Goal: Register for event/course

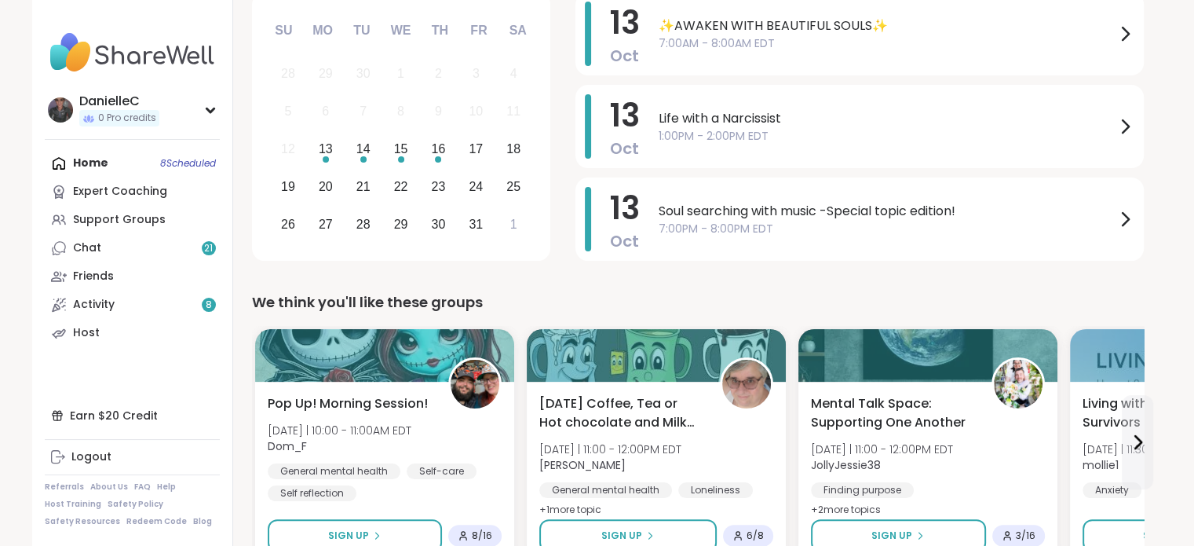
scroll to position [236, 0]
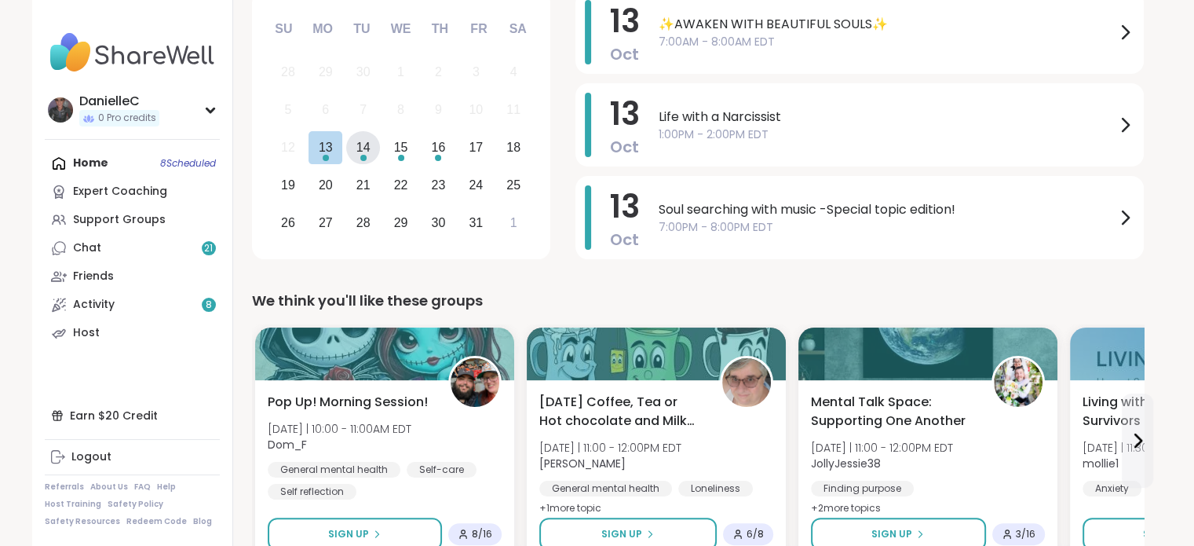
click at [364, 148] on div "14" at bounding box center [363, 147] width 14 height 21
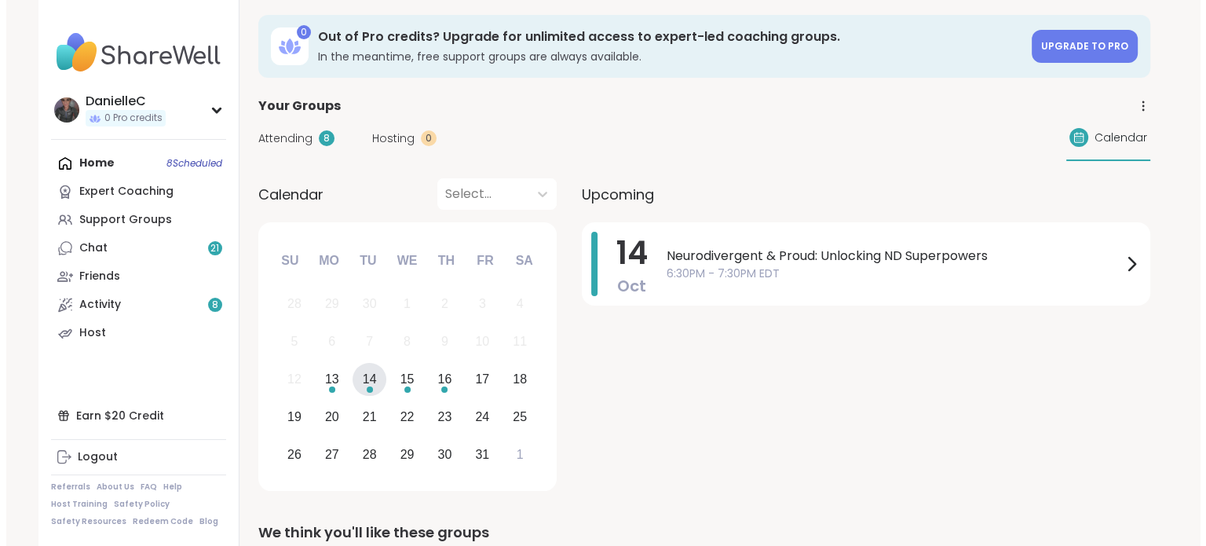
scroll to position [0, 0]
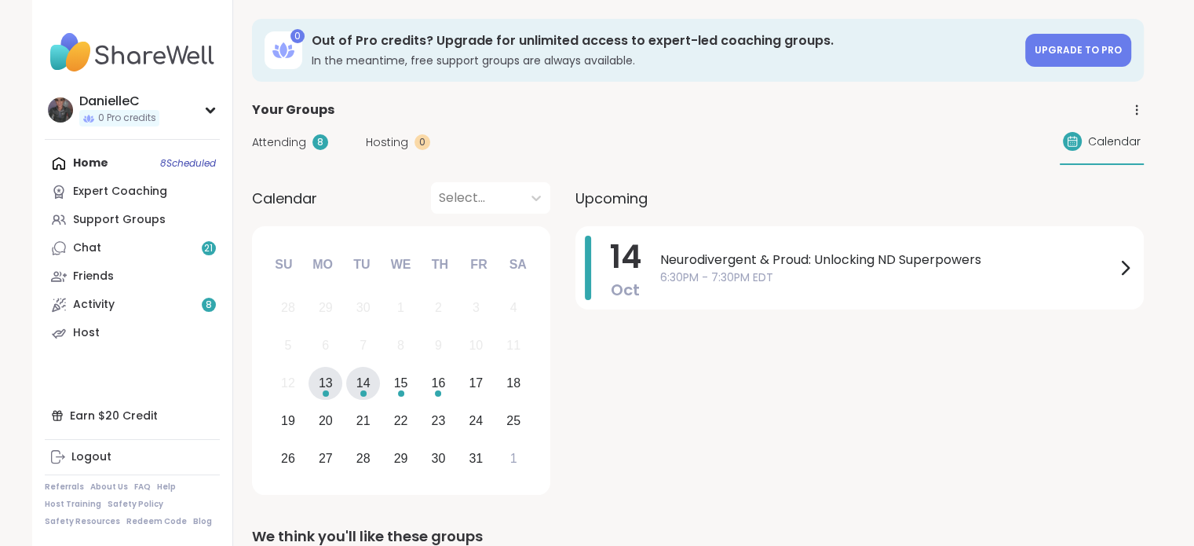
click at [331, 389] on div "13" at bounding box center [326, 382] width 14 height 21
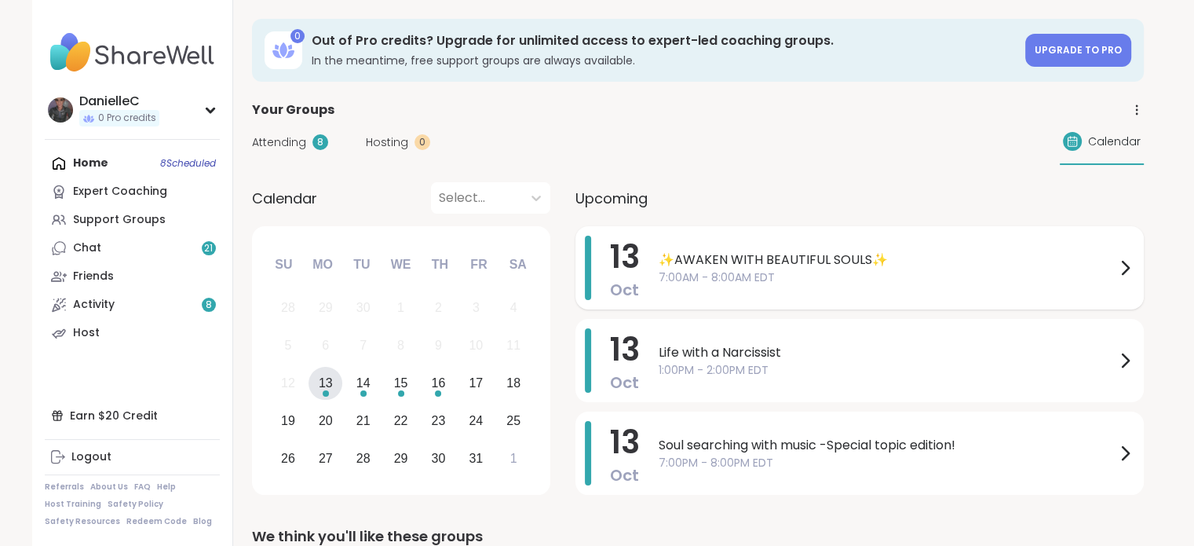
click at [1124, 269] on icon at bounding box center [1125, 267] width 19 height 19
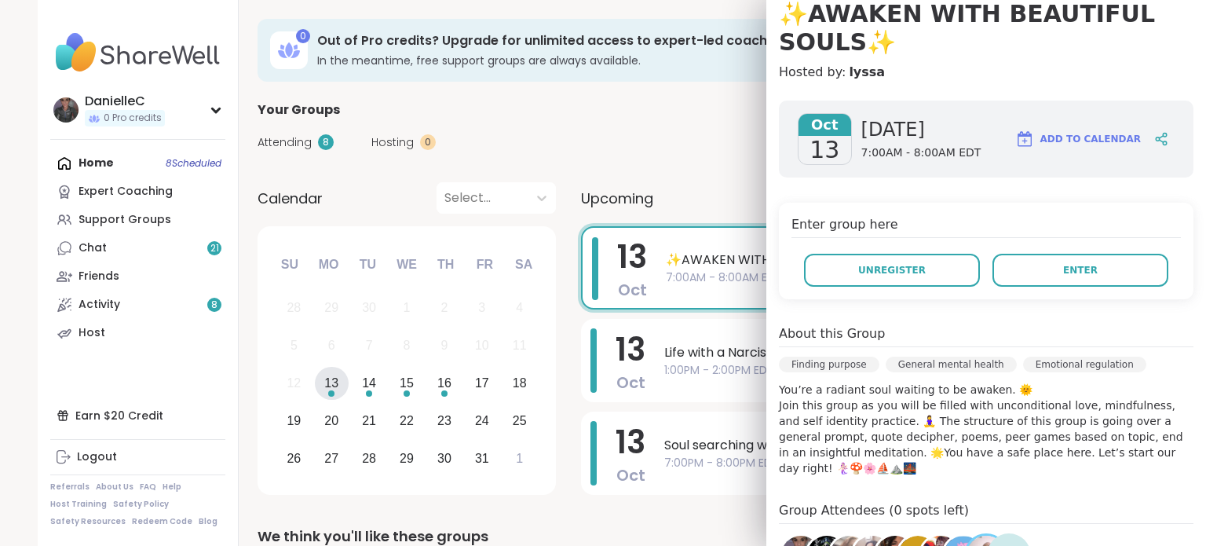
scroll to position [314, 0]
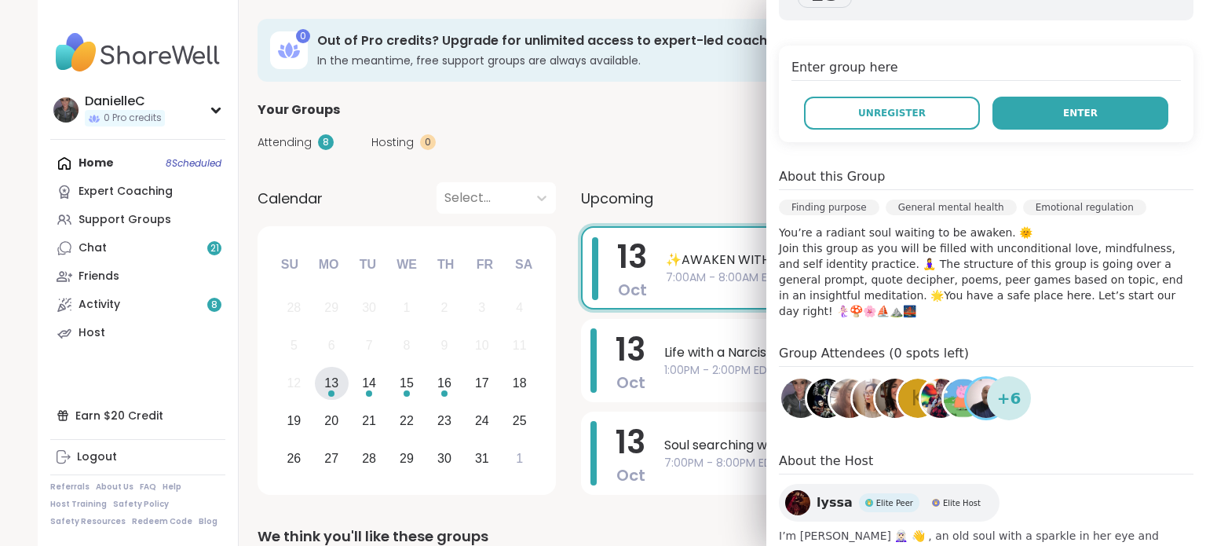
click at [1066, 109] on span "Enter" at bounding box center [1080, 113] width 35 height 14
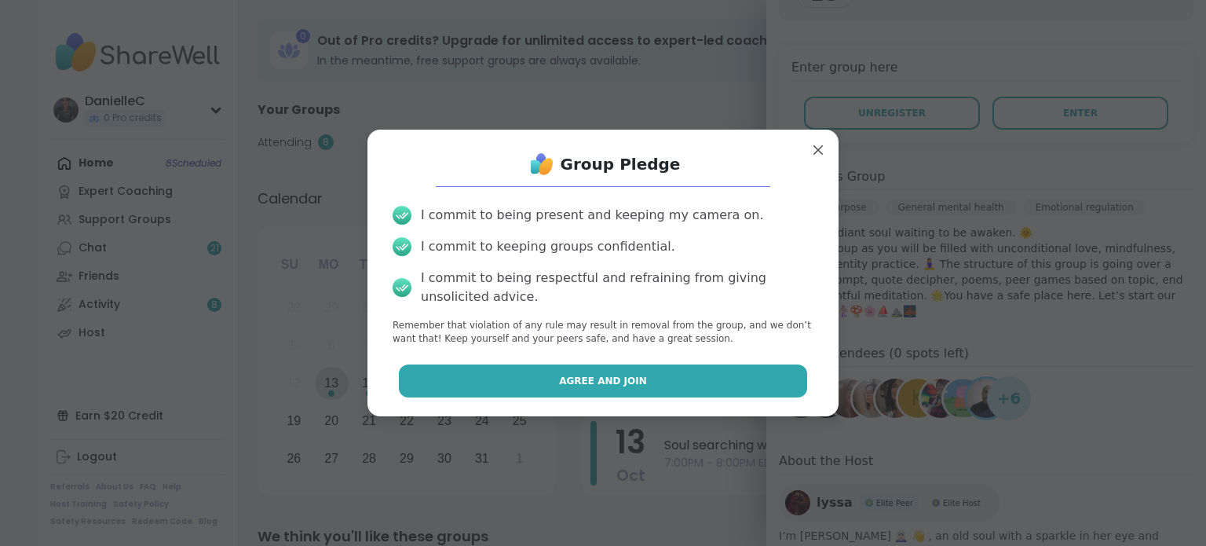
click at [638, 386] on button "Agree and Join" at bounding box center [603, 380] width 409 height 33
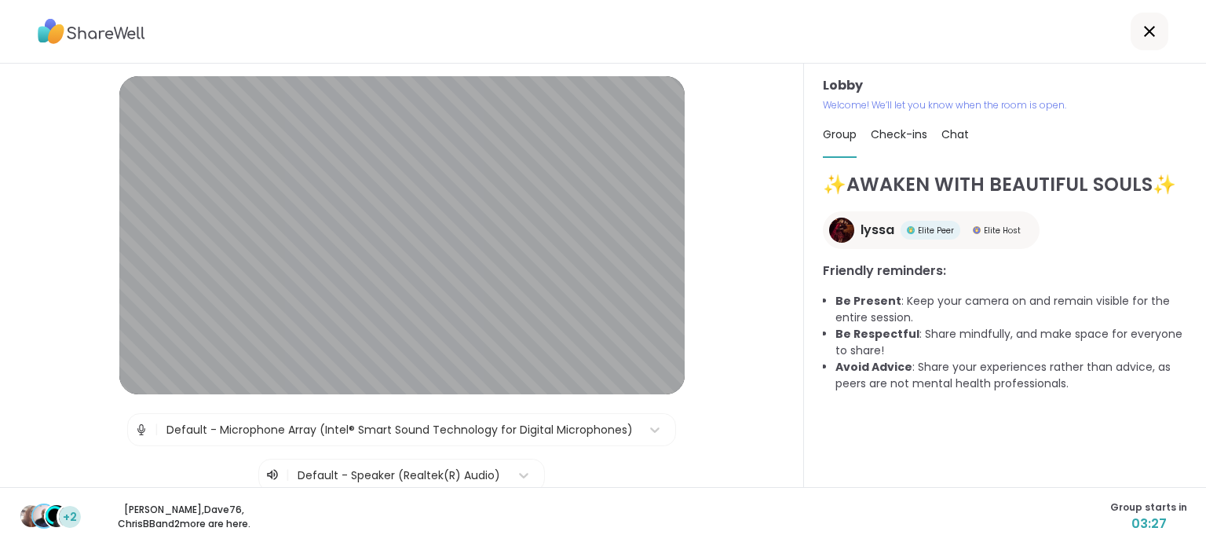
click at [895, 137] on span "Check-ins" at bounding box center [899, 134] width 57 height 16
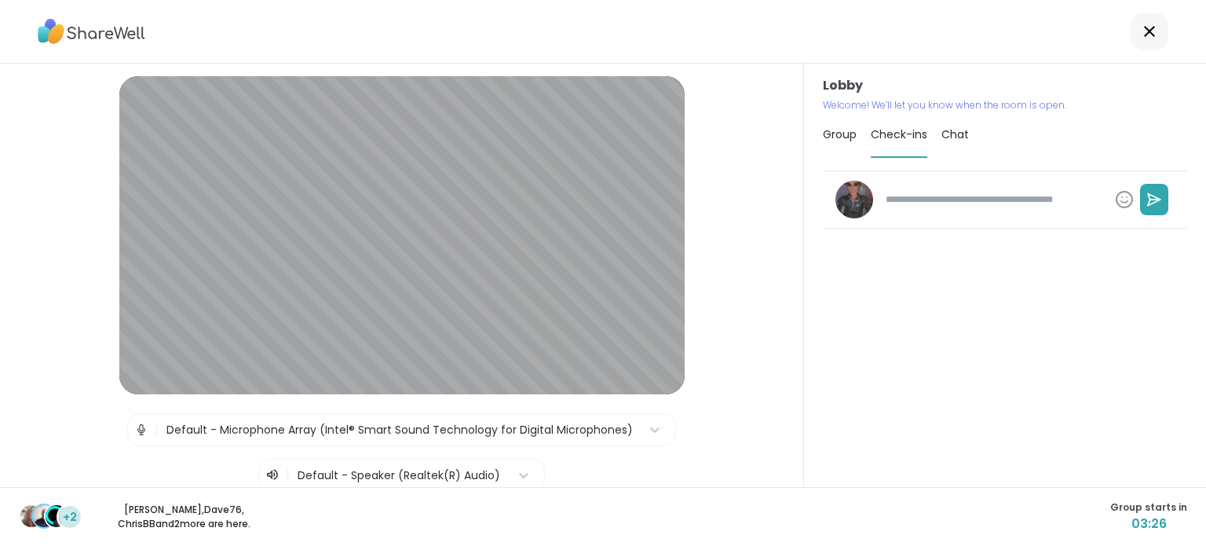
type textarea "*"
click at [945, 130] on span "Chat" at bounding box center [954, 134] width 27 height 16
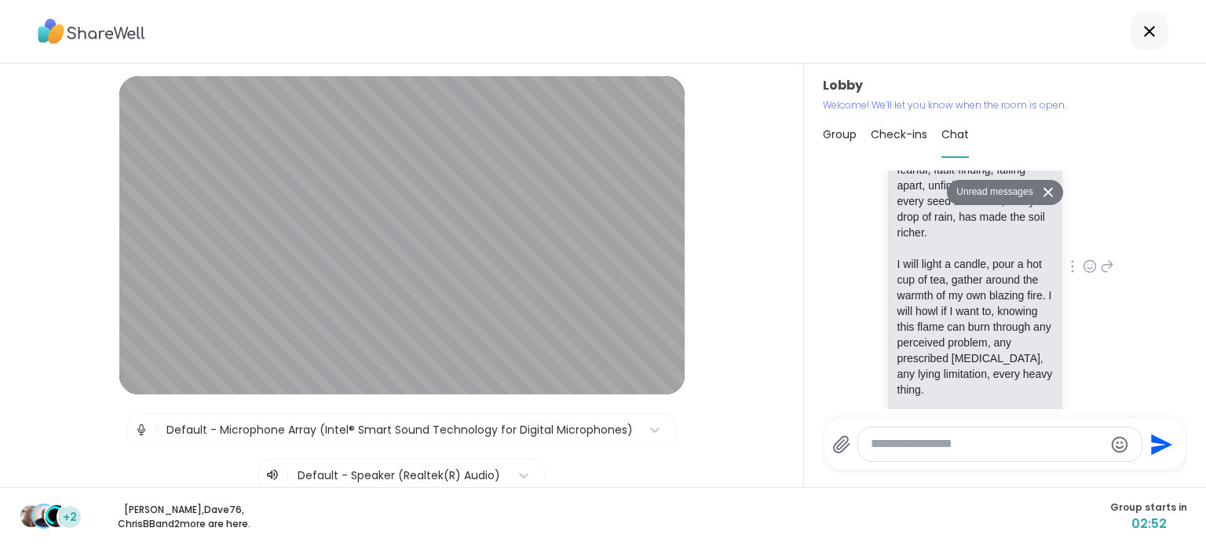
scroll to position [1662, 0]
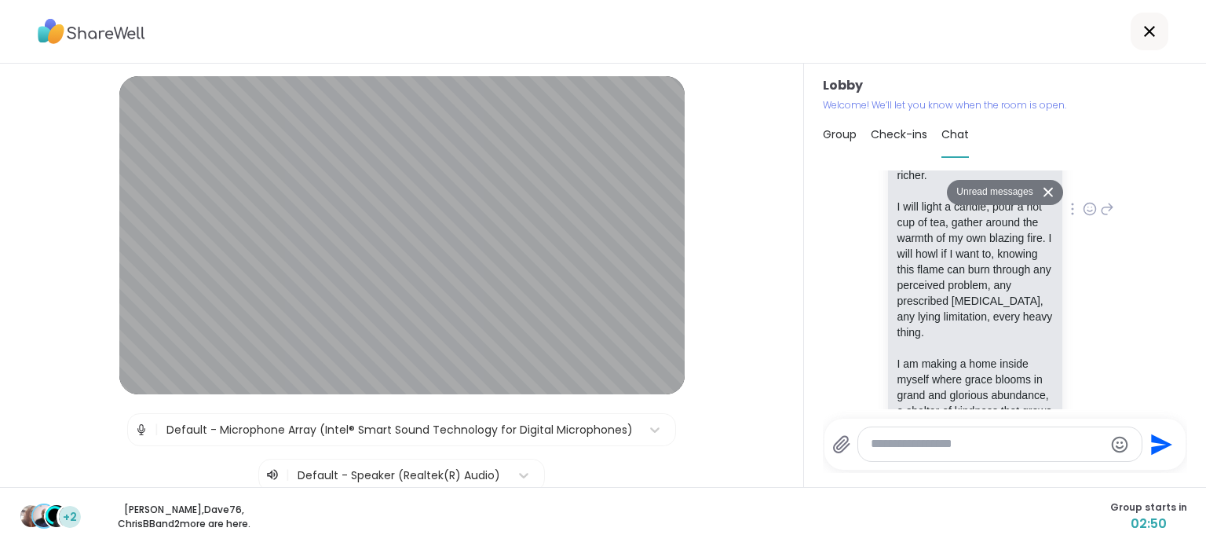
click at [1083, 217] on icon at bounding box center [1090, 209] width 14 height 16
click at [958, 191] on div "Select Reaction: Heart" at bounding box center [965, 184] width 14 height 14
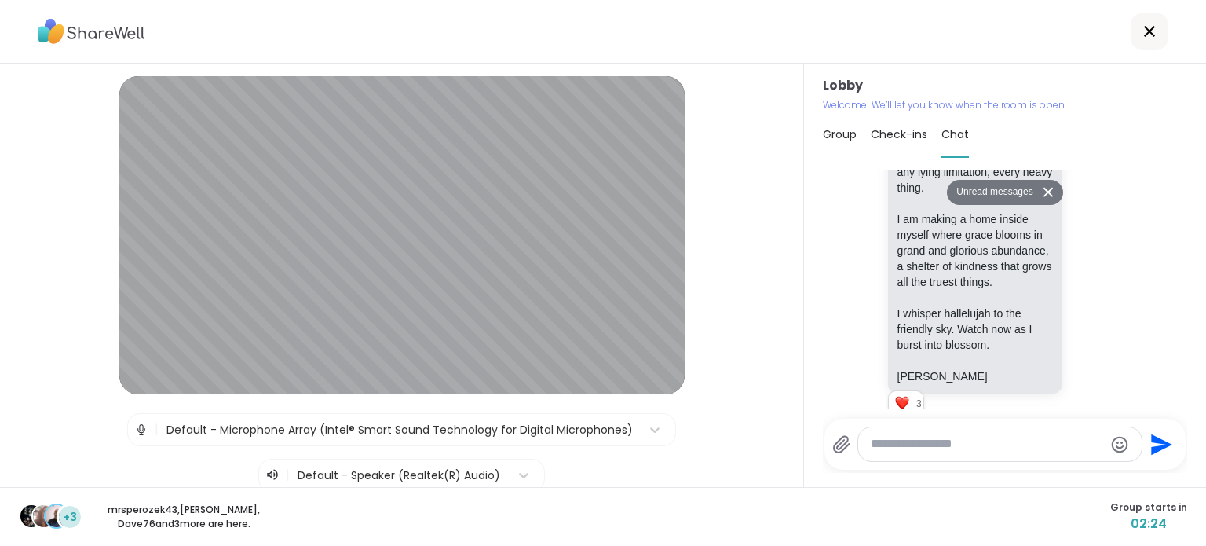
scroll to position [1897, 0]
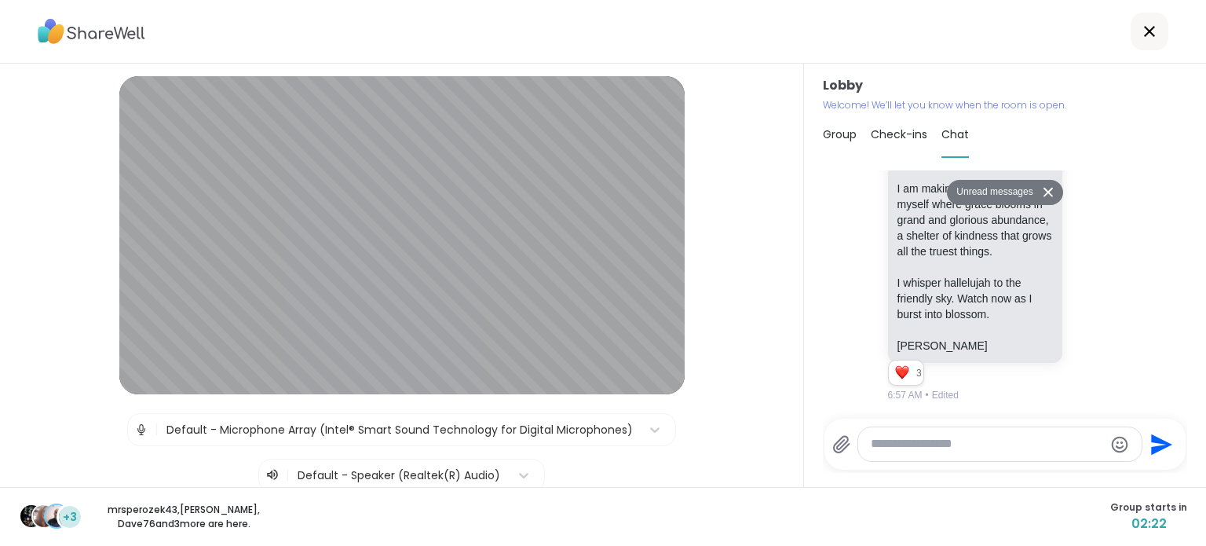
click at [993, 194] on button "Unread messages" at bounding box center [992, 192] width 90 height 25
click at [1144, 26] on icon at bounding box center [1149, 31] width 19 height 19
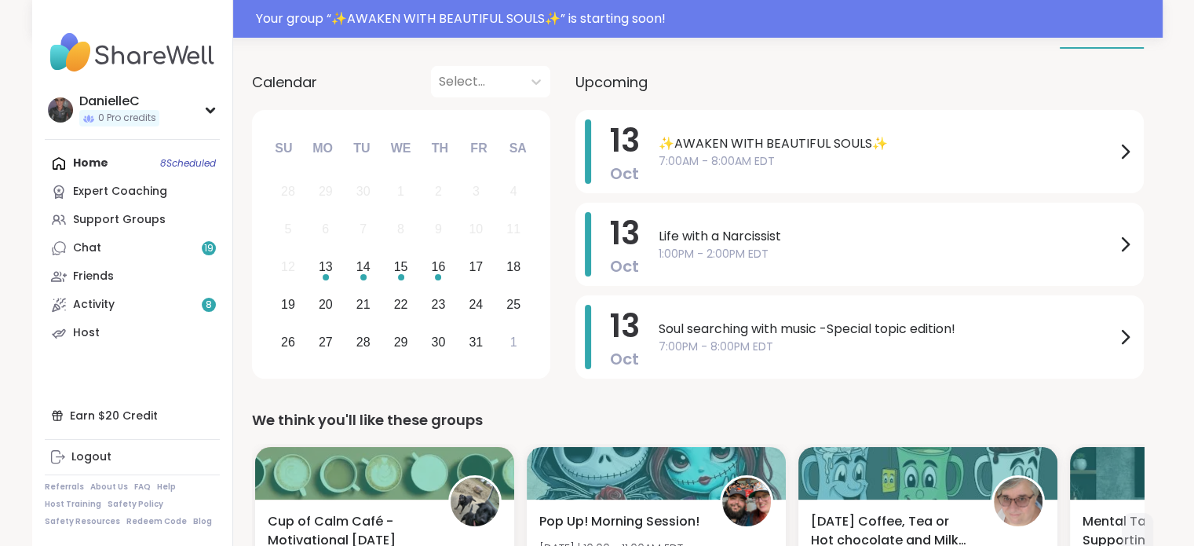
scroll to position [157, 0]
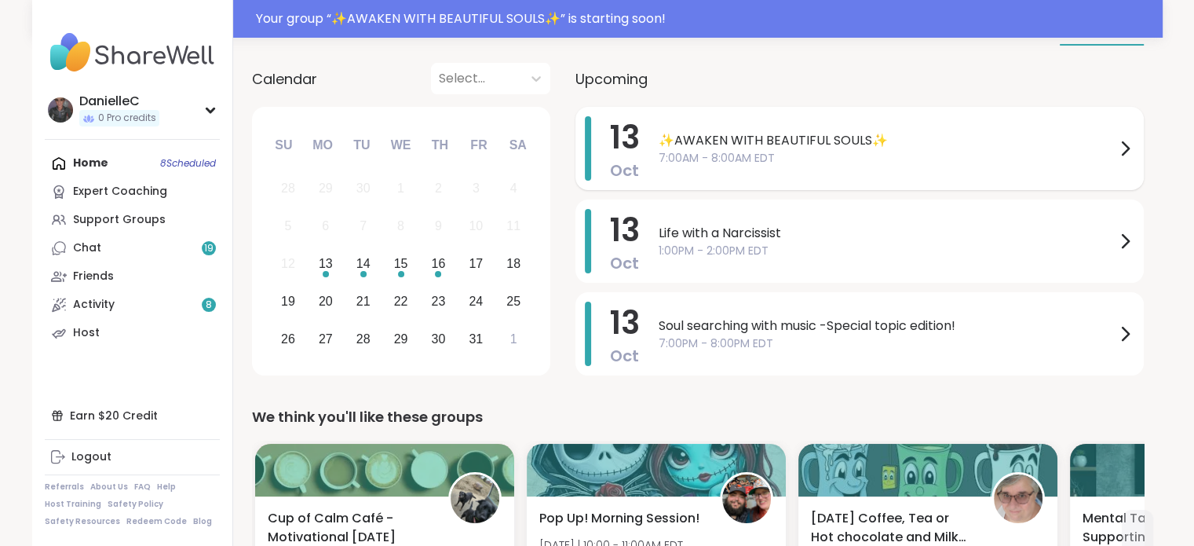
click at [1117, 152] on icon at bounding box center [1125, 148] width 19 height 19
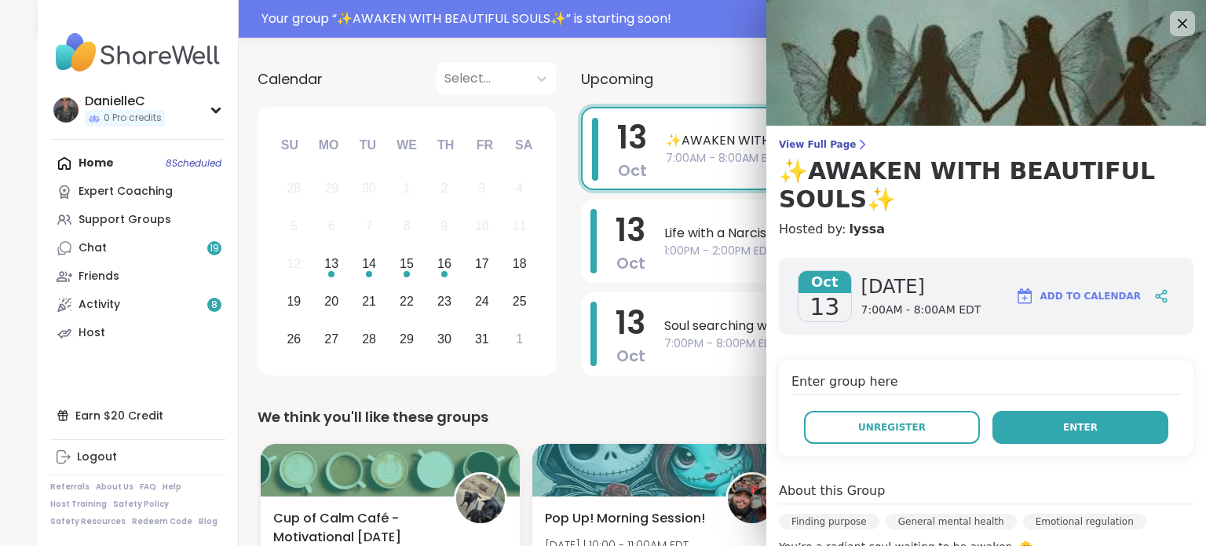
click at [1028, 431] on button "Enter" at bounding box center [1081, 427] width 176 height 33
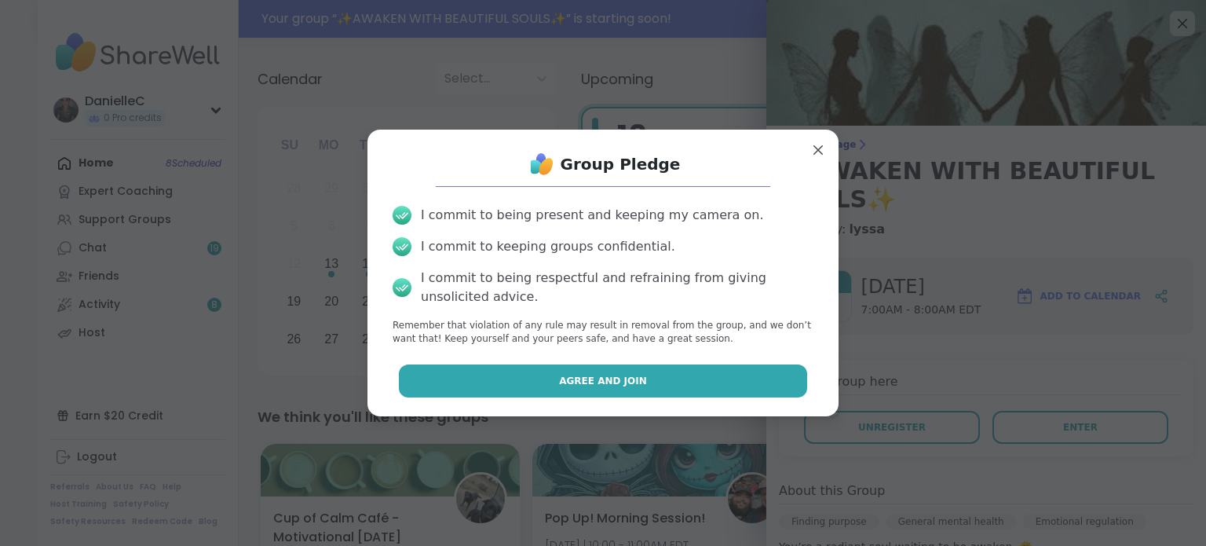
click at [705, 376] on button "Agree and Join" at bounding box center [603, 380] width 409 height 33
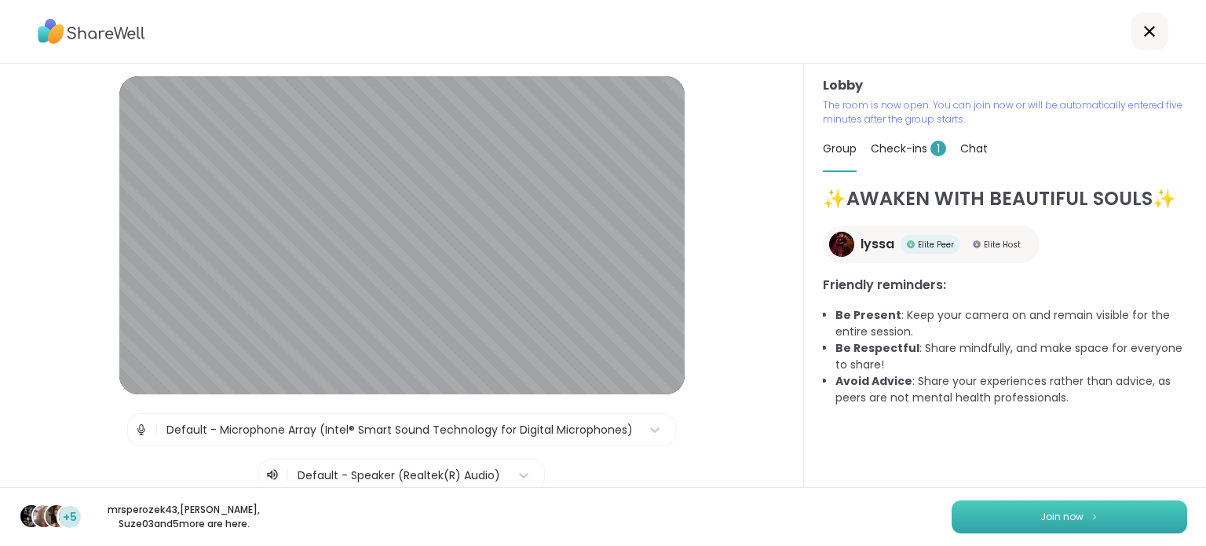
click at [1068, 516] on span "Join now" at bounding box center [1061, 517] width 43 height 14
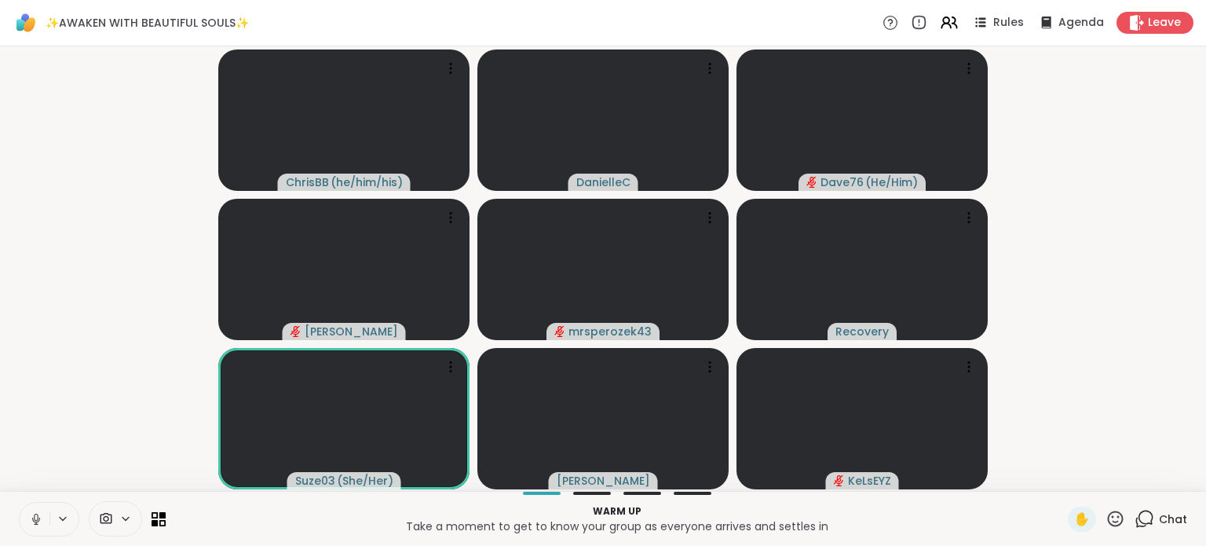
click at [38, 521] on icon at bounding box center [36, 519] width 14 height 14
click at [122, 518] on icon at bounding box center [125, 518] width 13 height 13
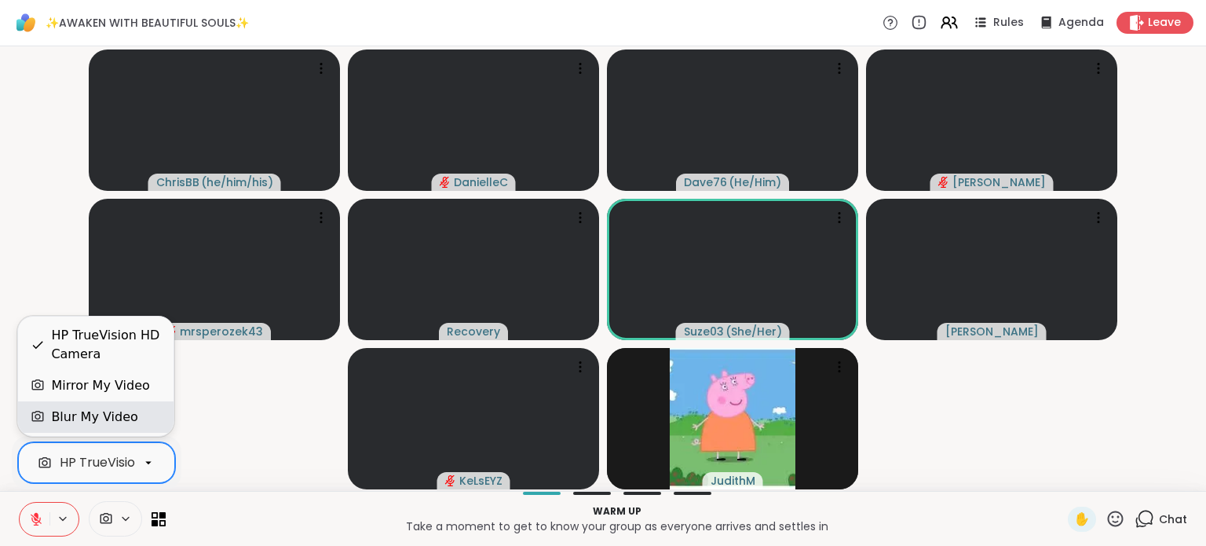
click at [107, 423] on div "Blur My Video" at bounding box center [94, 417] width 86 height 19
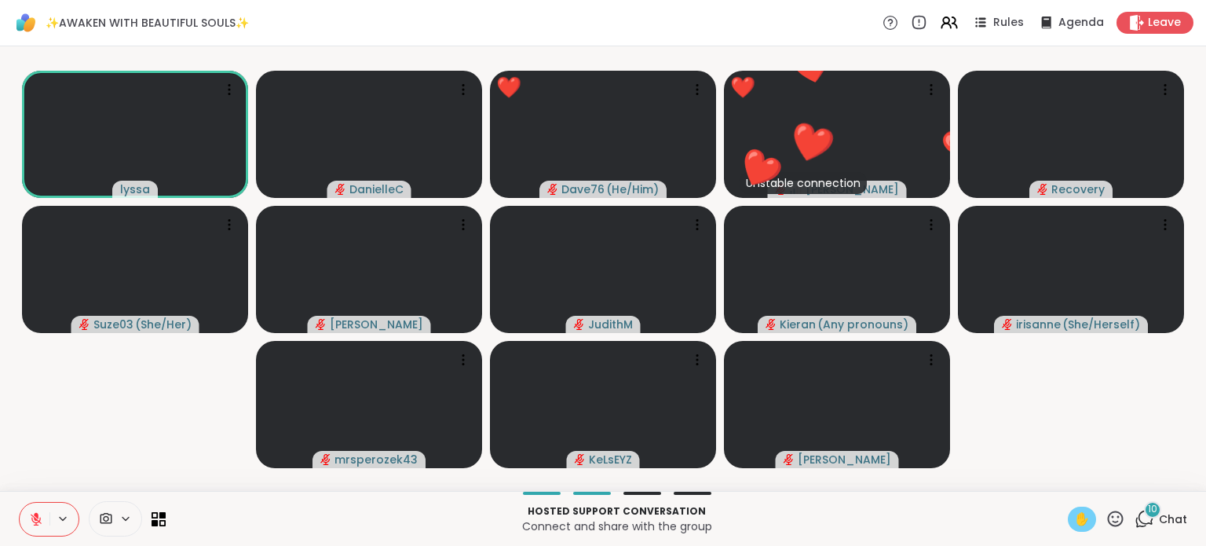
click at [1074, 521] on span "✋" at bounding box center [1082, 519] width 16 height 19
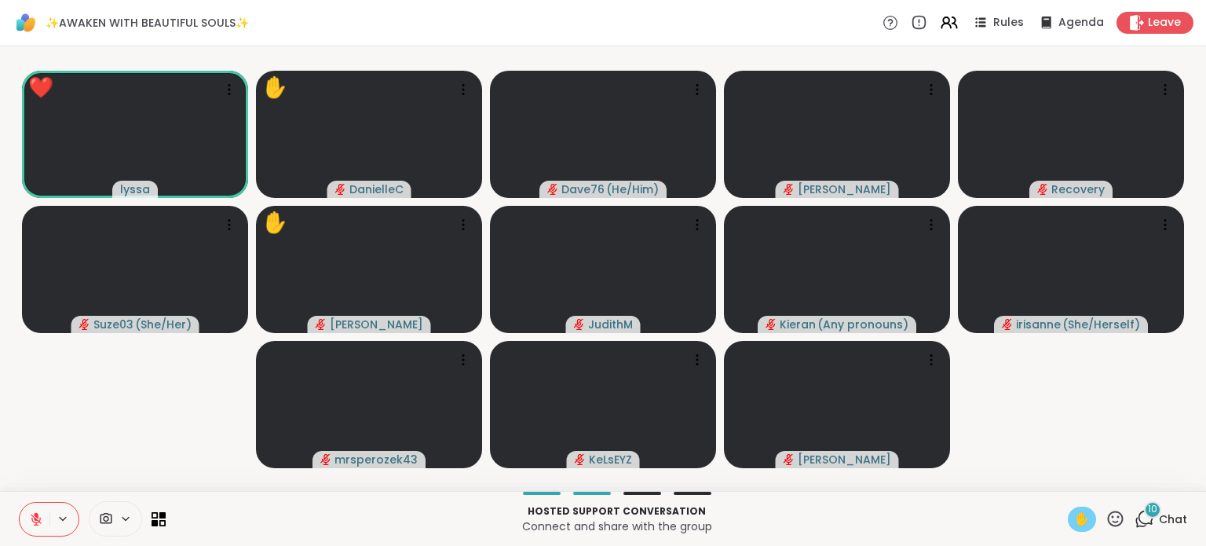
click at [1074, 517] on span "✋" at bounding box center [1082, 519] width 16 height 19
click at [41, 521] on icon at bounding box center [36, 519] width 14 height 14
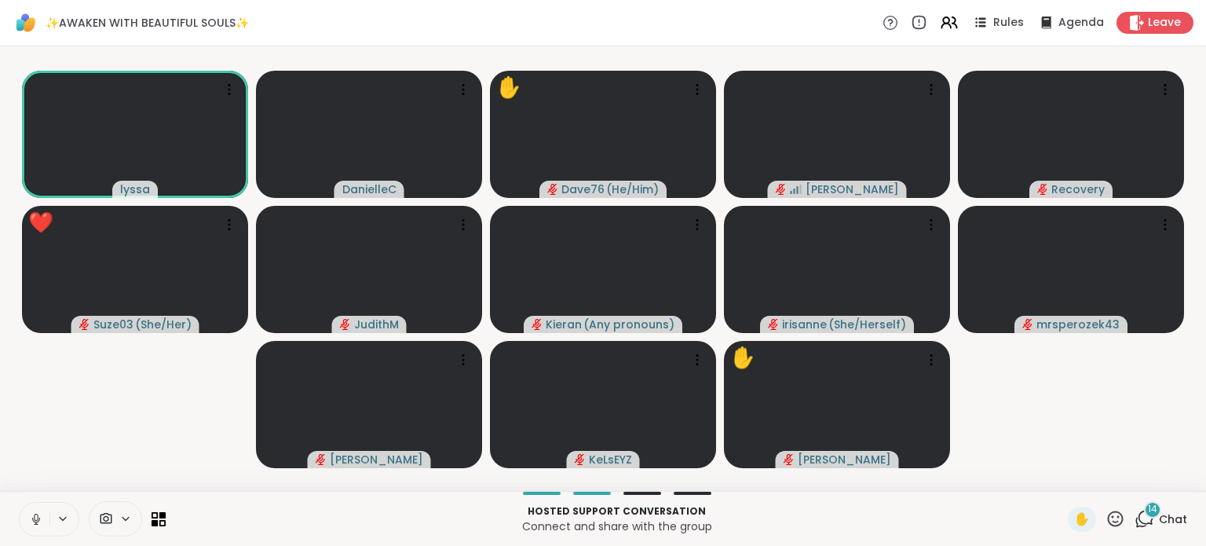
click at [32, 517] on icon at bounding box center [36, 519] width 8 height 5
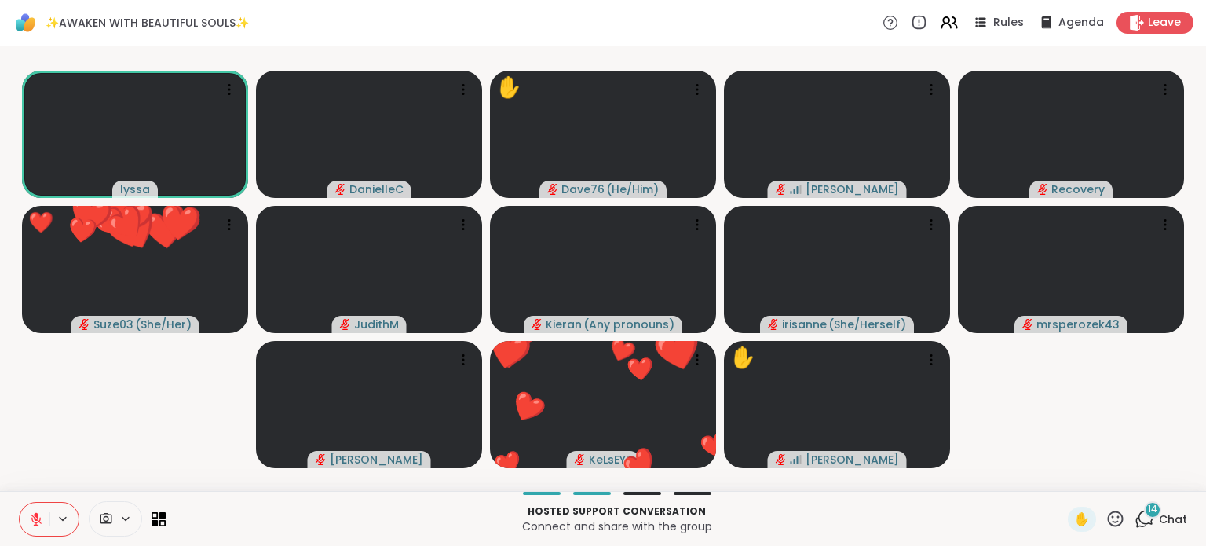
click at [45, 517] on button at bounding box center [35, 519] width 30 height 33
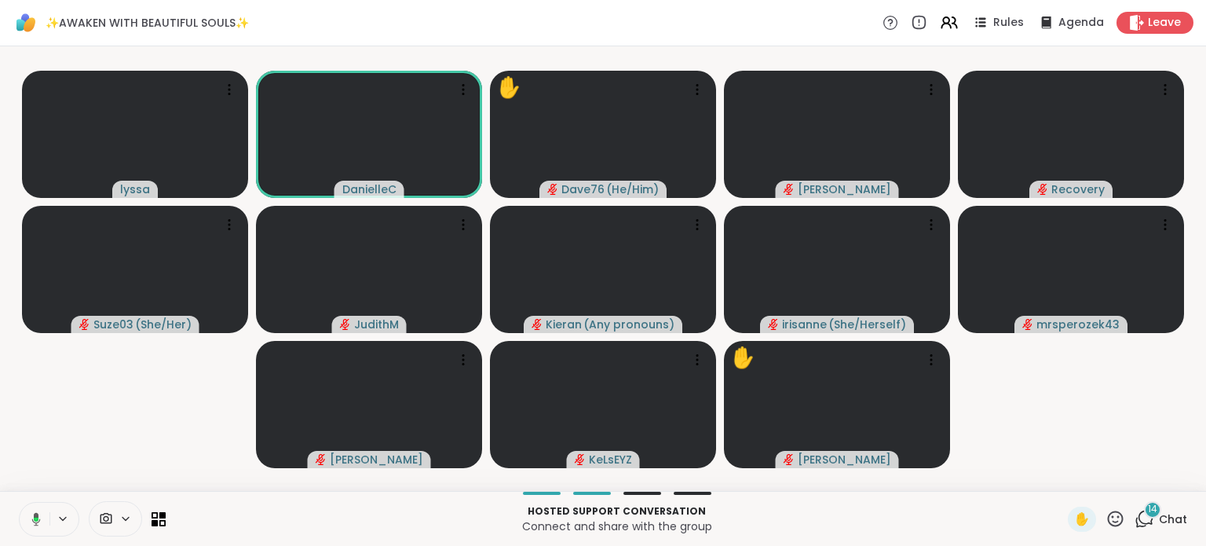
click at [34, 521] on icon at bounding box center [34, 519] width 14 height 14
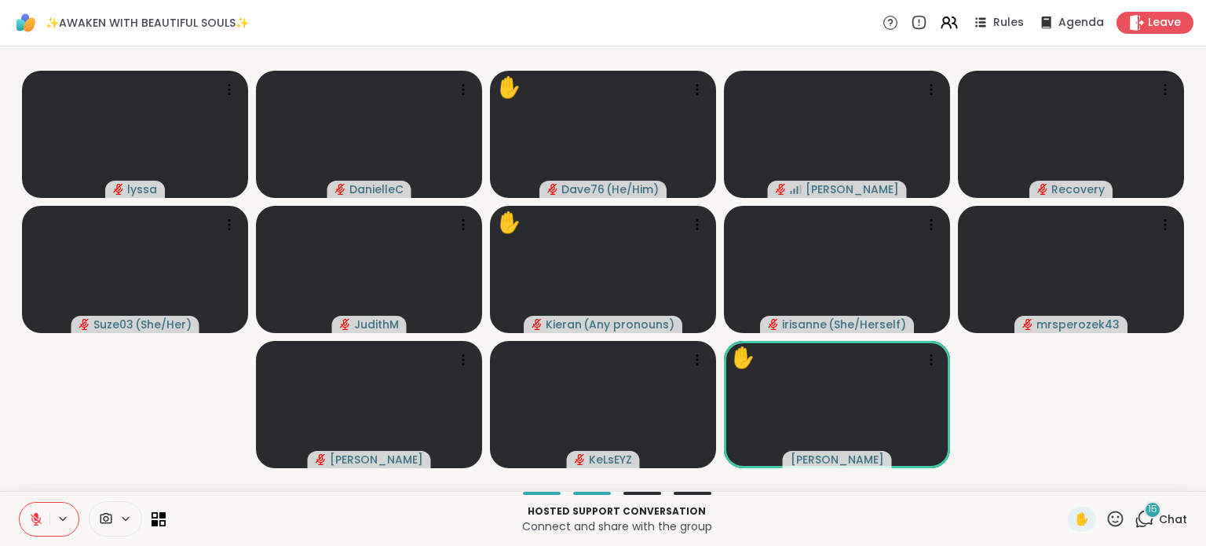
click at [1106, 519] on icon at bounding box center [1116, 519] width 20 height 20
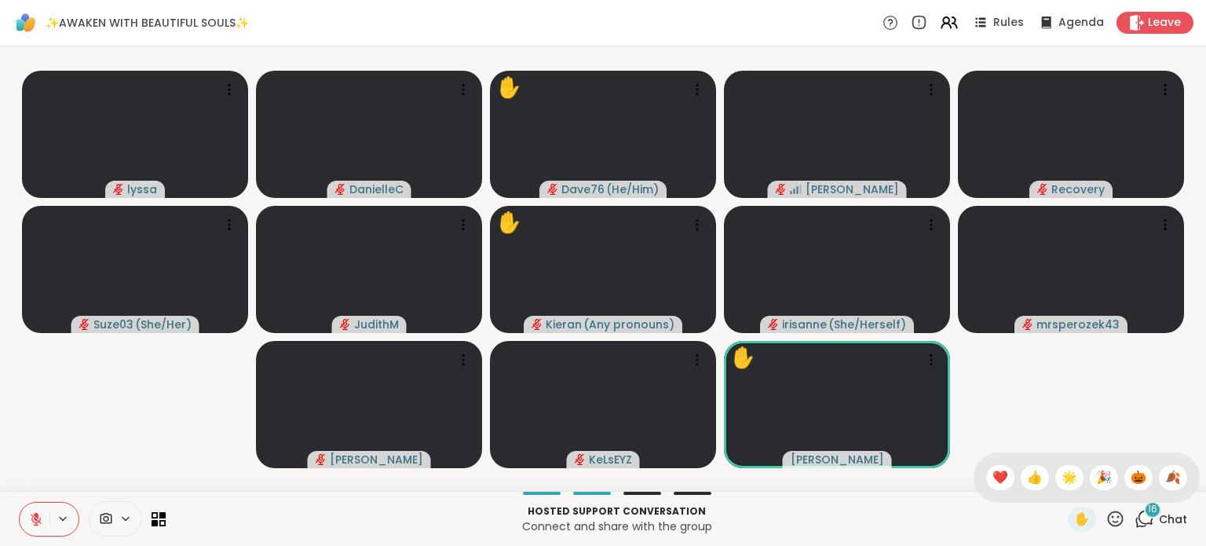
click at [993, 478] on span "❤️" at bounding box center [1001, 477] width 16 height 19
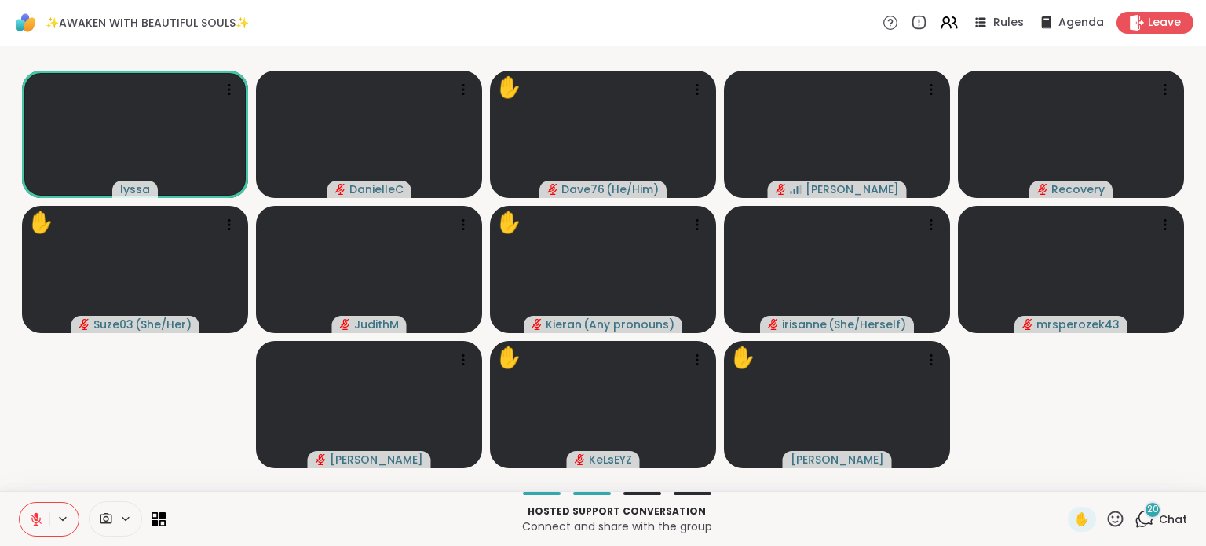
click at [1147, 514] on span "20" at bounding box center [1153, 509] width 12 height 13
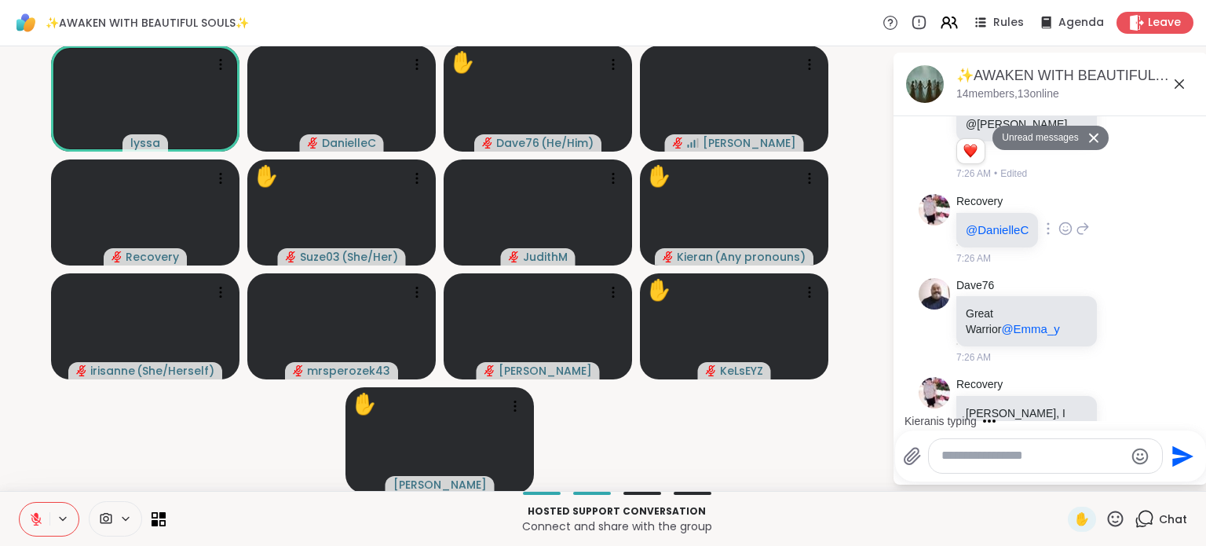
scroll to position [4829, 0]
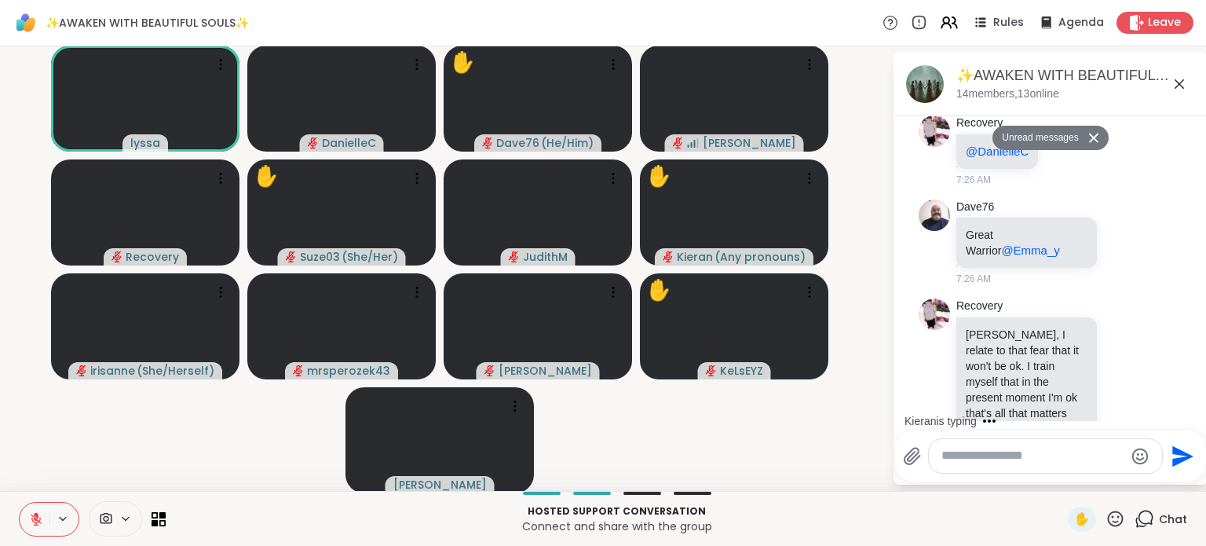
click at [1117, 56] on icon at bounding box center [1124, 48] width 14 height 16
click at [1117, 30] on div "Select Reaction: Heart" at bounding box center [1124, 23] width 14 height 14
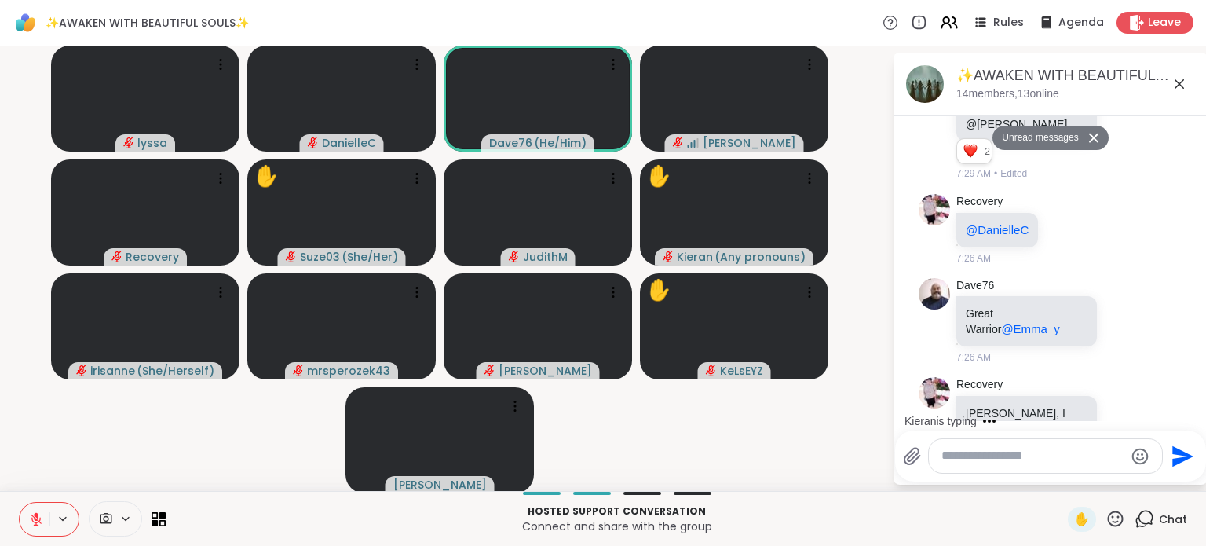
click at [1117, 12] on icon at bounding box center [1124, 4] width 14 height 16
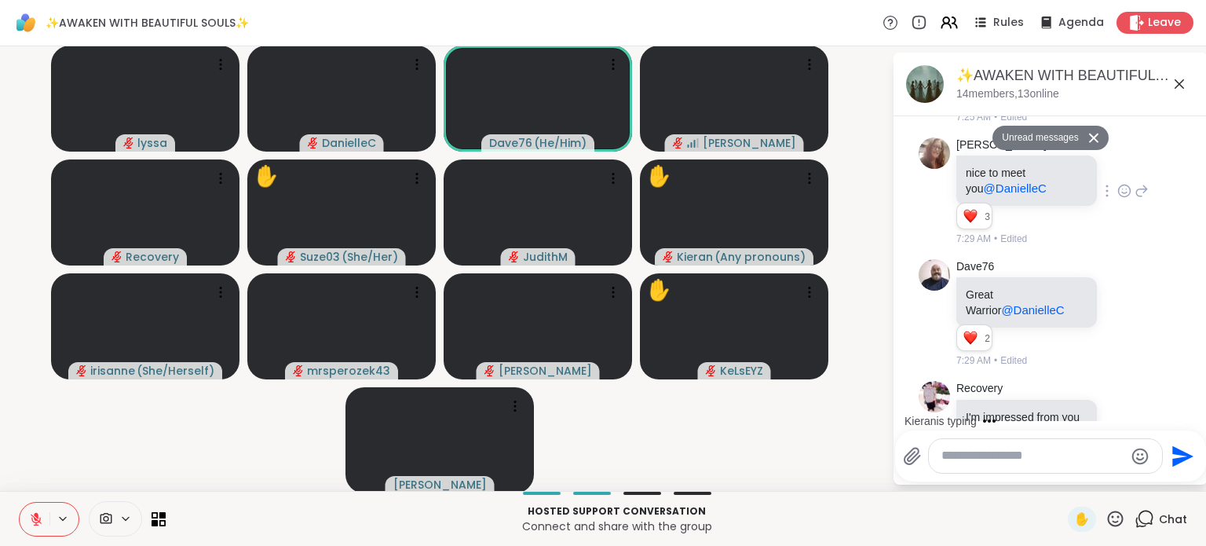
scroll to position [4437, 0]
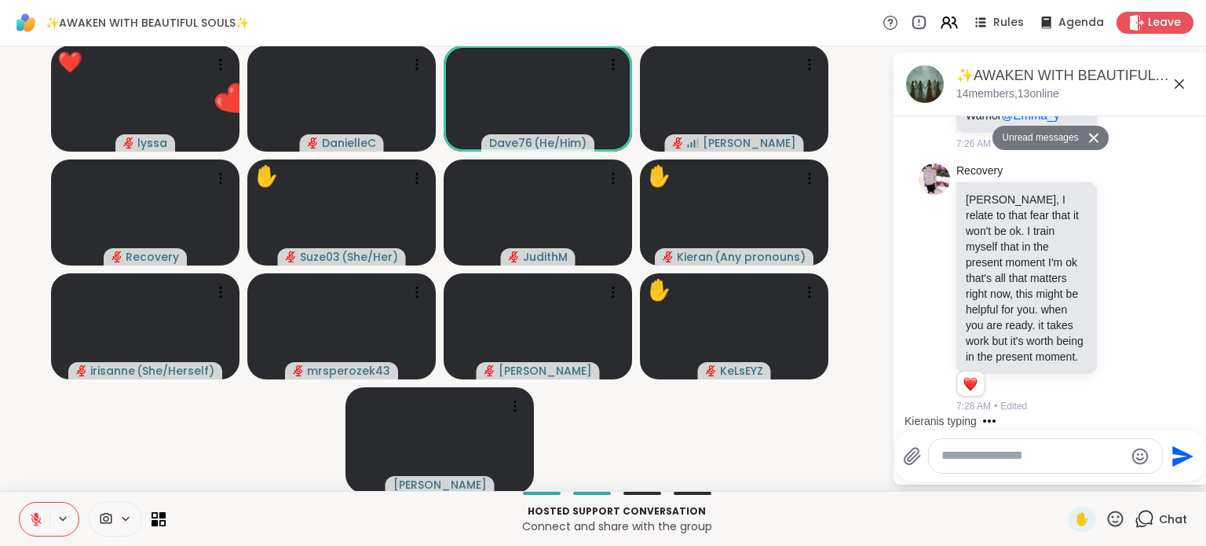
scroll to position [5222, 0]
click at [1135, 516] on icon at bounding box center [1145, 519] width 20 height 20
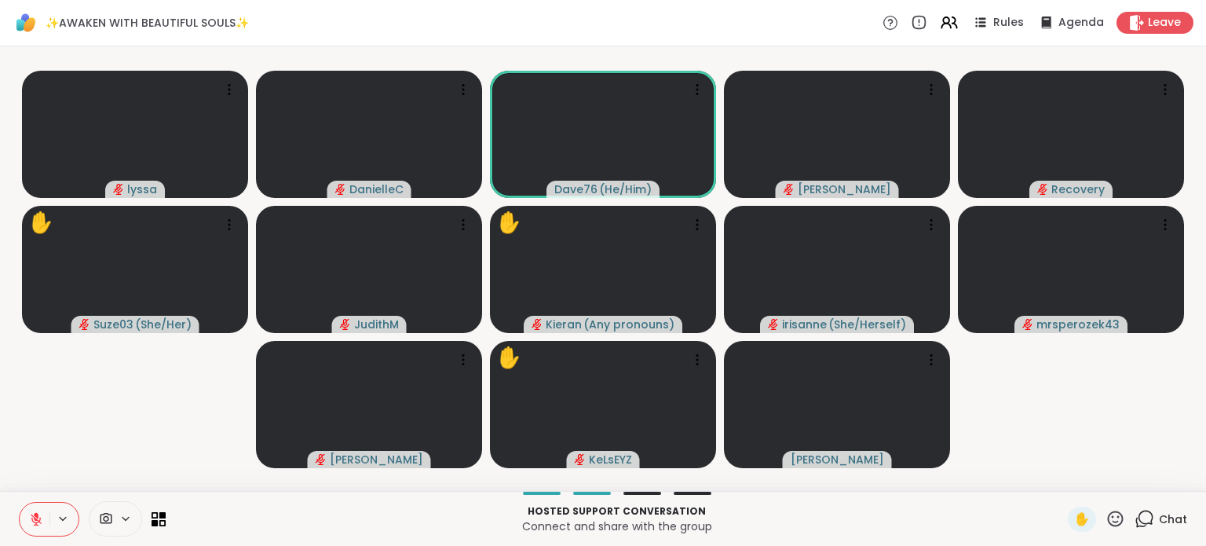
click at [1106, 517] on icon at bounding box center [1116, 519] width 20 height 20
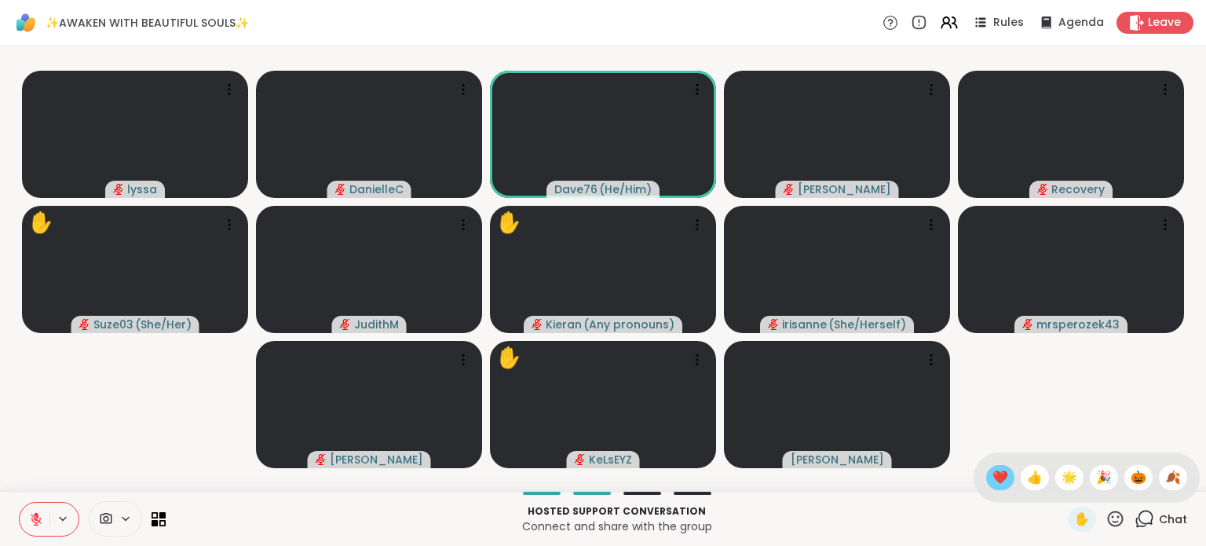
click at [993, 473] on span "❤️" at bounding box center [1001, 477] width 16 height 19
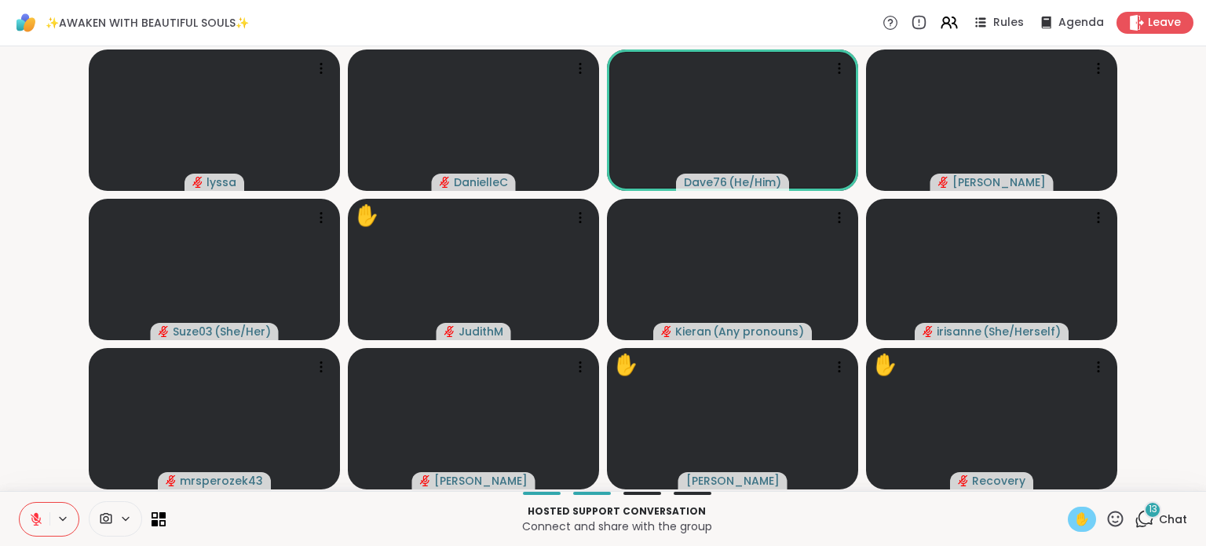
click at [1077, 519] on span "✋" at bounding box center [1082, 519] width 16 height 19
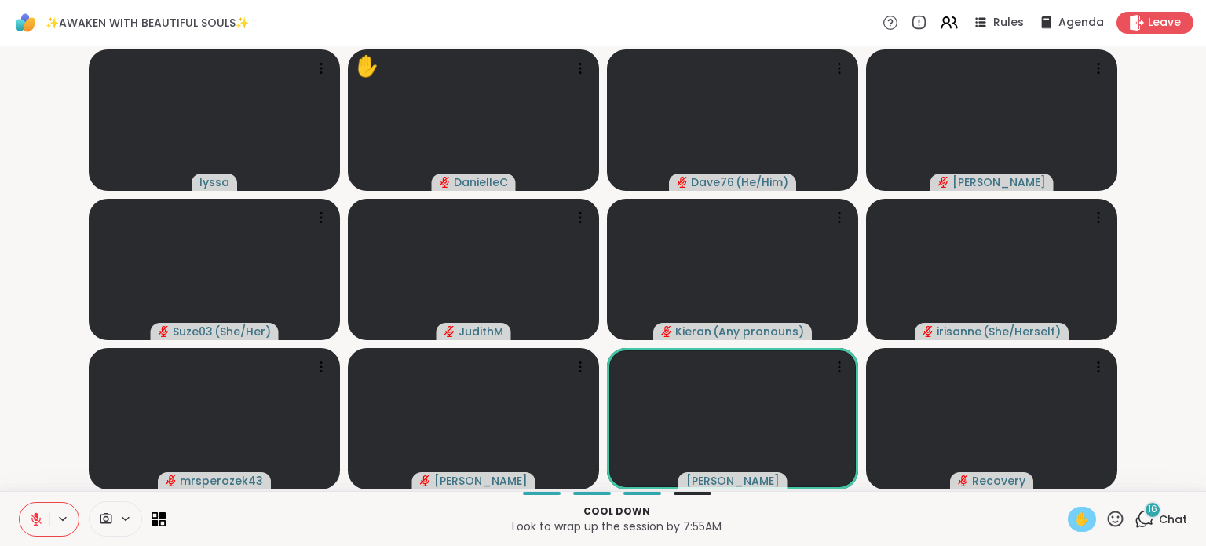
click at [1074, 519] on span "✋" at bounding box center [1082, 519] width 16 height 19
click at [1074, 517] on span "✋" at bounding box center [1082, 519] width 16 height 19
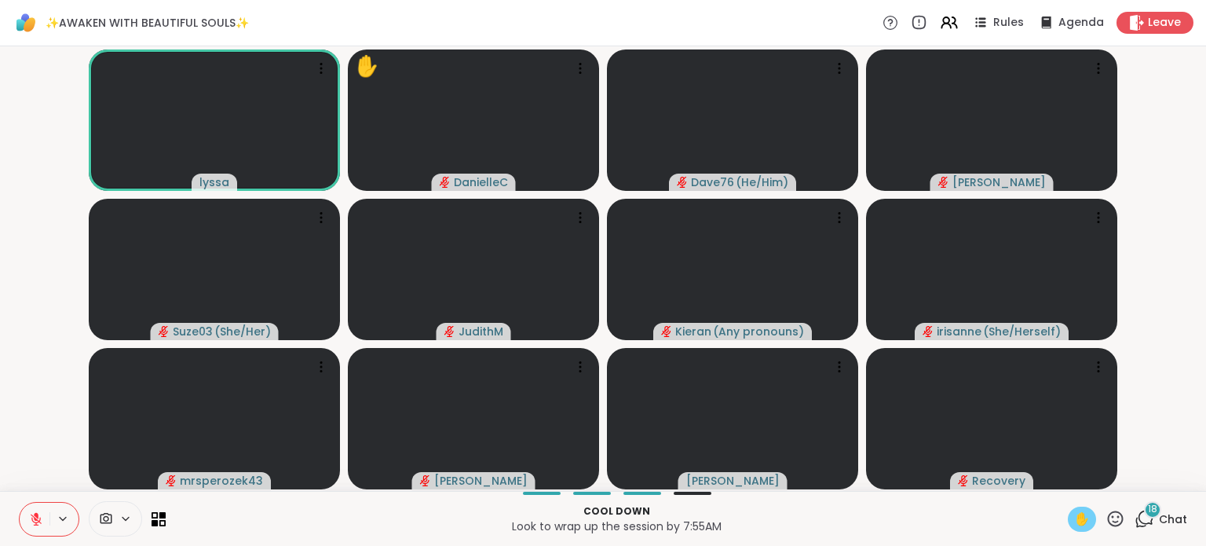
click at [1074, 517] on span "✋" at bounding box center [1082, 519] width 16 height 19
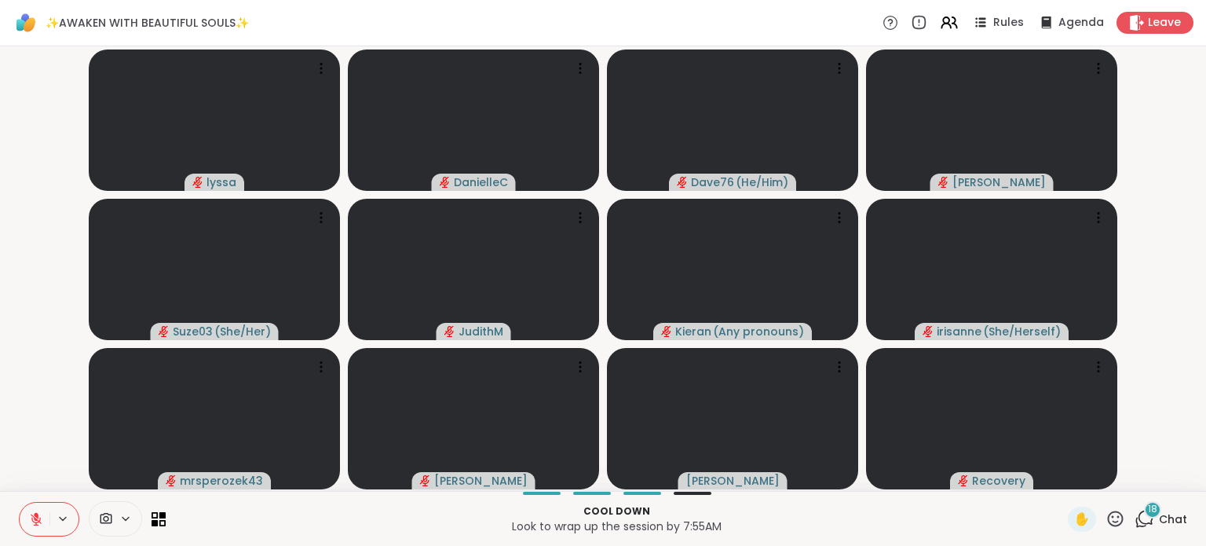
click at [37, 522] on icon at bounding box center [36, 519] width 11 height 11
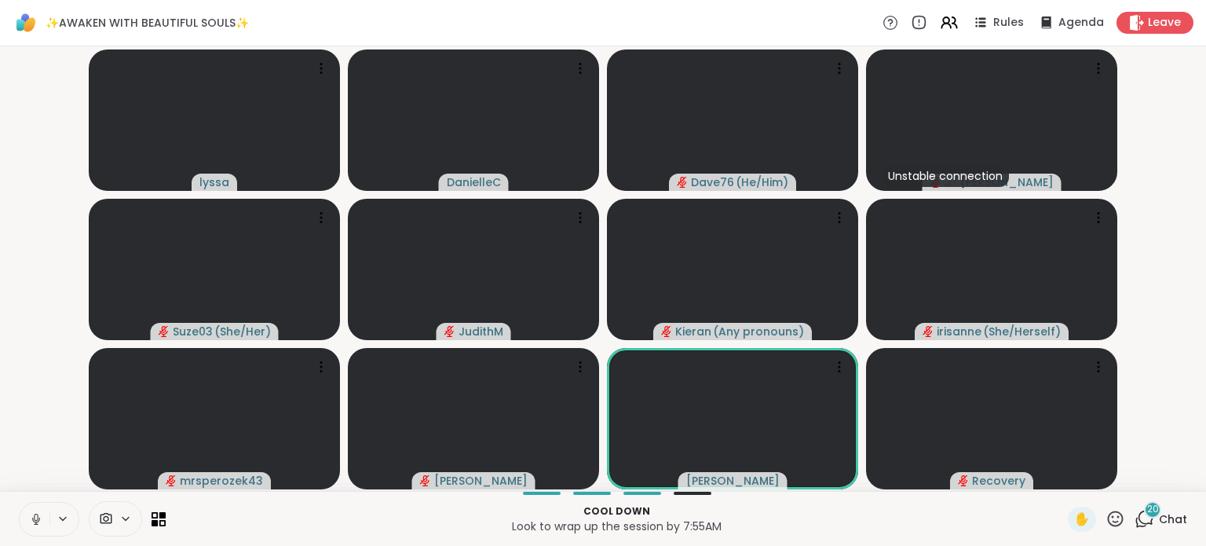
click at [40, 516] on icon at bounding box center [36, 519] width 14 height 14
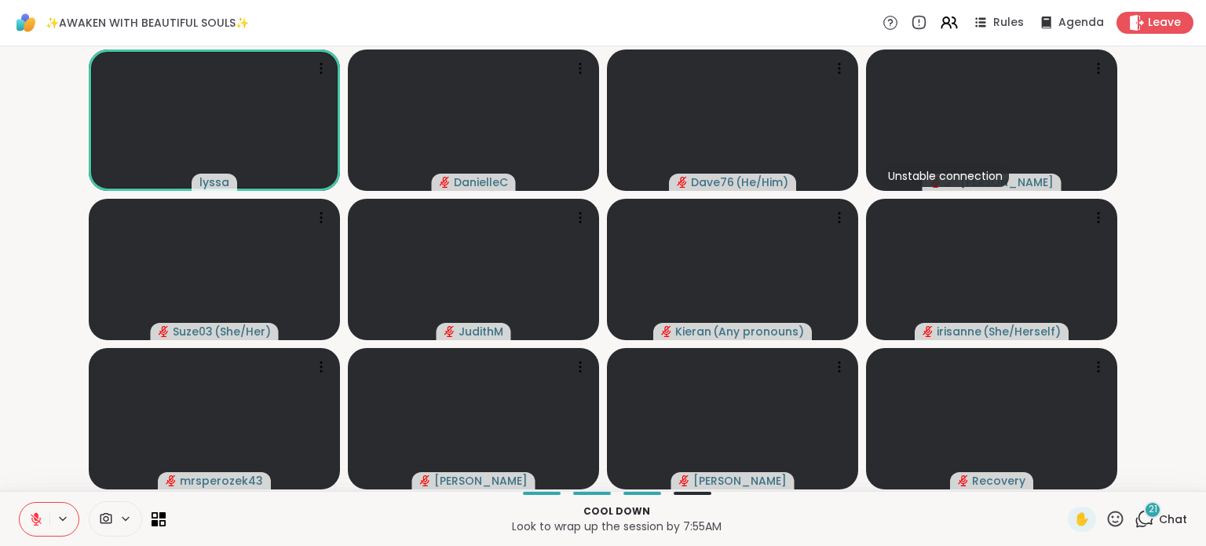
click at [38, 517] on icon at bounding box center [36, 519] width 14 height 14
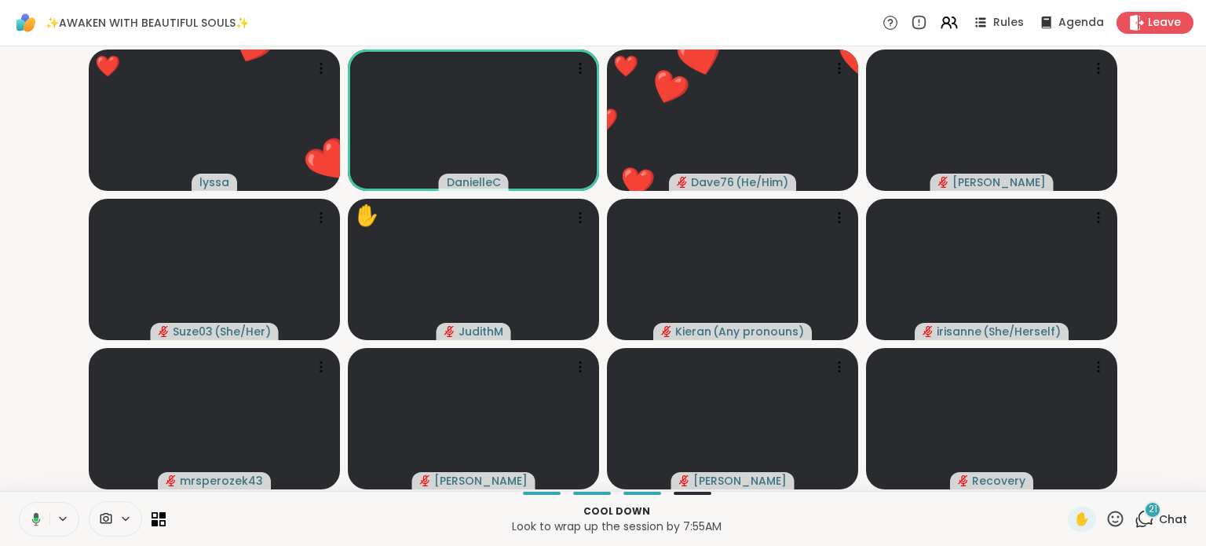
click at [37, 519] on icon at bounding box center [36, 519] width 5 height 4
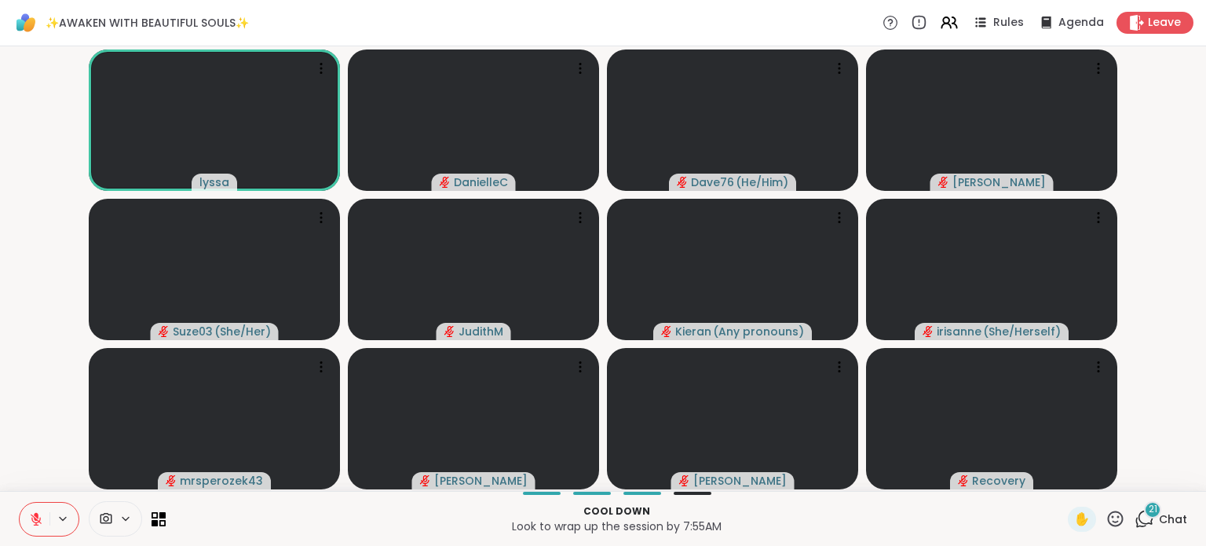
click at [1144, 514] on div "21" at bounding box center [1152, 509] width 17 height 17
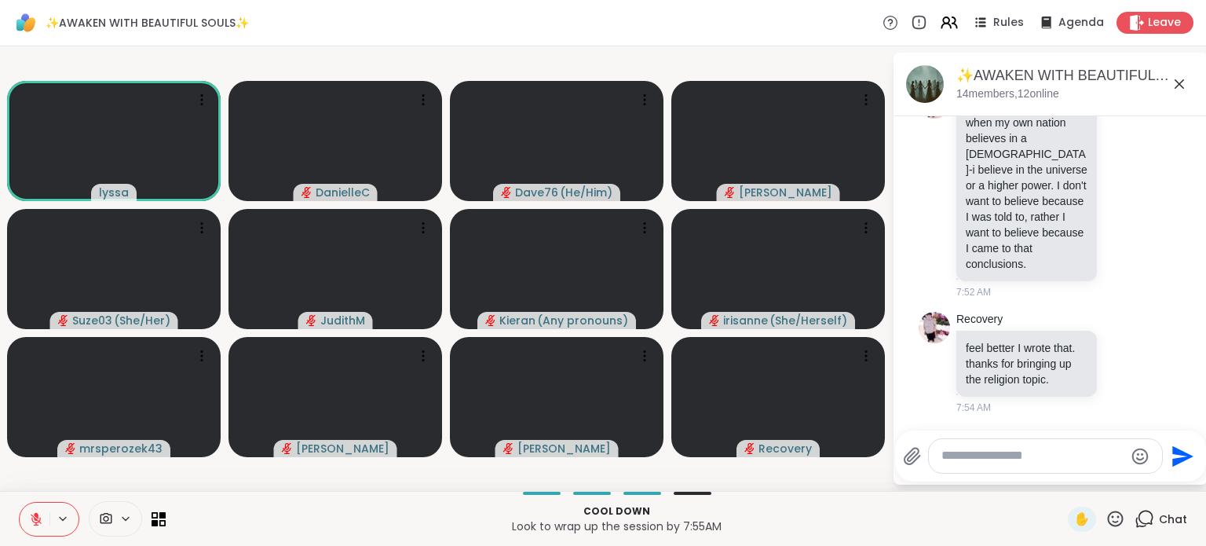
scroll to position [8601, 0]
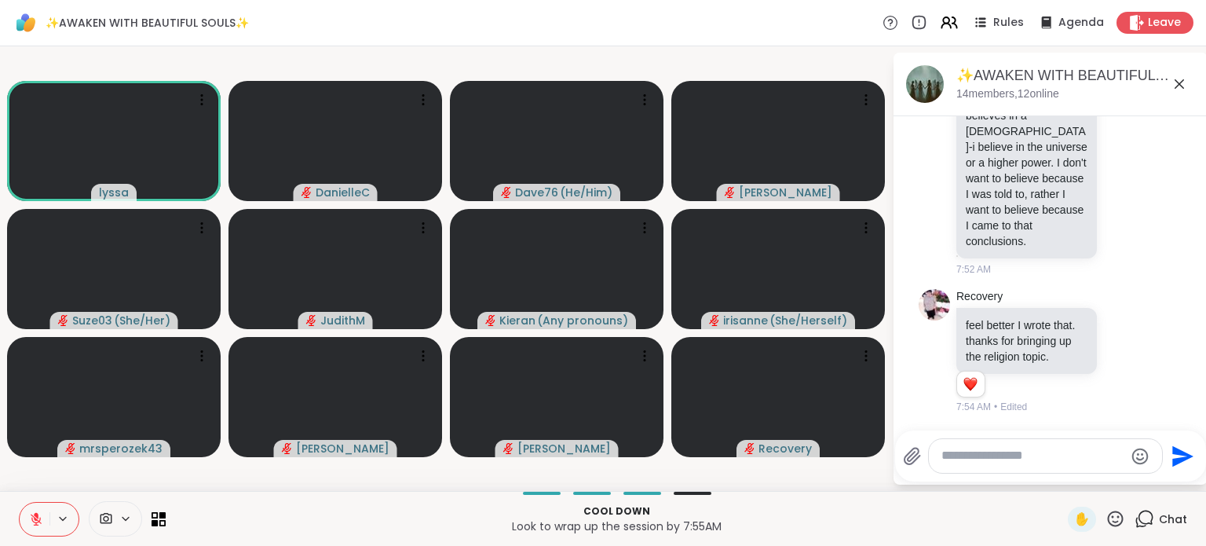
click at [1135, 521] on icon at bounding box center [1145, 519] width 20 height 20
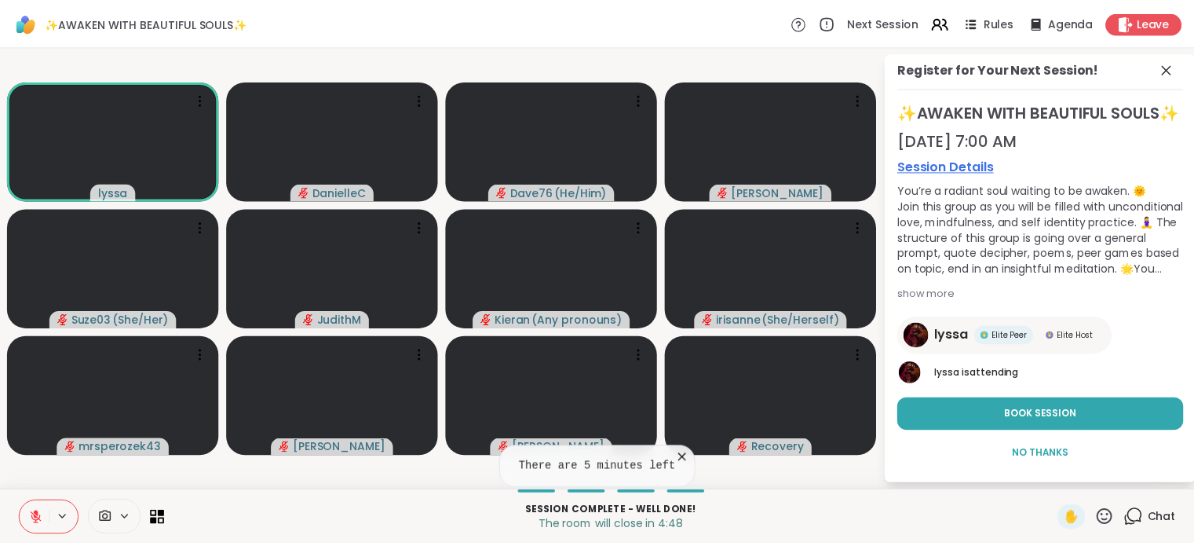
scroll to position [25, 0]
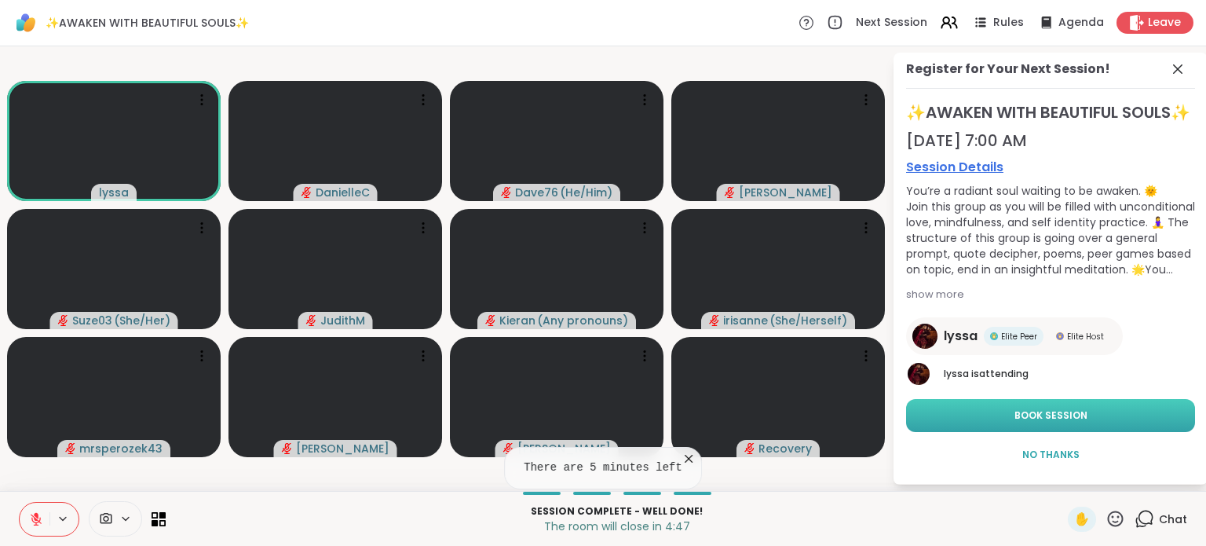
click at [1044, 425] on button "Book Session" at bounding box center [1050, 415] width 289 height 33
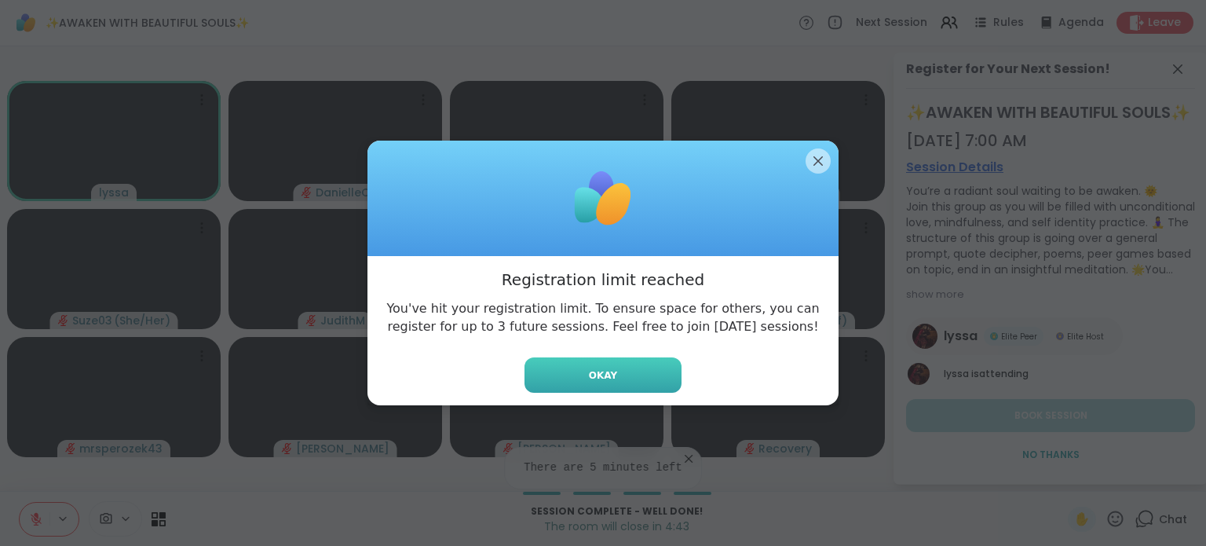
click at [563, 367] on button "Okay" at bounding box center [603, 374] width 157 height 35
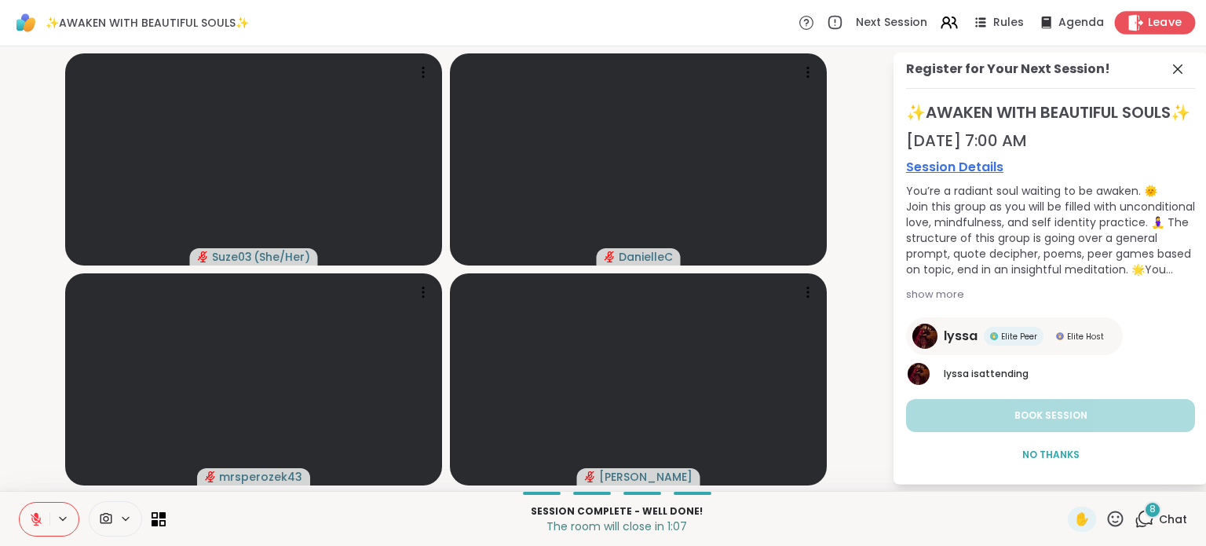
click at [1148, 18] on span "Leave" at bounding box center [1165, 23] width 35 height 16
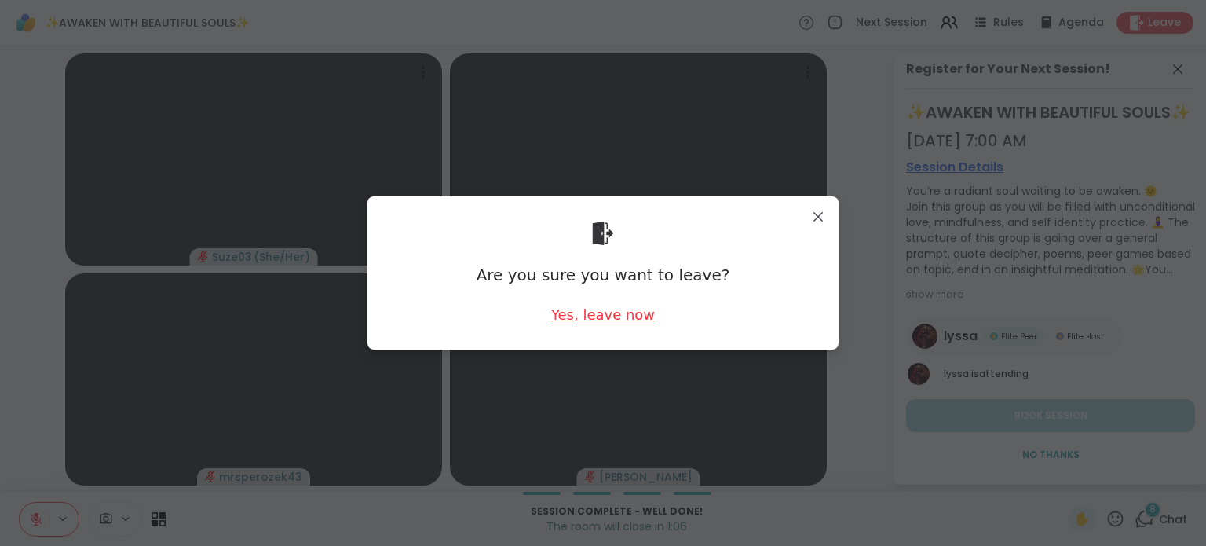
click at [597, 316] on div "Yes, leave now" at bounding box center [603, 315] width 104 height 20
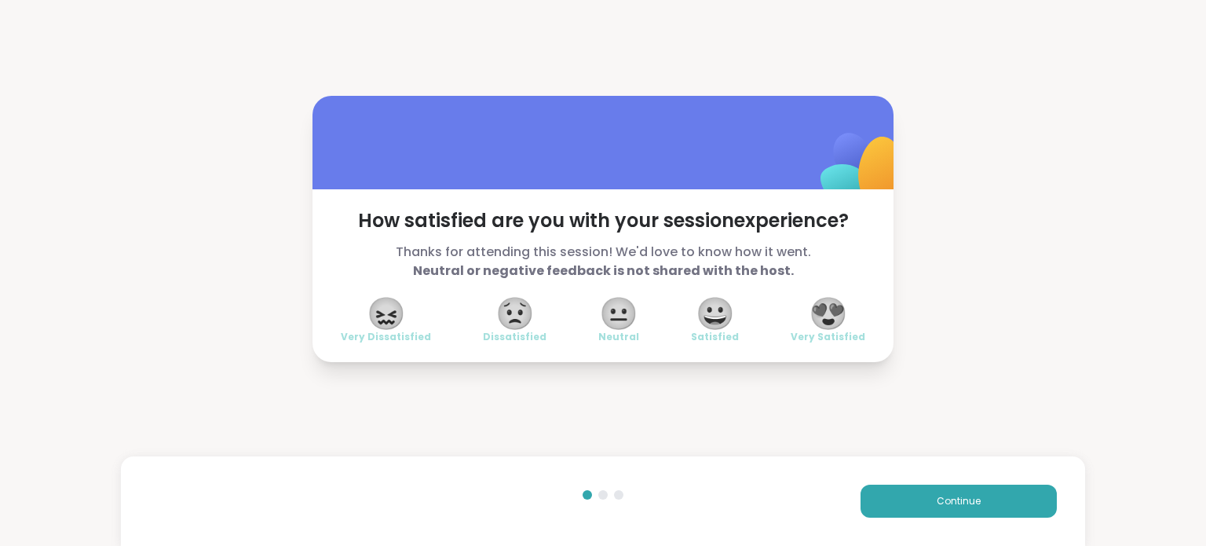
click at [832, 314] on span "😍" at bounding box center [828, 313] width 39 height 28
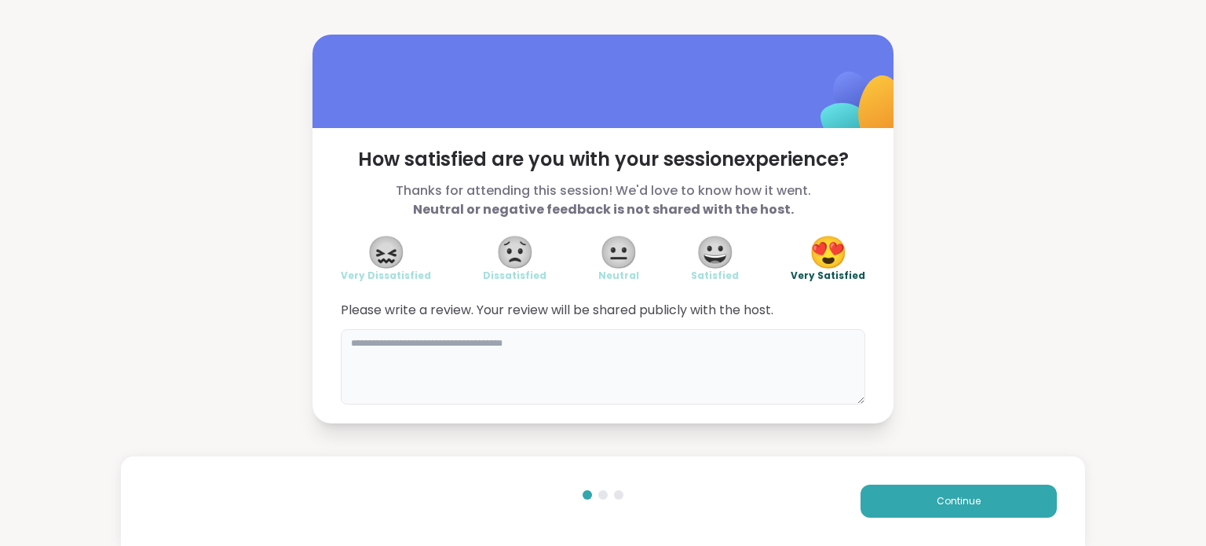
click at [525, 345] on textarea at bounding box center [603, 366] width 525 height 75
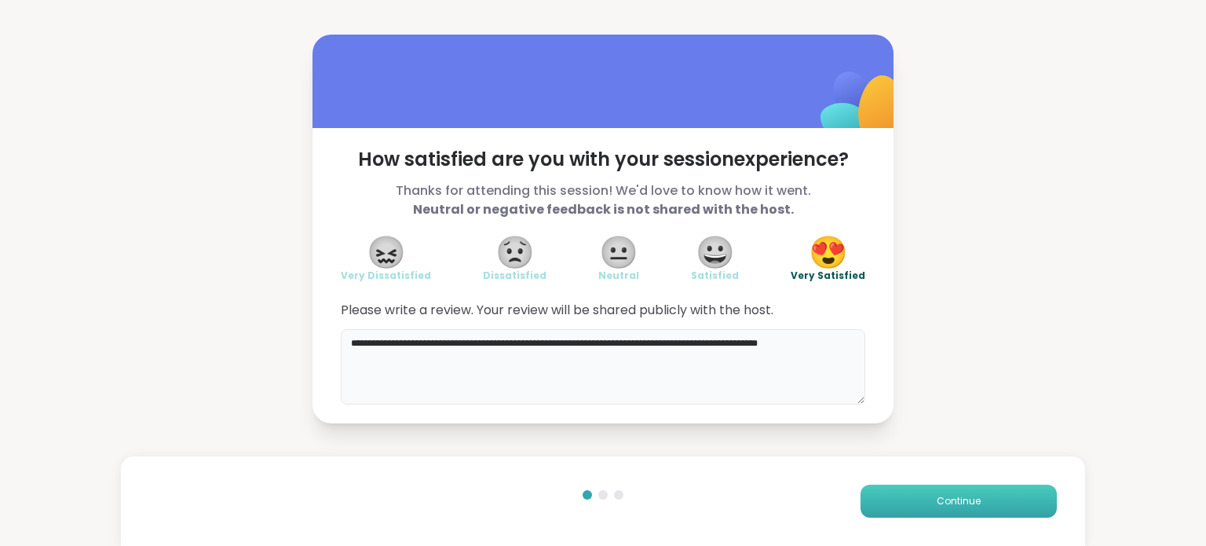
type textarea "**********"
click at [937, 499] on span "Continue" at bounding box center [959, 501] width 44 height 14
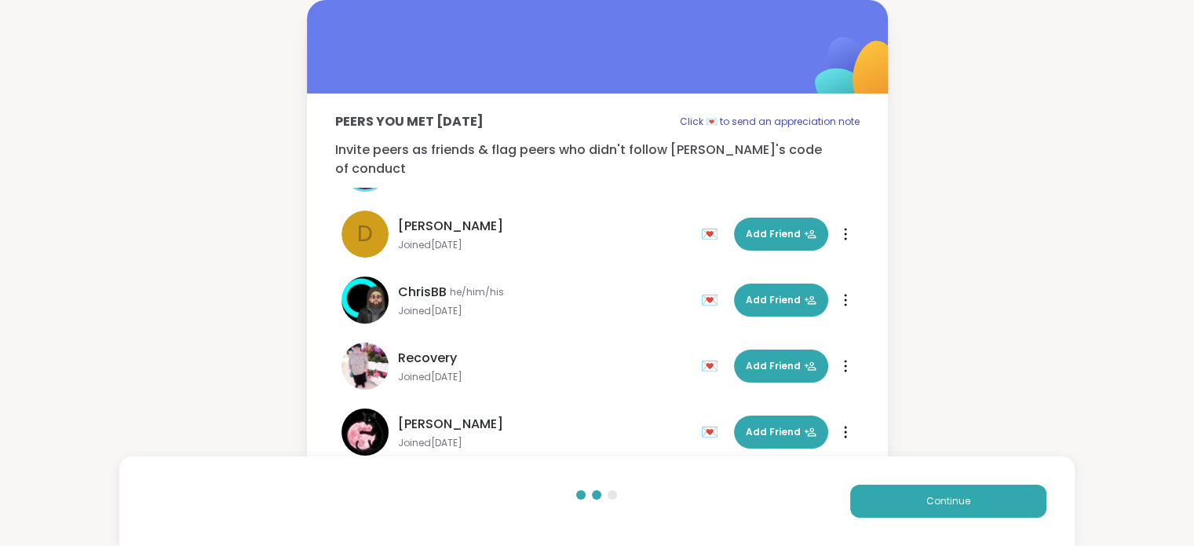
scroll to position [550, 0]
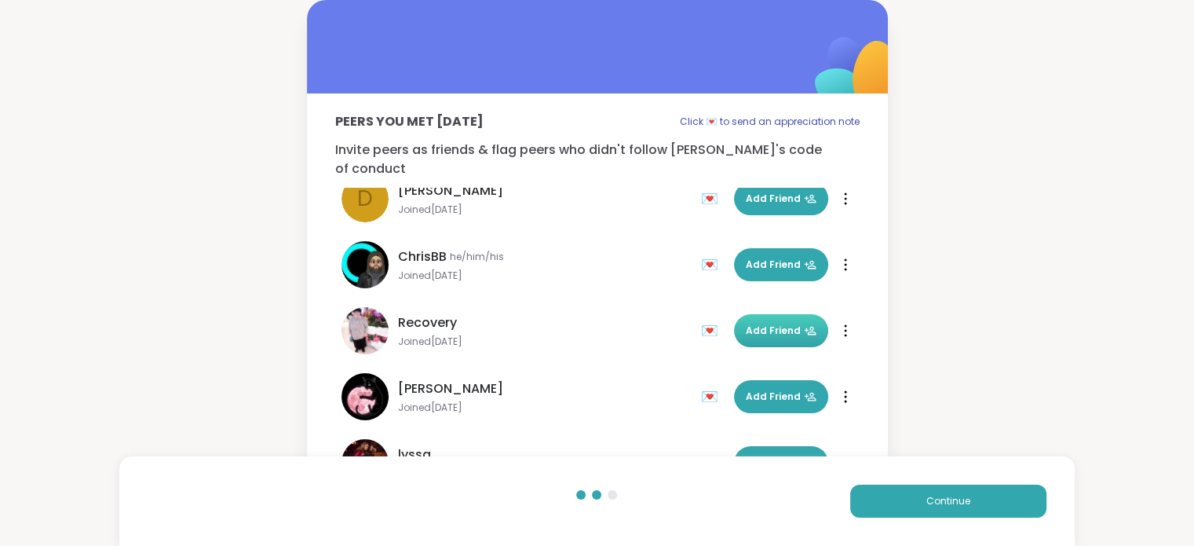
click at [804, 324] on icon at bounding box center [810, 330] width 13 height 13
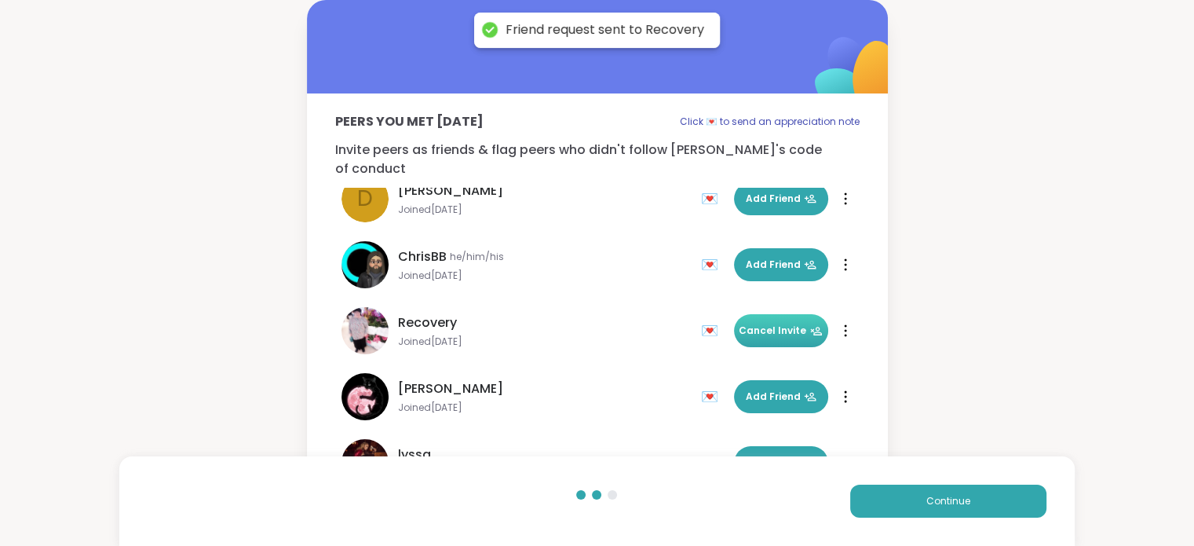
scroll to position [575, 0]
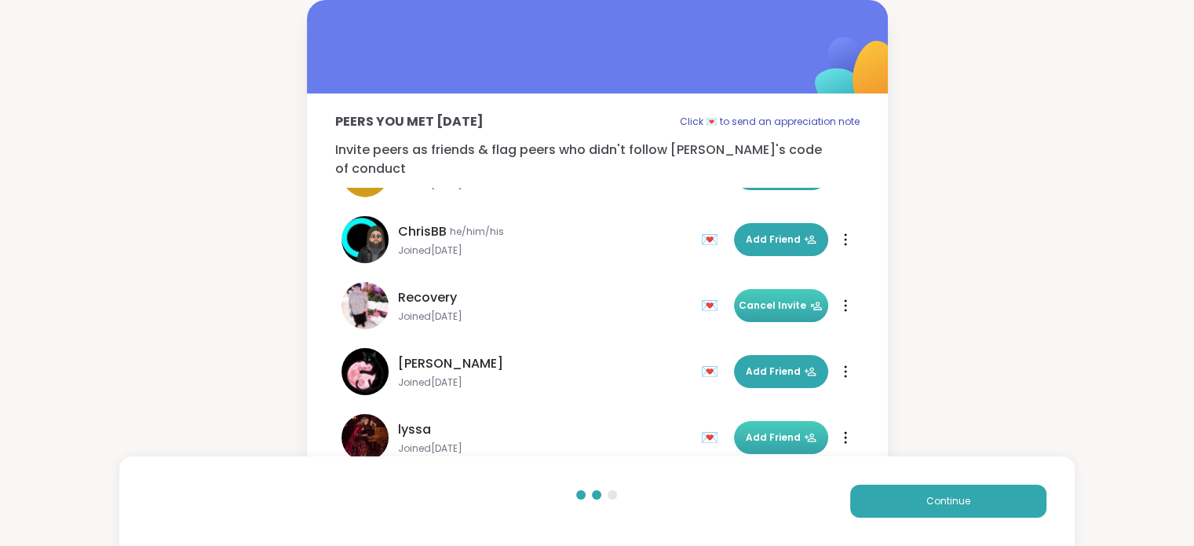
click at [761, 430] on span "Add Friend" at bounding box center [781, 437] width 71 height 14
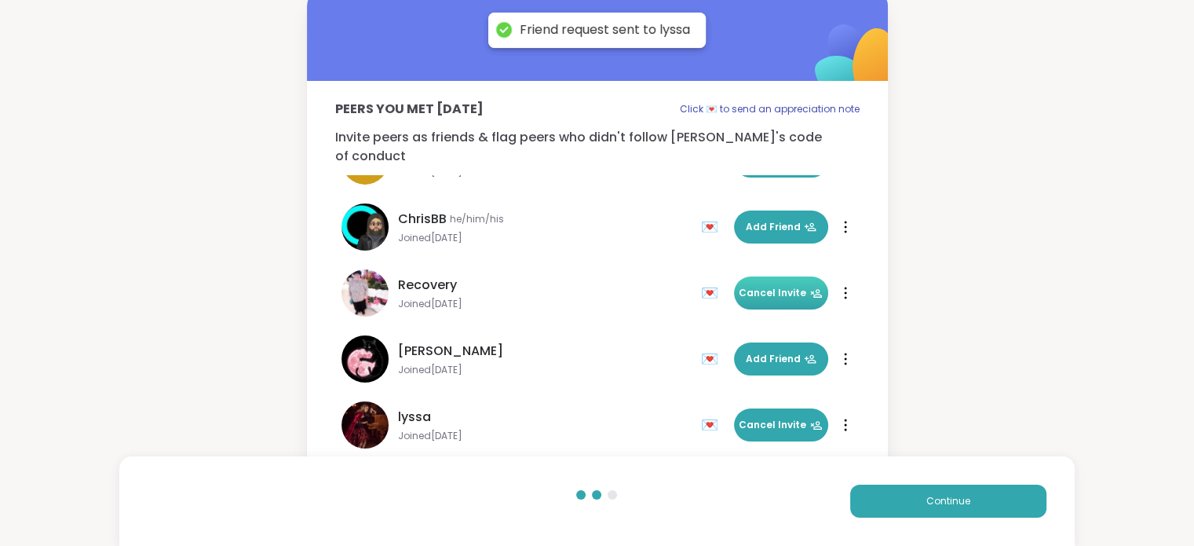
scroll to position [25, 0]
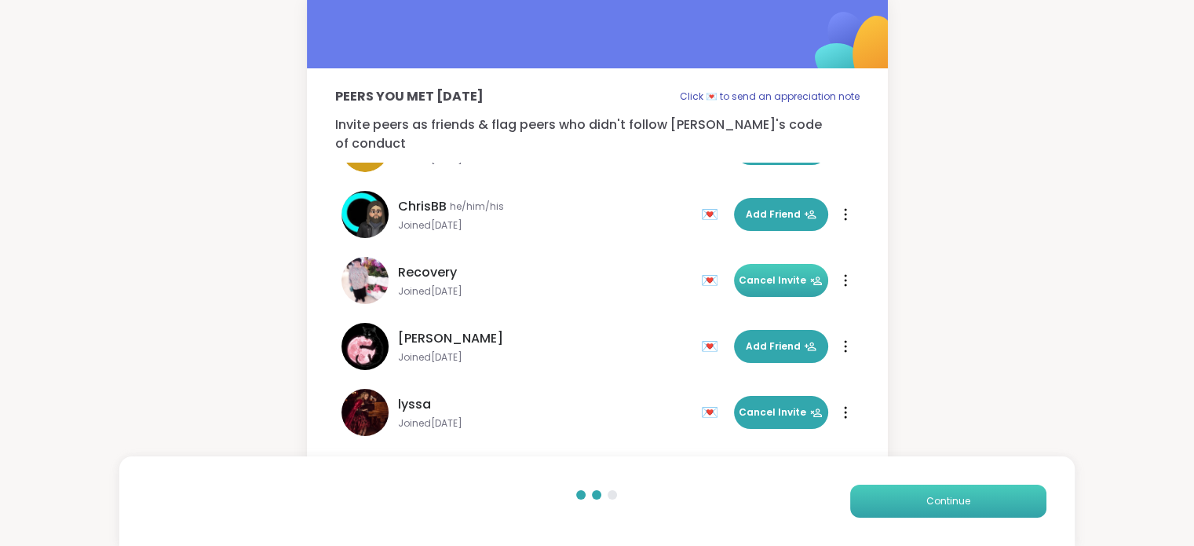
click at [945, 503] on span "Continue" at bounding box center [949, 501] width 44 height 14
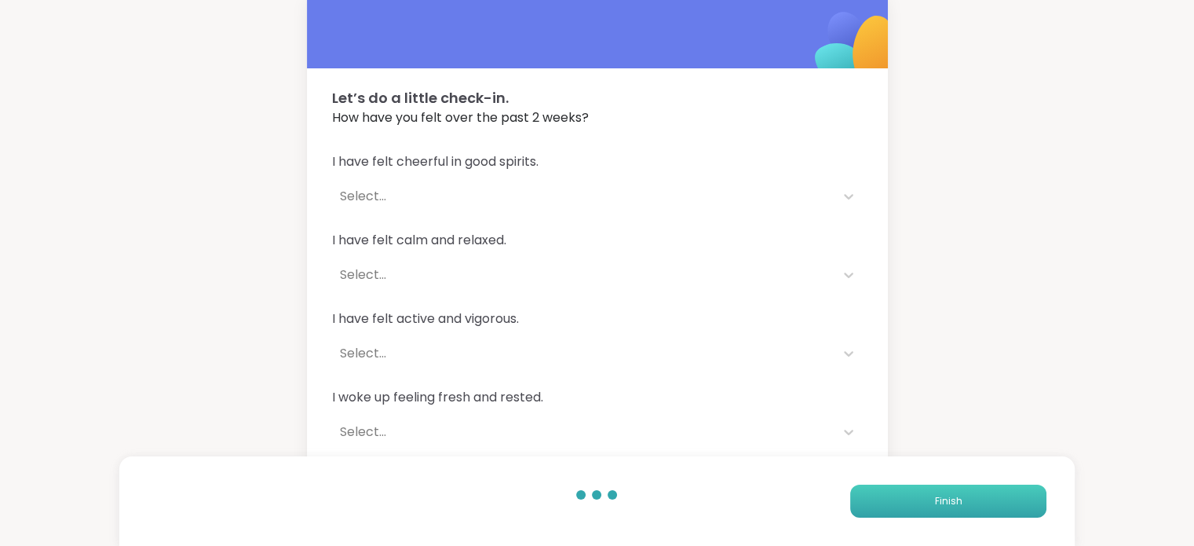
click at [905, 500] on button "Finish" at bounding box center [948, 500] width 196 height 33
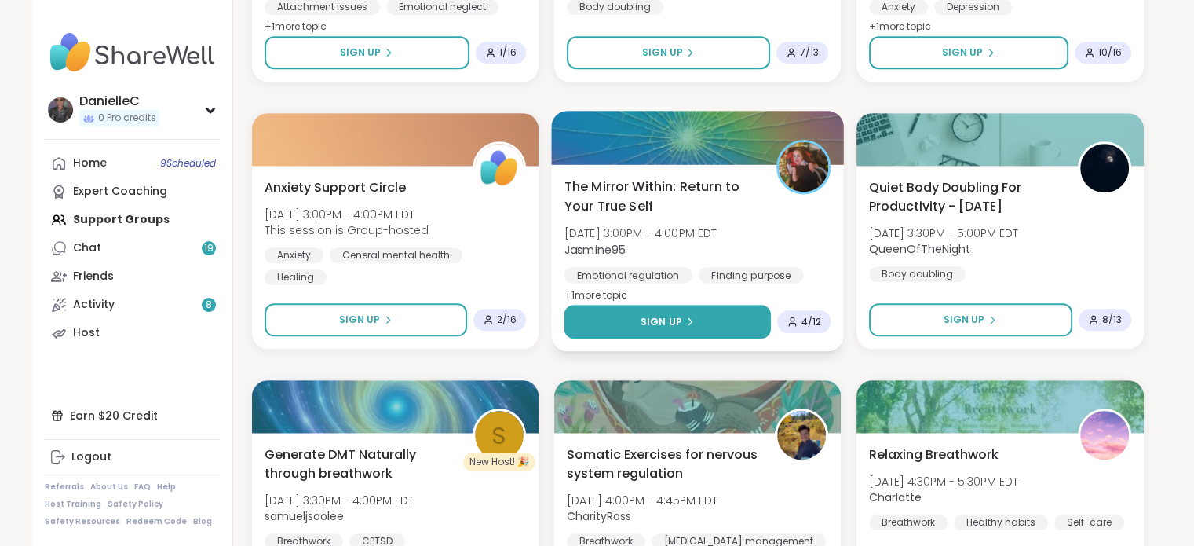
scroll to position [1728, 0]
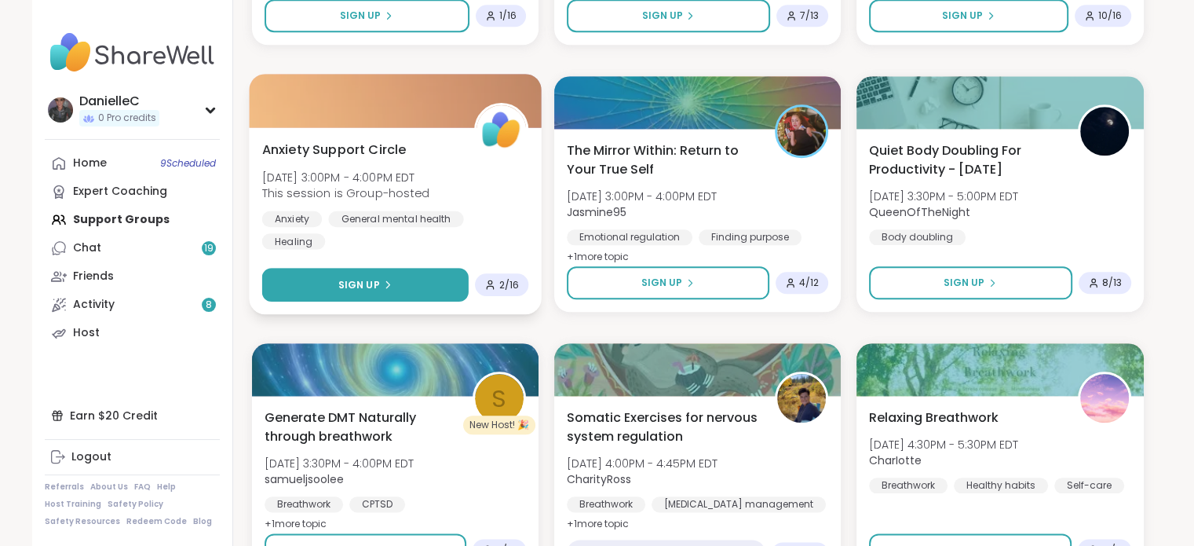
click at [396, 289] on button "Sign Up" at bounding box center [364, 285] width 207 height 34
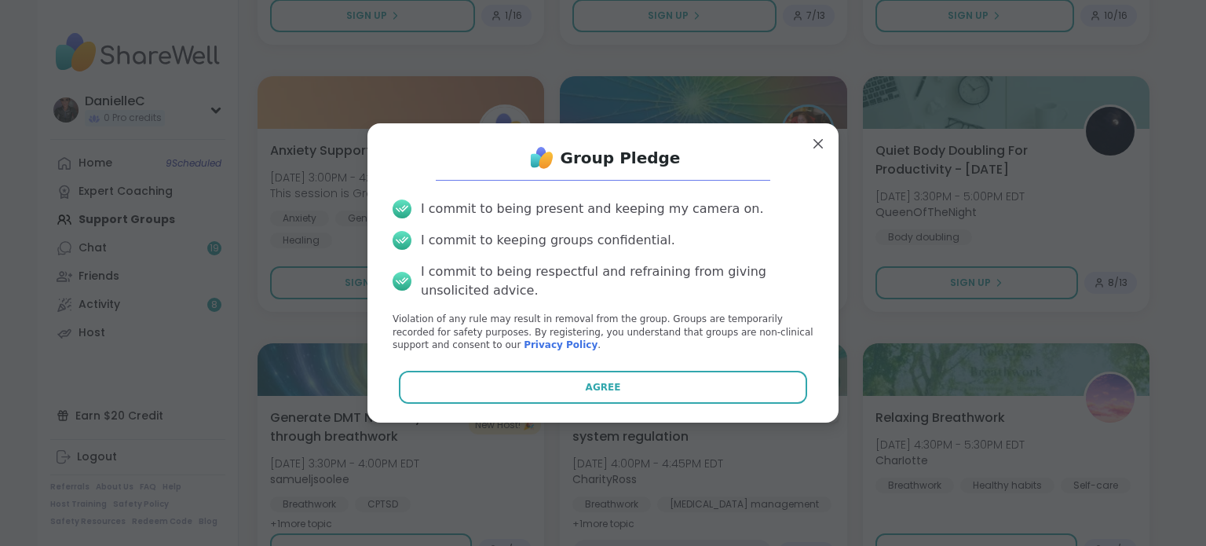
click at [616, 378] on button "Agree" at bounding box center [603, 387] width 409 height 33
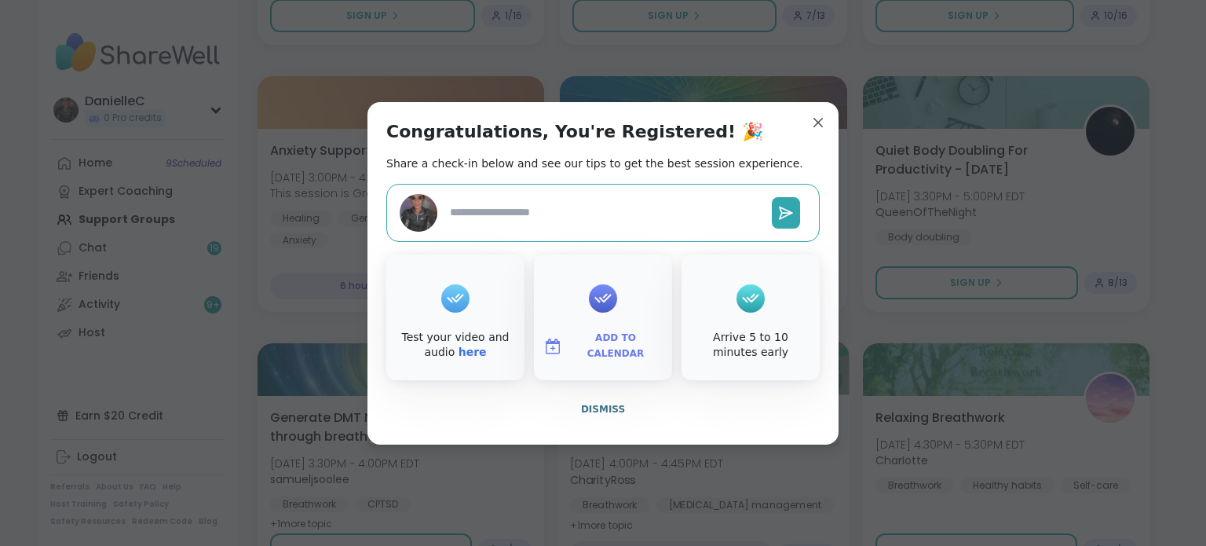
click at [597, 410] on span "Dismiss" at bounding box center [603, 409] width 44 height 11
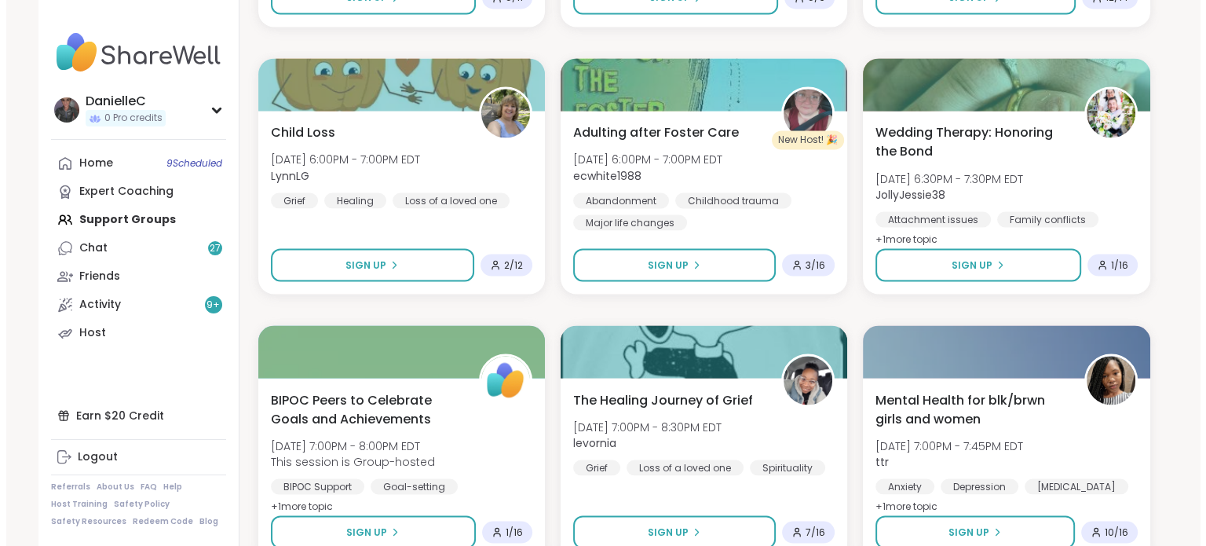
scroll to position [2735, 0]
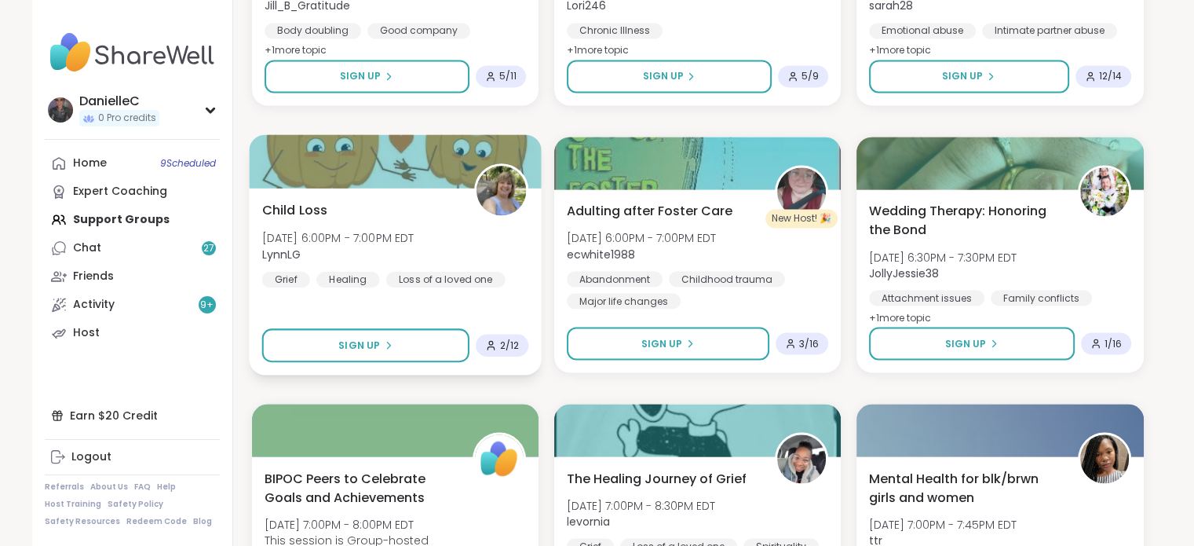
click at [297, 199] on div "Child Loss Mon, Oct 13 | 6:00PM - 7:00PM EDT LynnLG Grief Healing Loss of a lov…" at bounding box center [395, 281] width 293 height 187
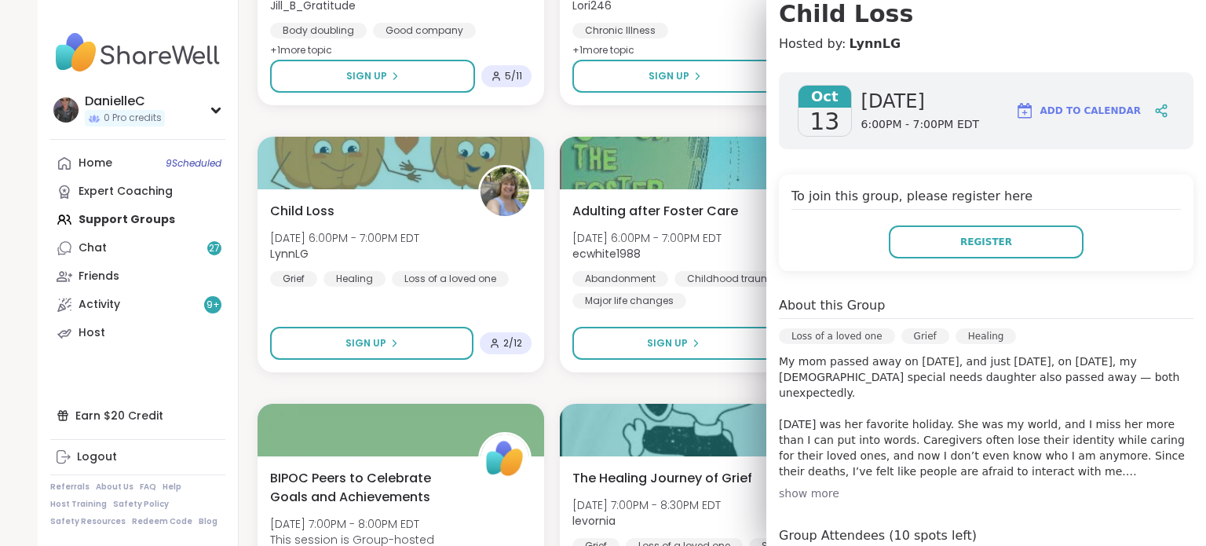
scroll to position [236, 0]
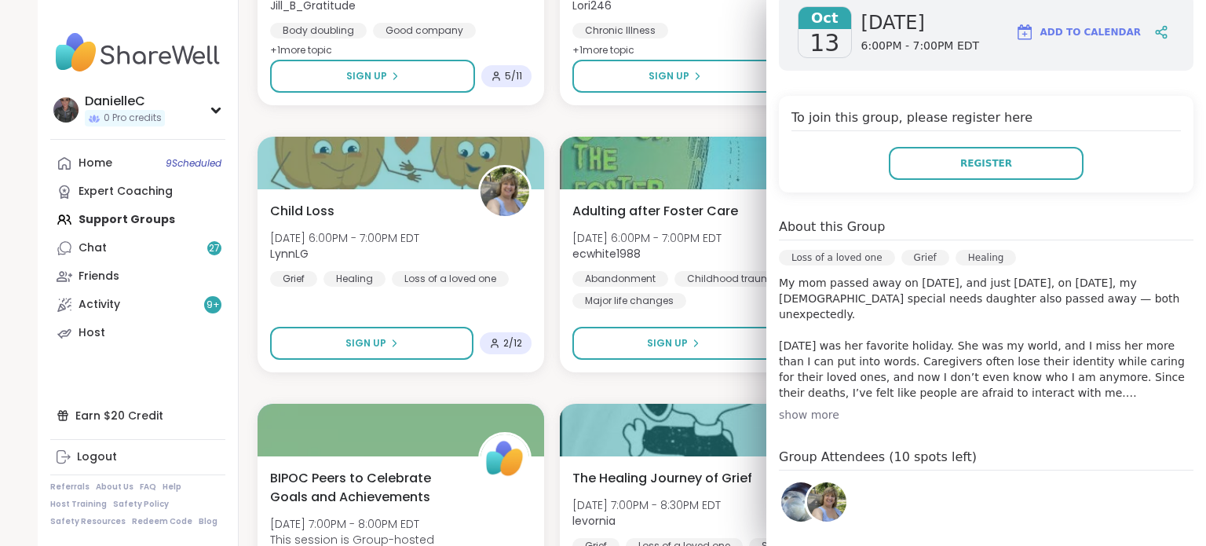
click at [797, 414] on div "show more" at bounding box center [986, 415] width 415 height 16
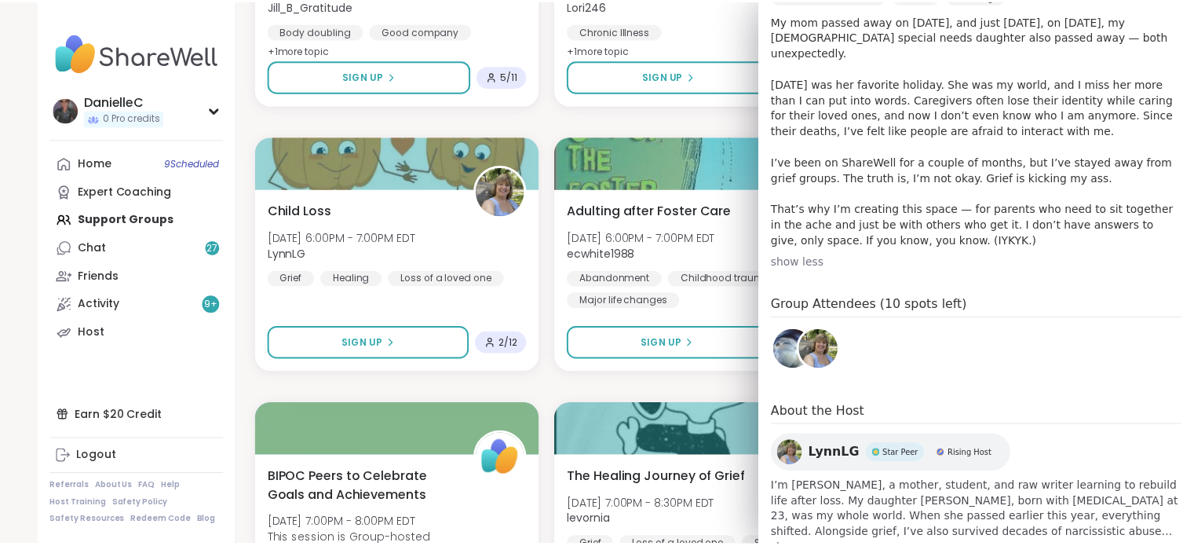
scroll to position [531, 0]
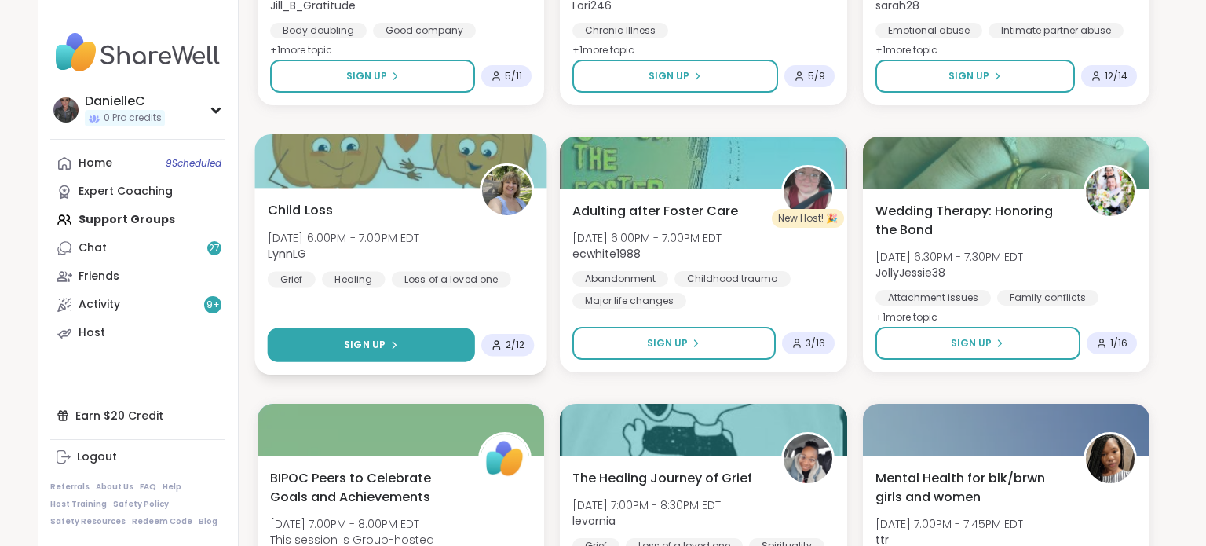
click at [359, 332] on button "Sign Up" at bounding box center [372, 345] width 208 height 34
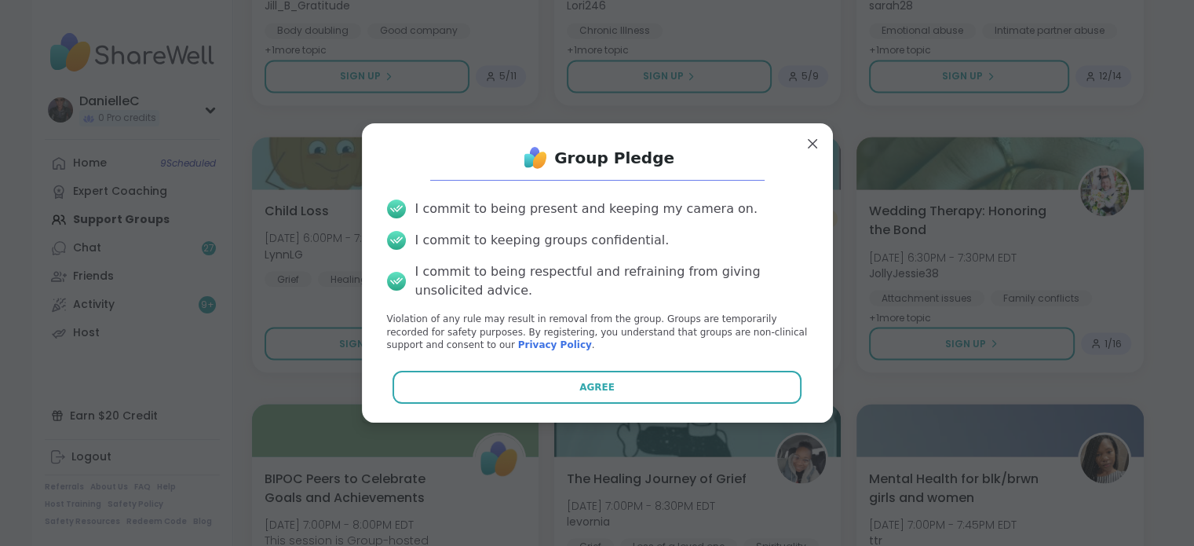
click at [536, 385] on button "Agree" at bounding box center [597, 387] width 409 height 33
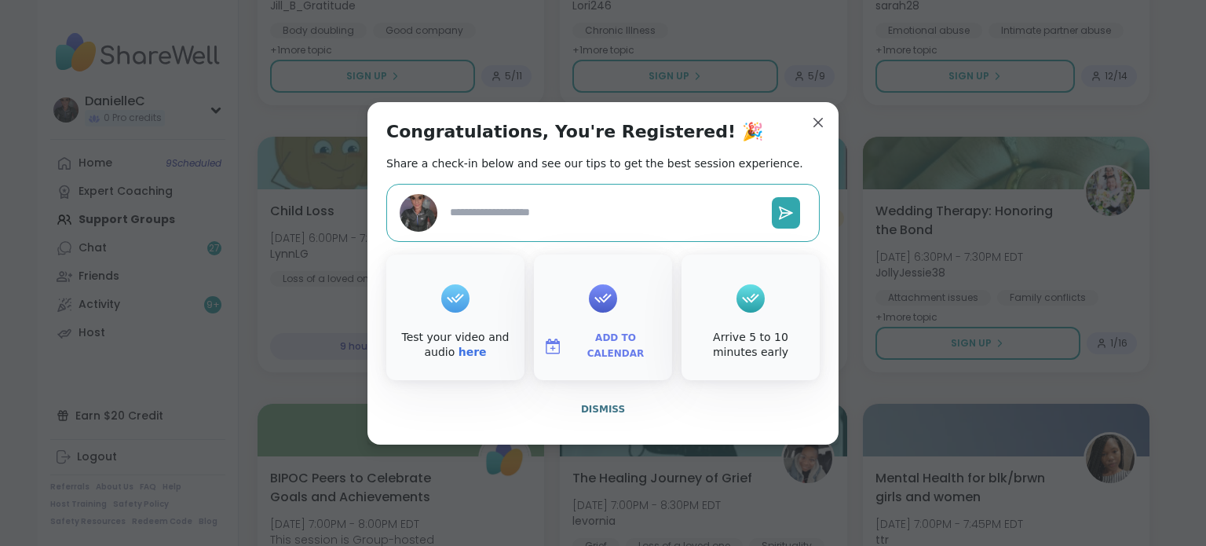
type textarea "*"
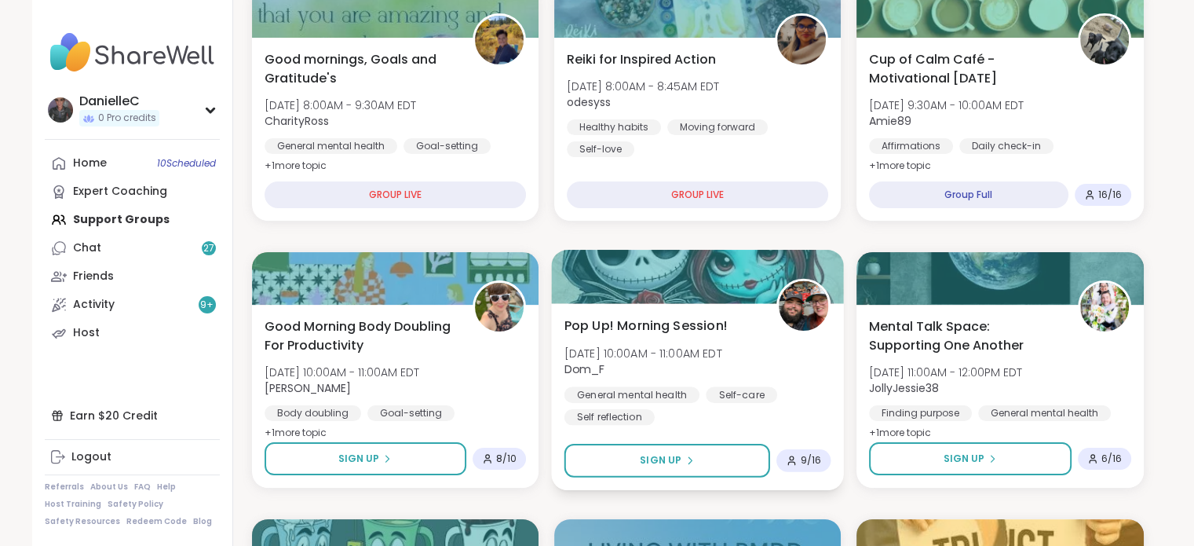
scroll to position [0, 0]
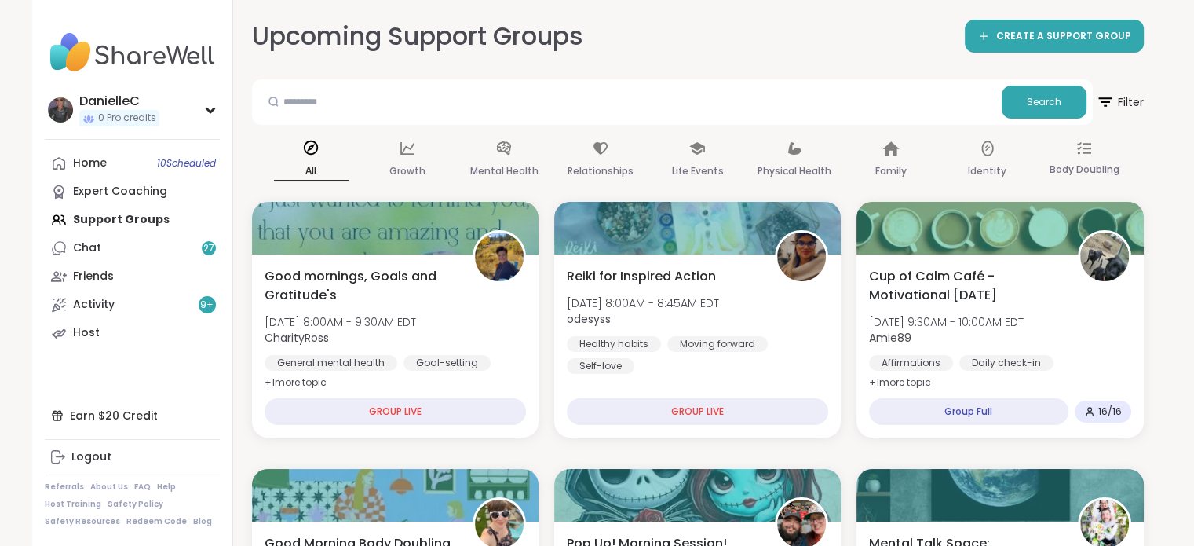
click at [87, 160] on div "Home 10 Scheduled" at bounding box center [90, 163] width 34 height 16
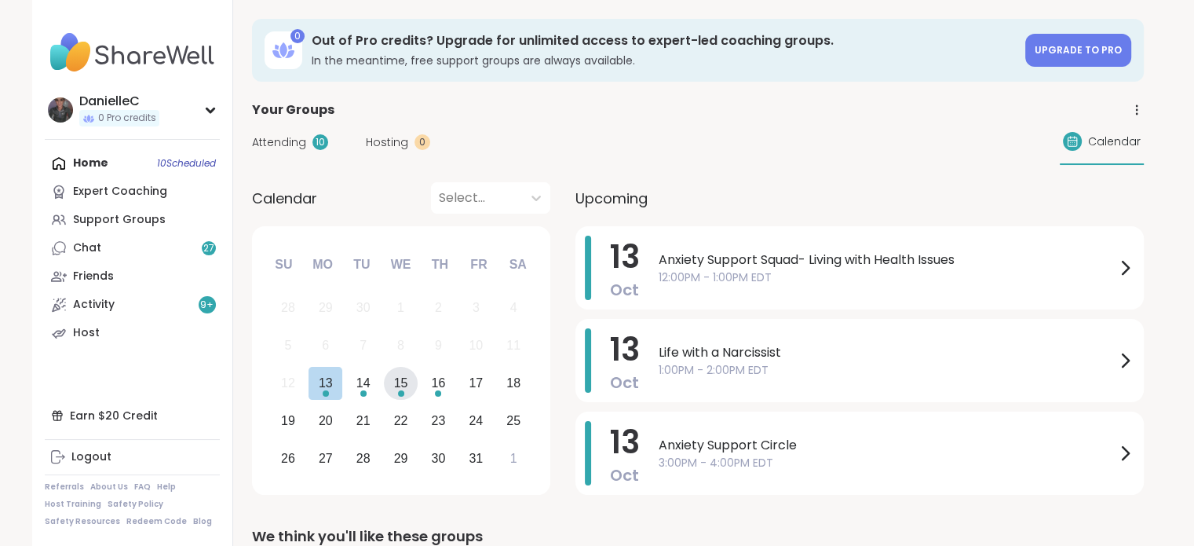
click at [401, 382] on div "15" at bounding box center [401, 382] width 14 height 21
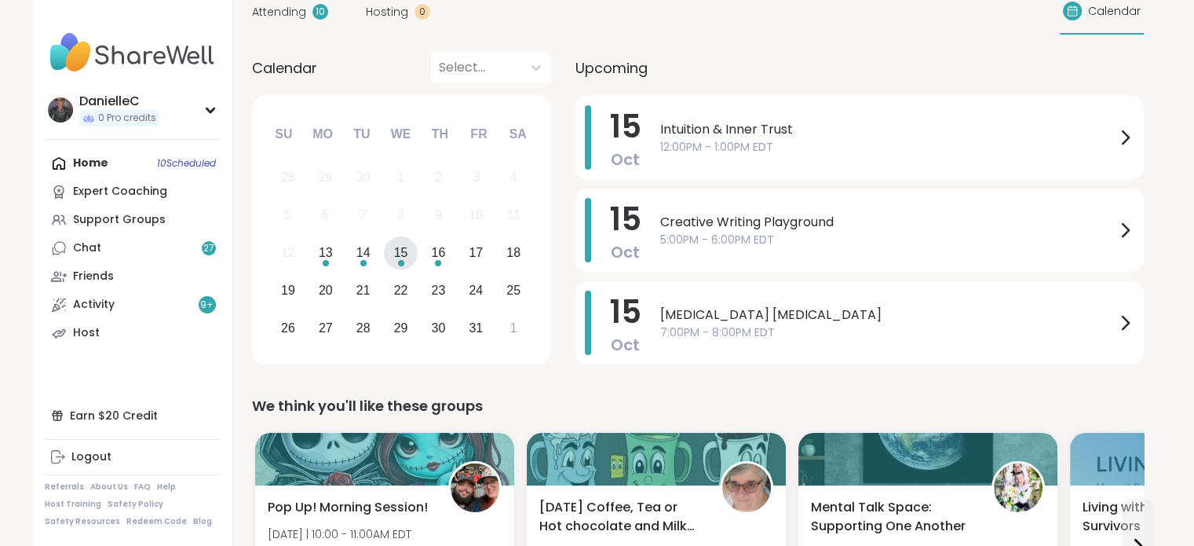
scroll to position [287, 0]
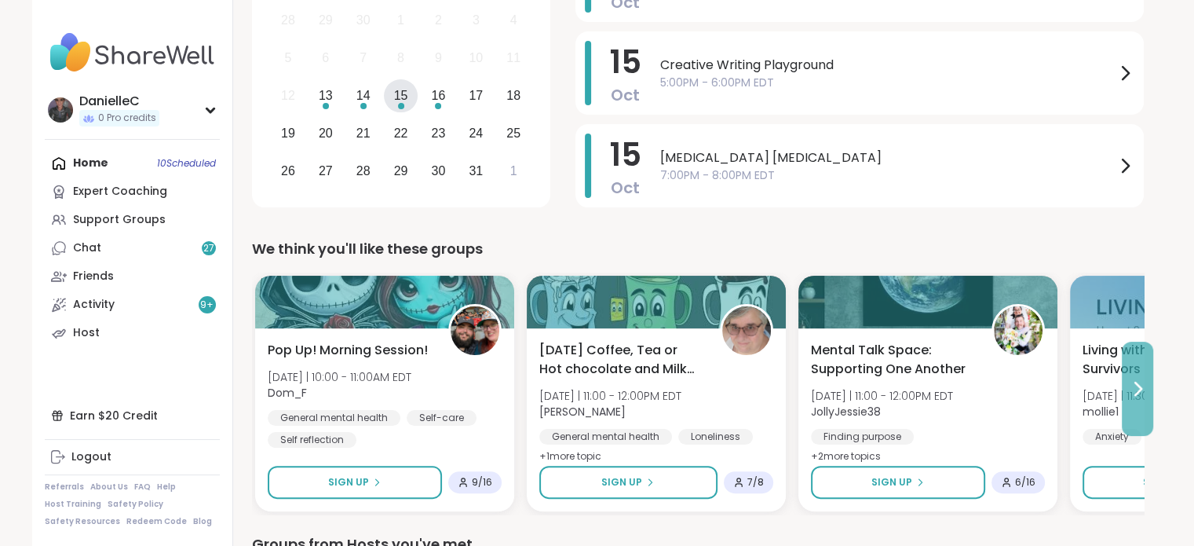
click at [1137, 389] on icon at bounding box center [1137, 388] width 19 height 19
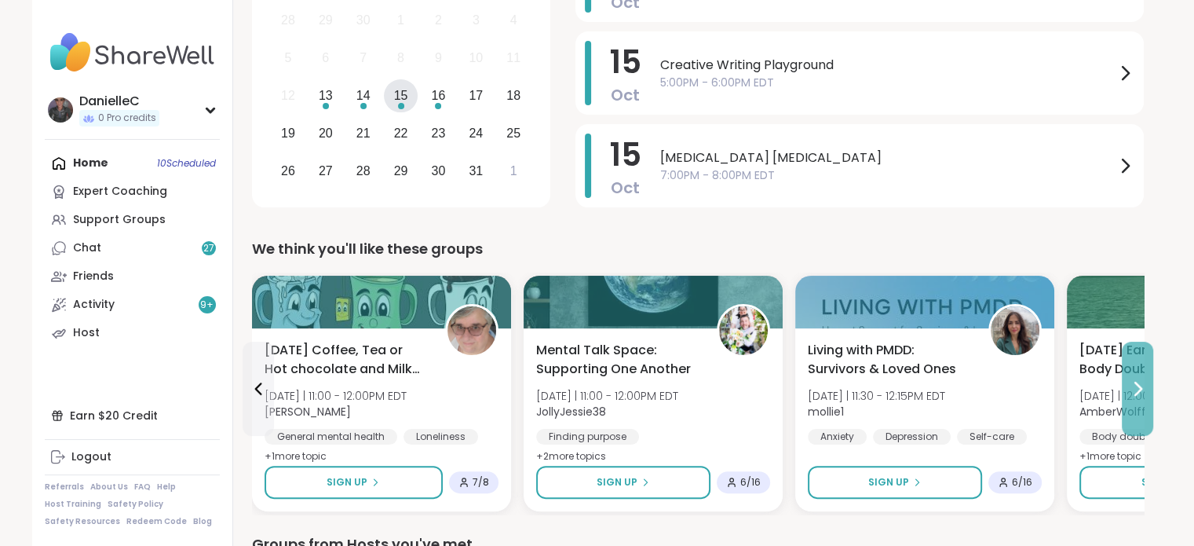
click at [1135, 389] on icon at bounding box center [1137, 388] width 19 height 19
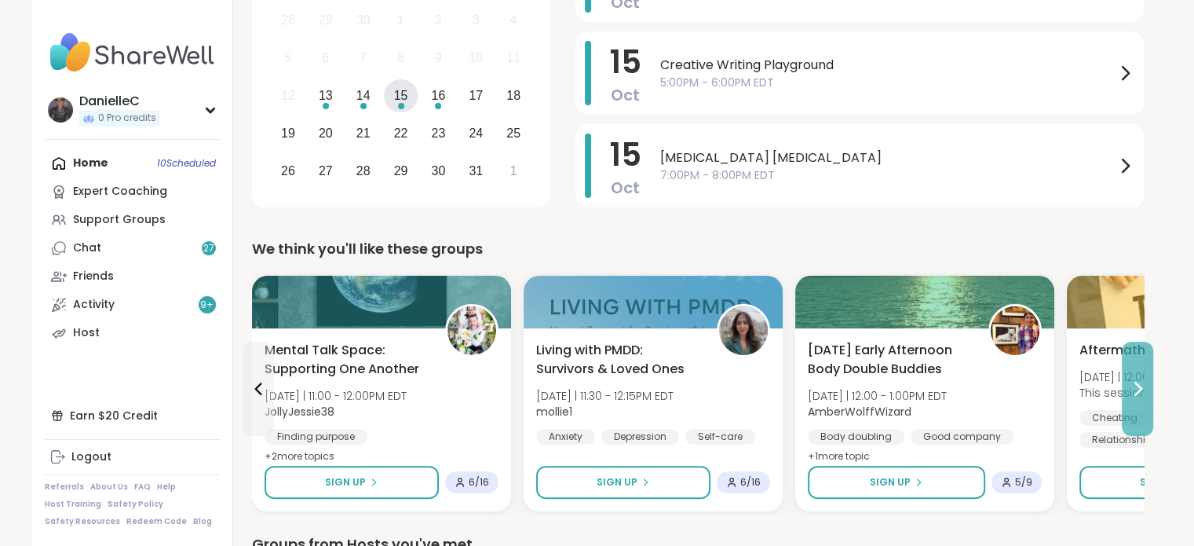
click at [1135, 389] on icon at bounding box center [1137, 388] width 19 height 19
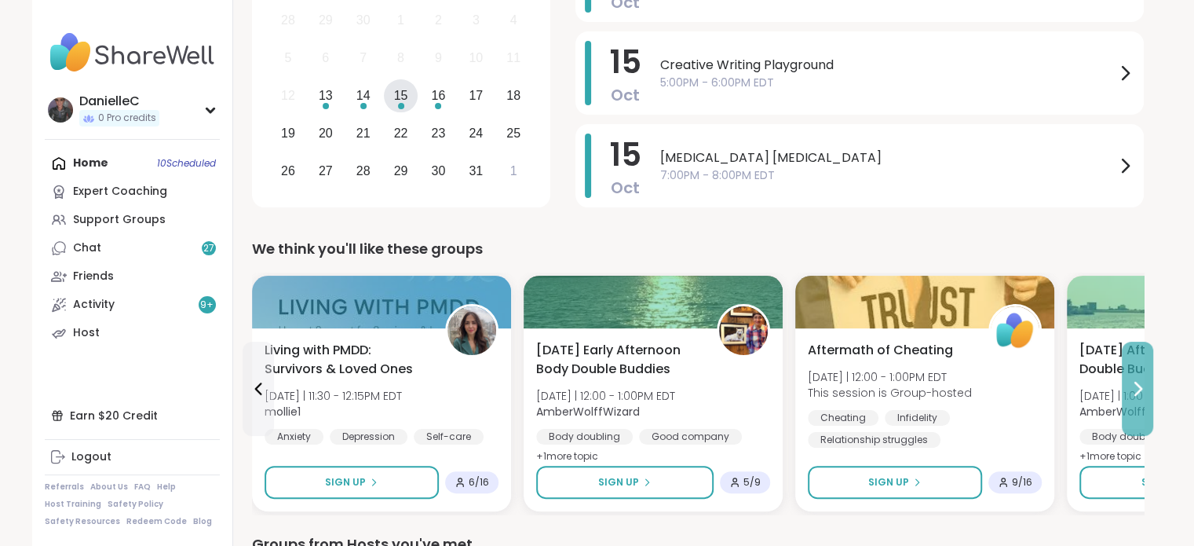
click at [1135, 389] on icon at bounding box center [1137, 388] width 19 height 19
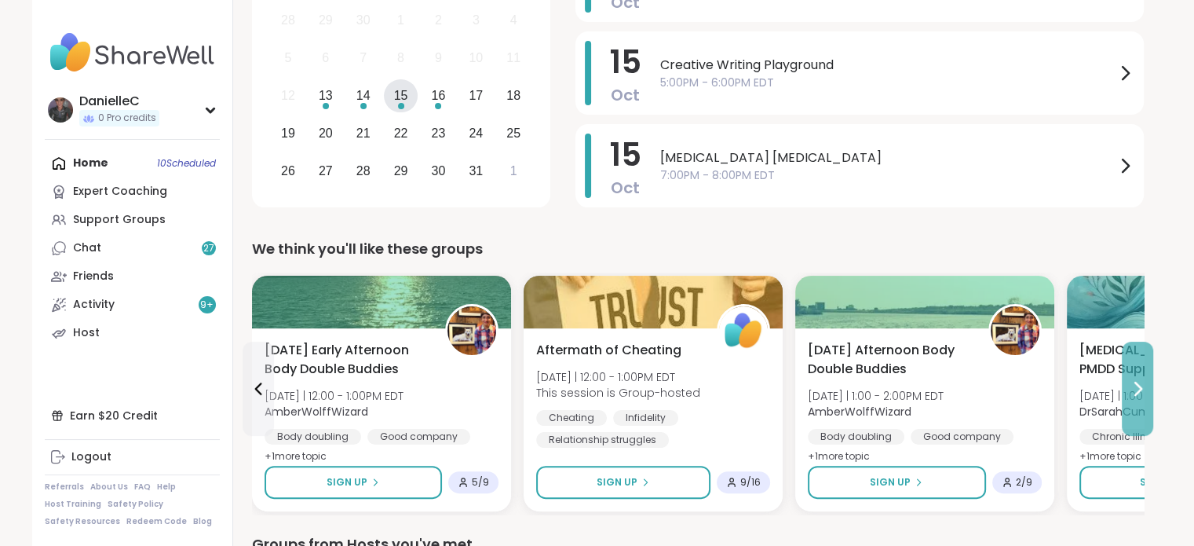
click at [1135, 389] on icon at bounding box center [1137, 388] width 19 height 19
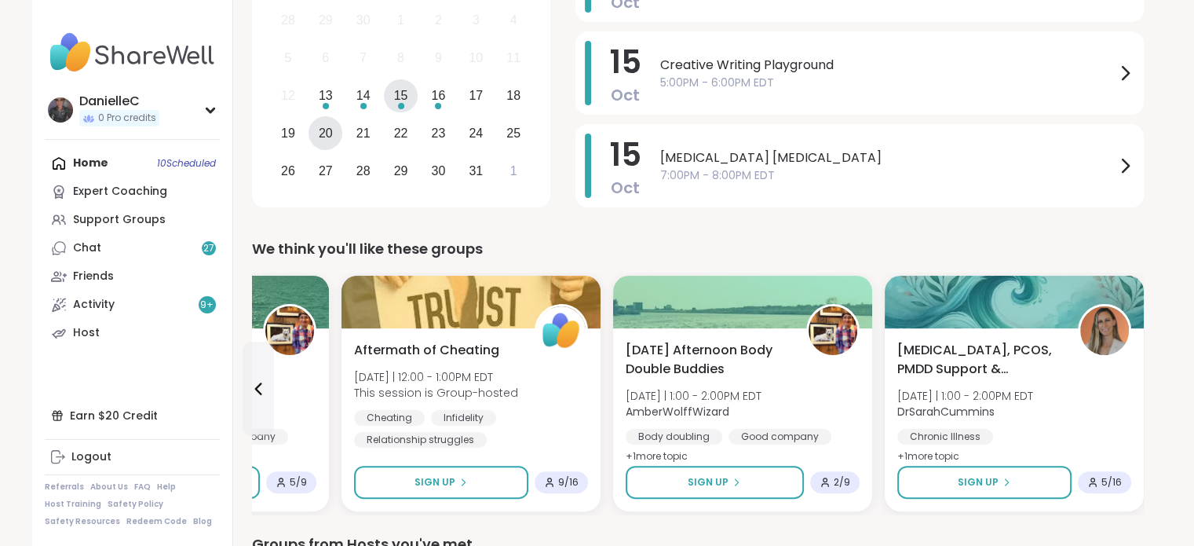
click at [322, 134] on div "20" at bounding box center [326, 132] width 14 height 21
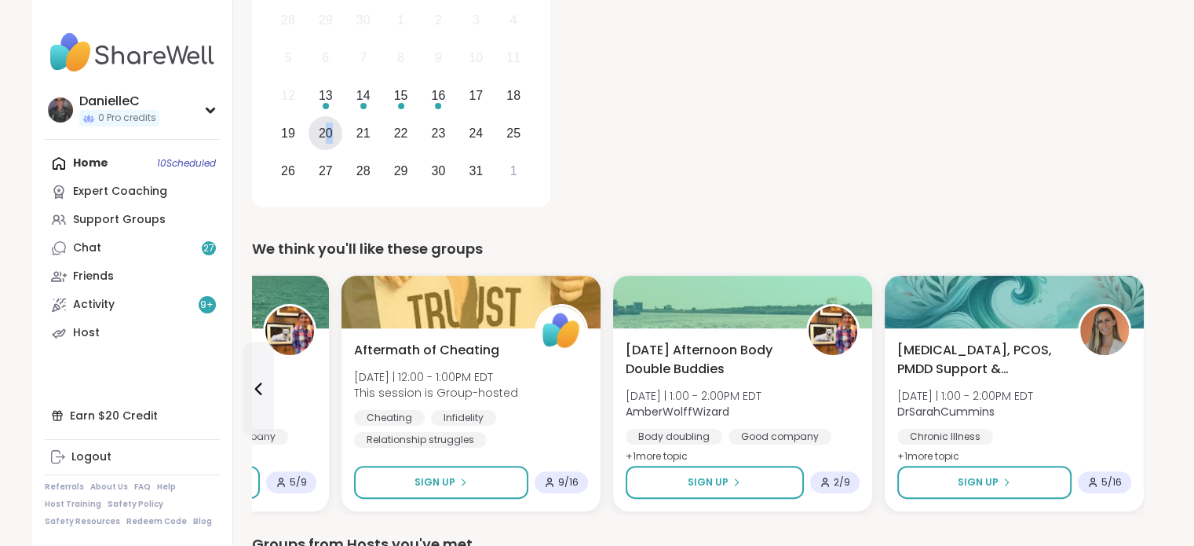
click at [328, 125] on div "20" at bounding box center [326, 132] width 14 height 21
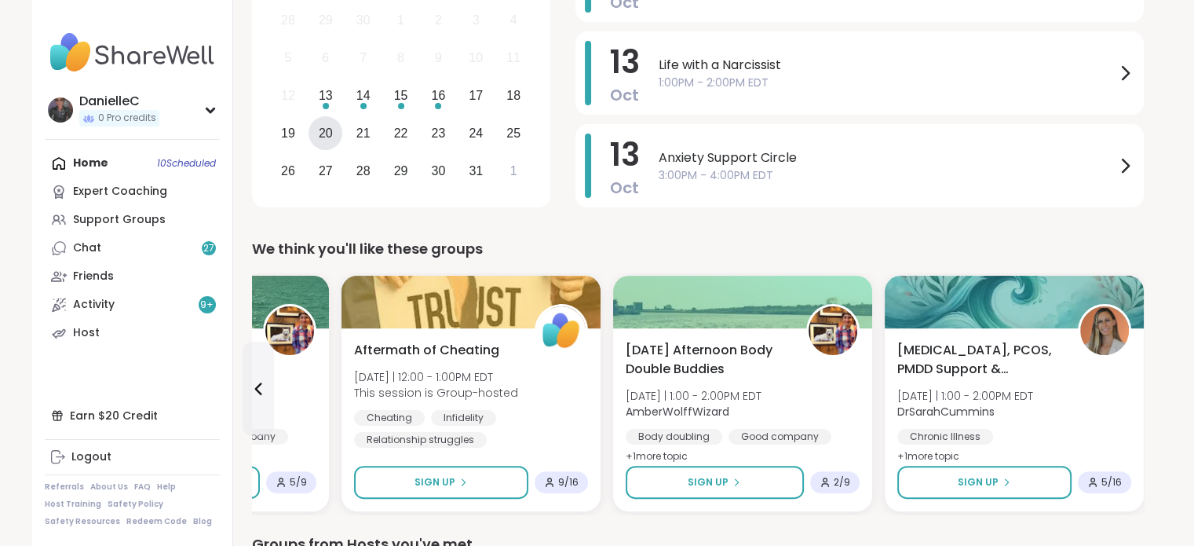
click at [321, 132] on div "20" at bounding box center [326, 132] width 14 height 21
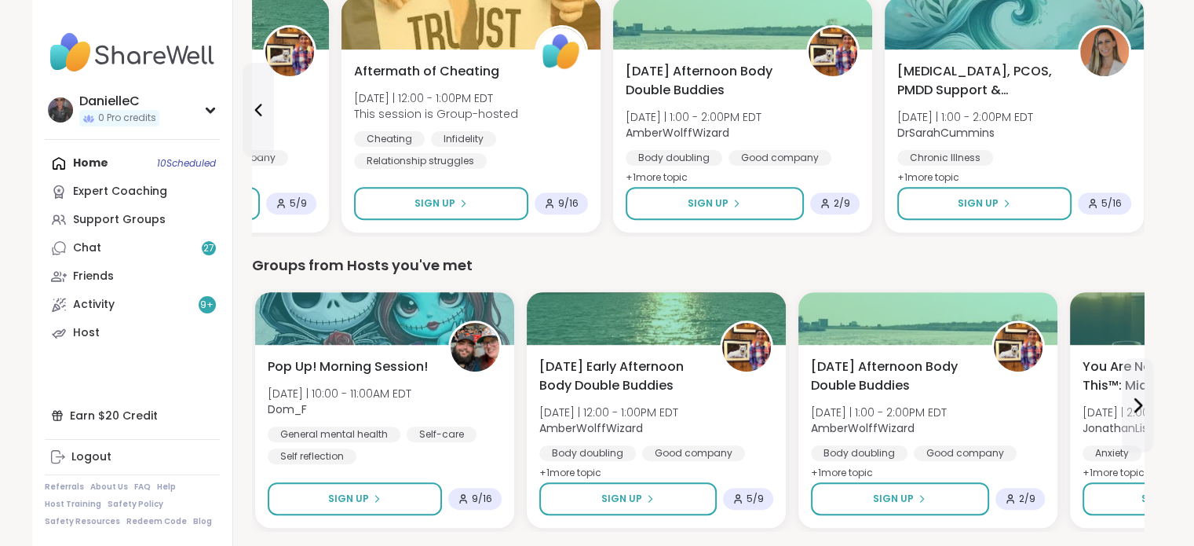
scroll to position [601, 0]
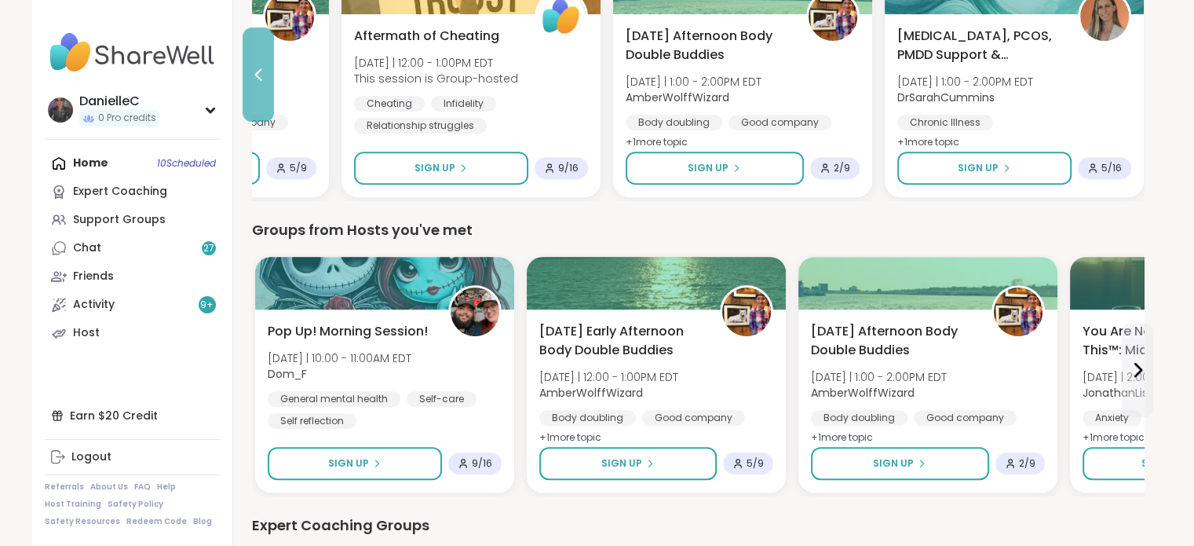
click at [254, 92] on button at bounding box center [258, 74] width 31 height 94
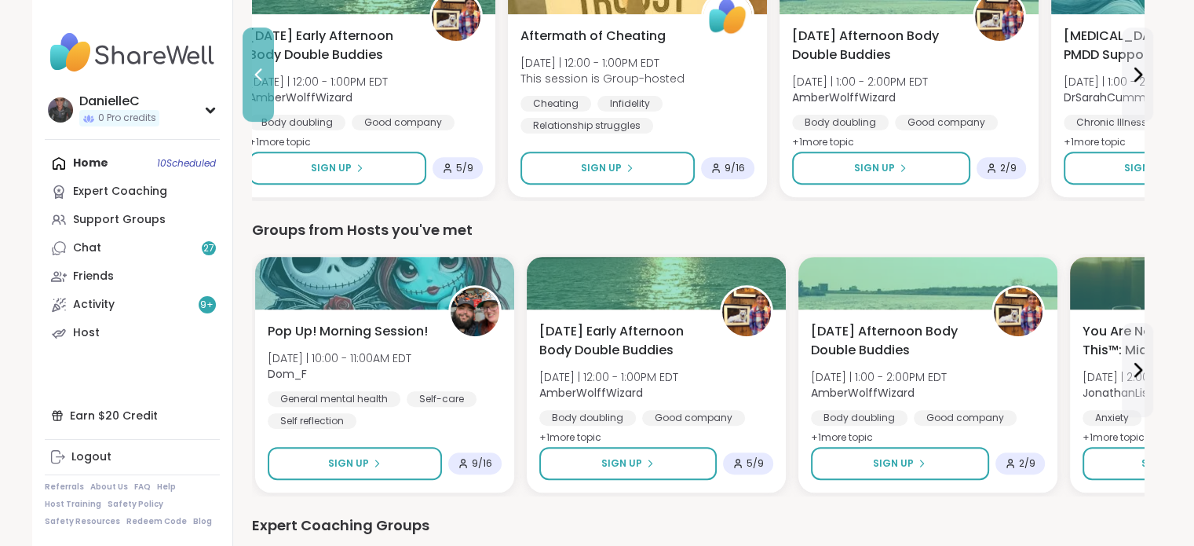
click at [254, 92] on button at bounding box center [258, 74] width 31 height 94
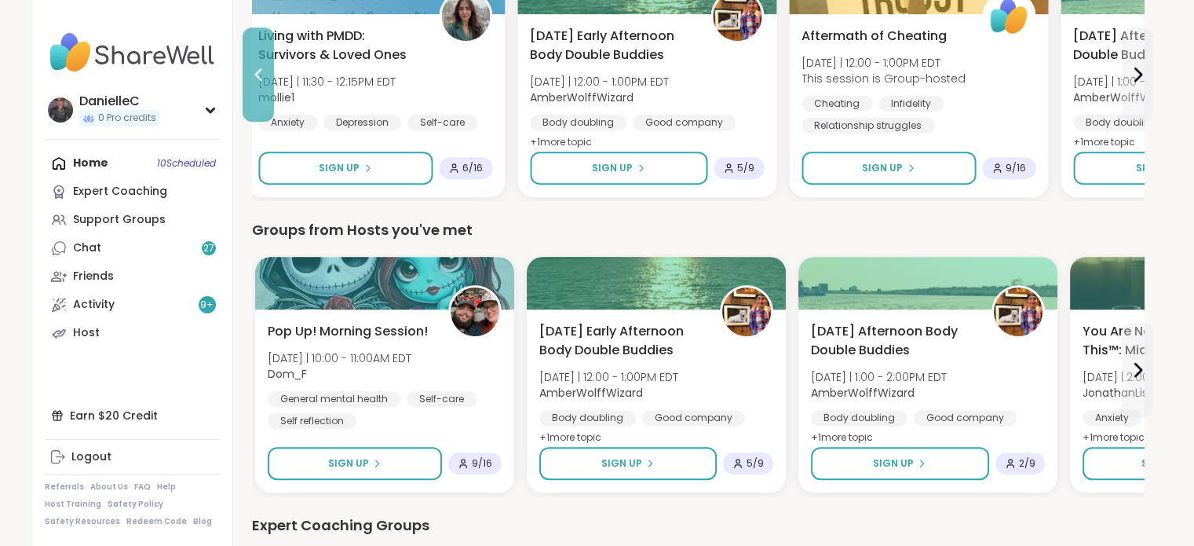
click at [254, 92] on button at bounding box center [258, 74] width 31 height 94
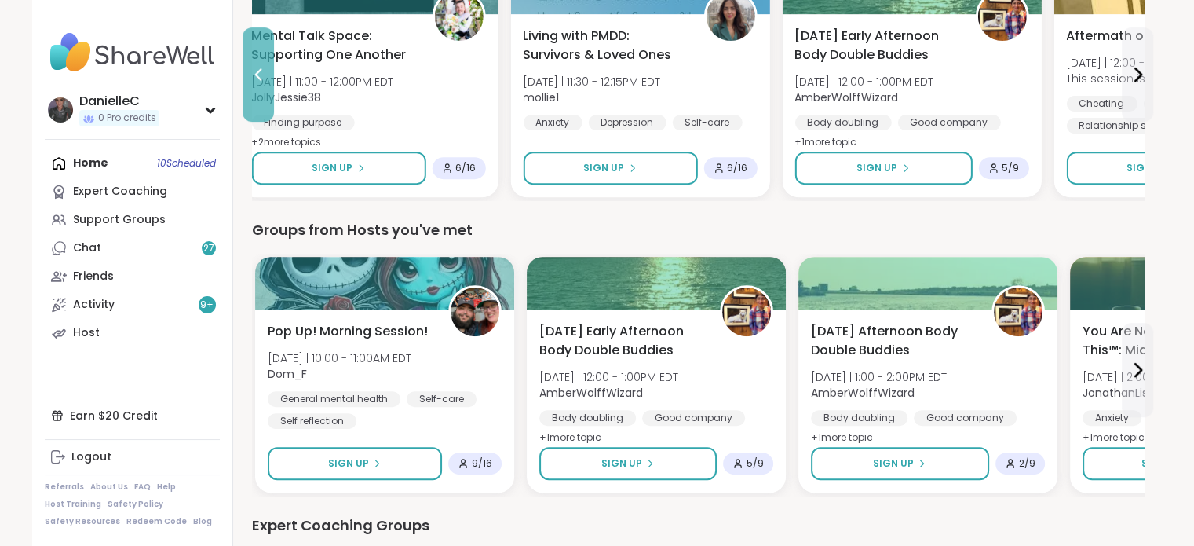
click at [254, 92] on button at bounding box center [258, 74] width 31 height 94
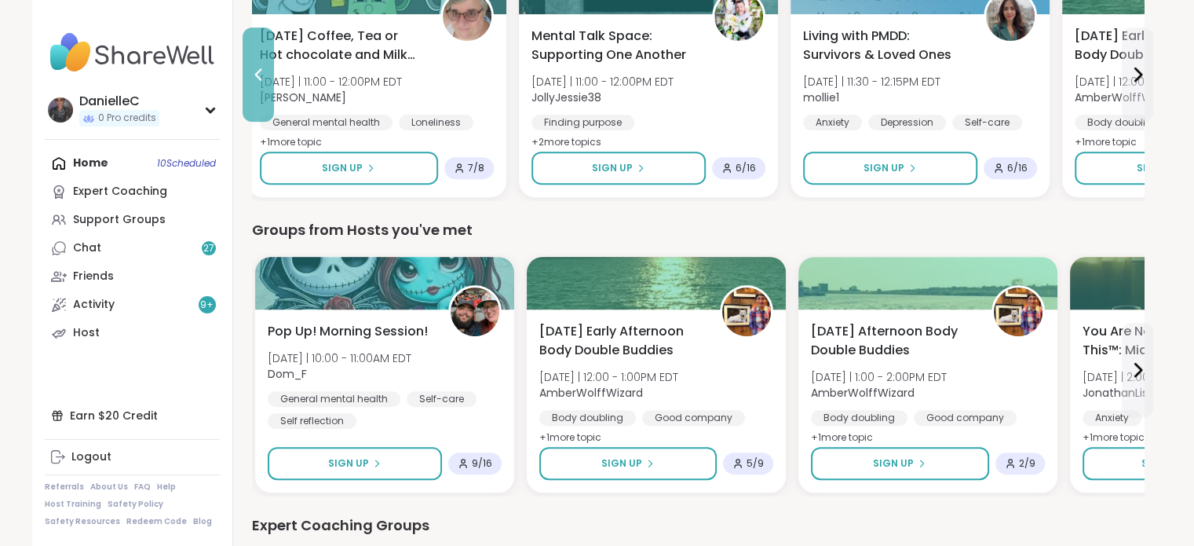
click at [254, 92] on button at bounding box center [258, 74] width 31 height 94
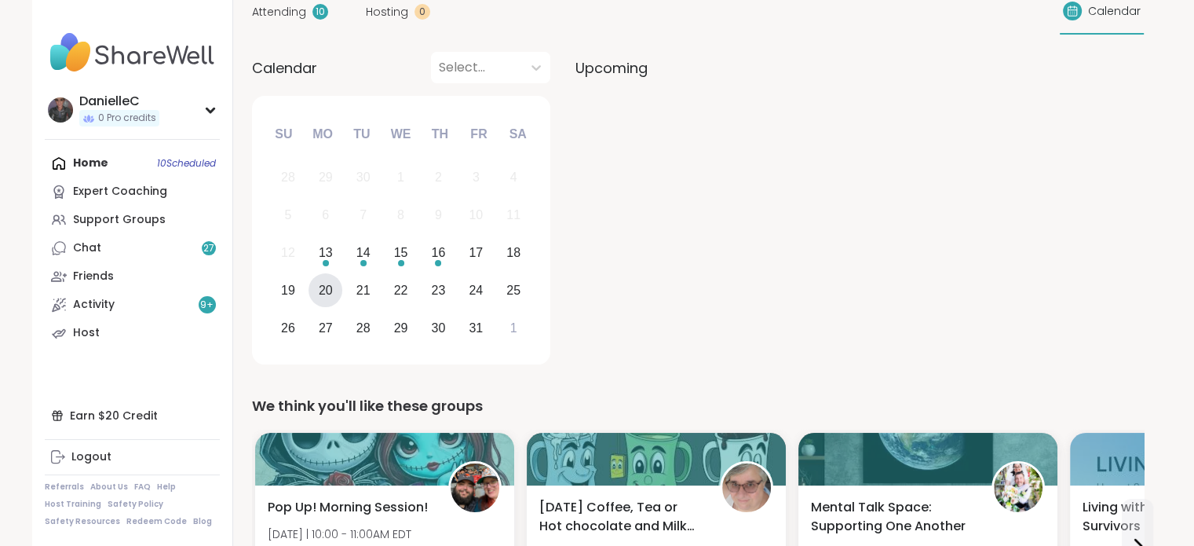
scroll to position [0, 0]
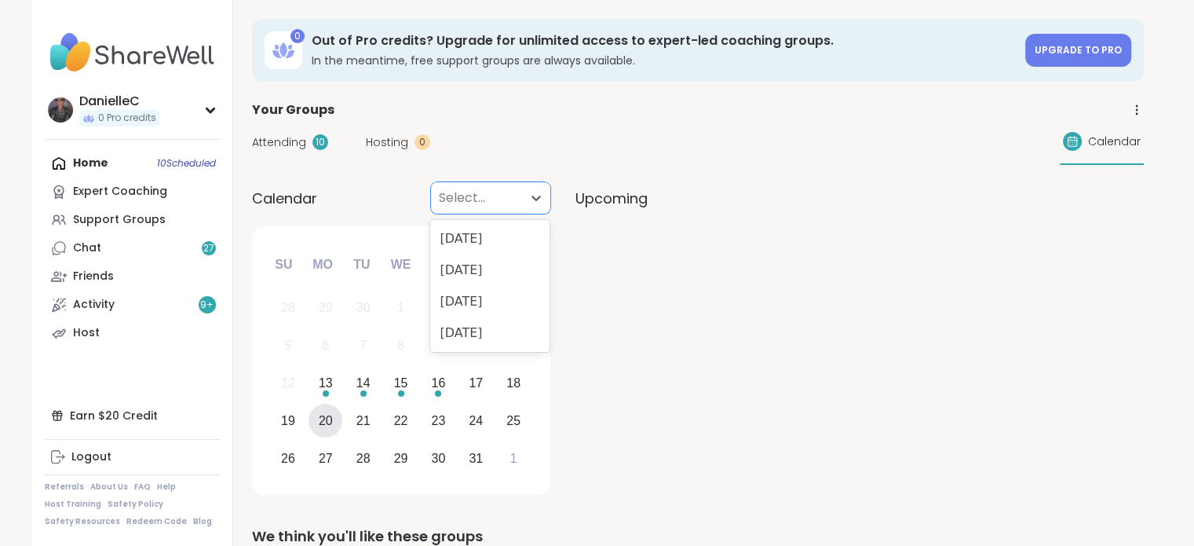
click at [463, 199] on div at bounding box center [476, 198] width 75 height 22
click at [471, 237] on div "[DATE]" at bounding box center [489, 238] width 119 height 31
click at [324, 422] on div "20" at bounding box center [326, 420] width 14 height 21
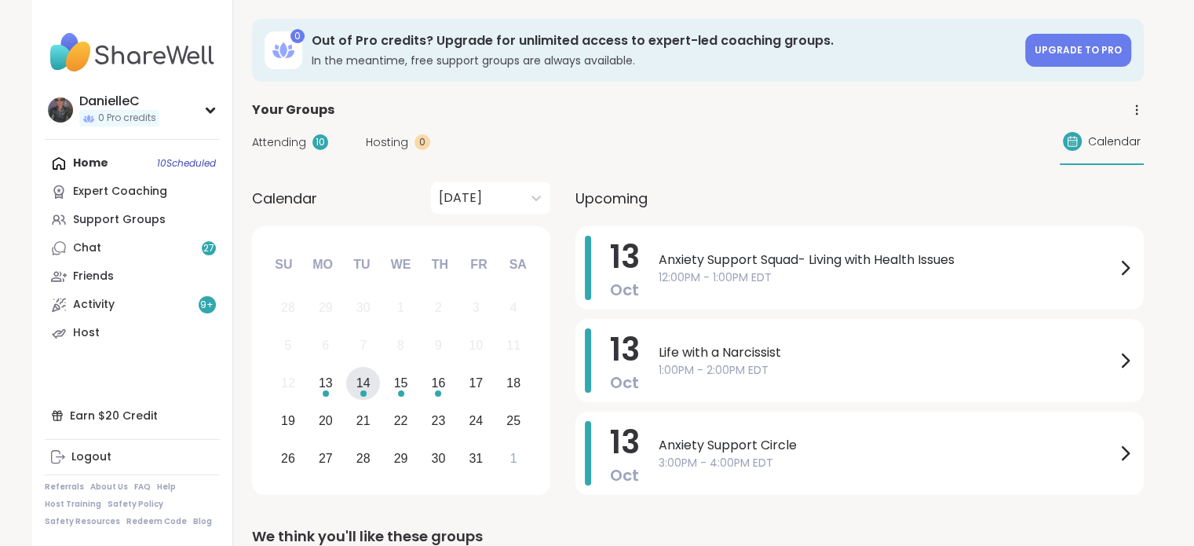
click at [361, 380] on div "14" at bounding box center [363, 382] width 14 height 21
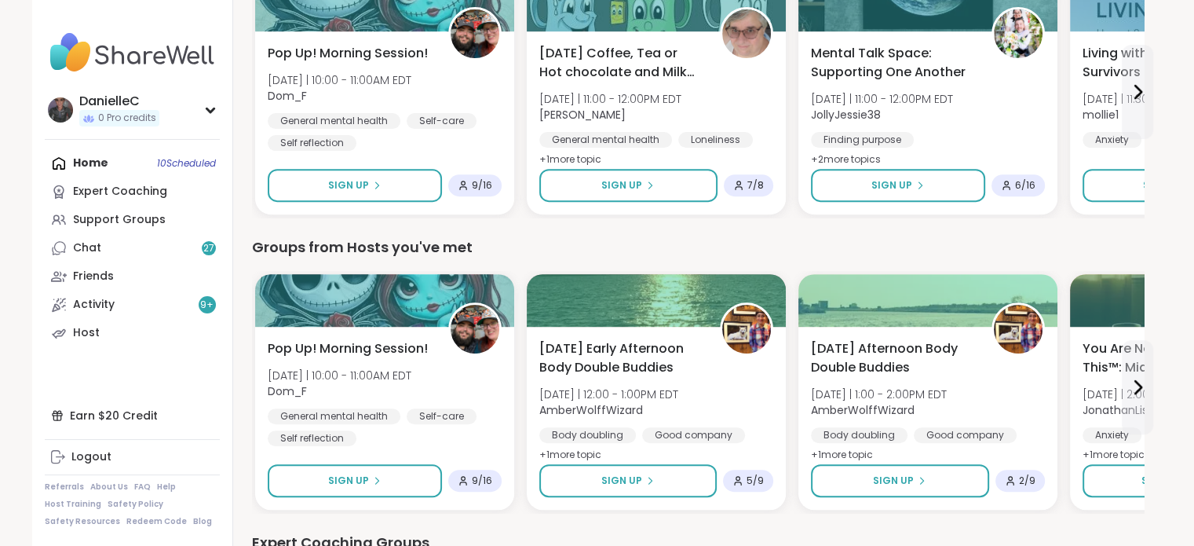
scroll to position [628, 0]
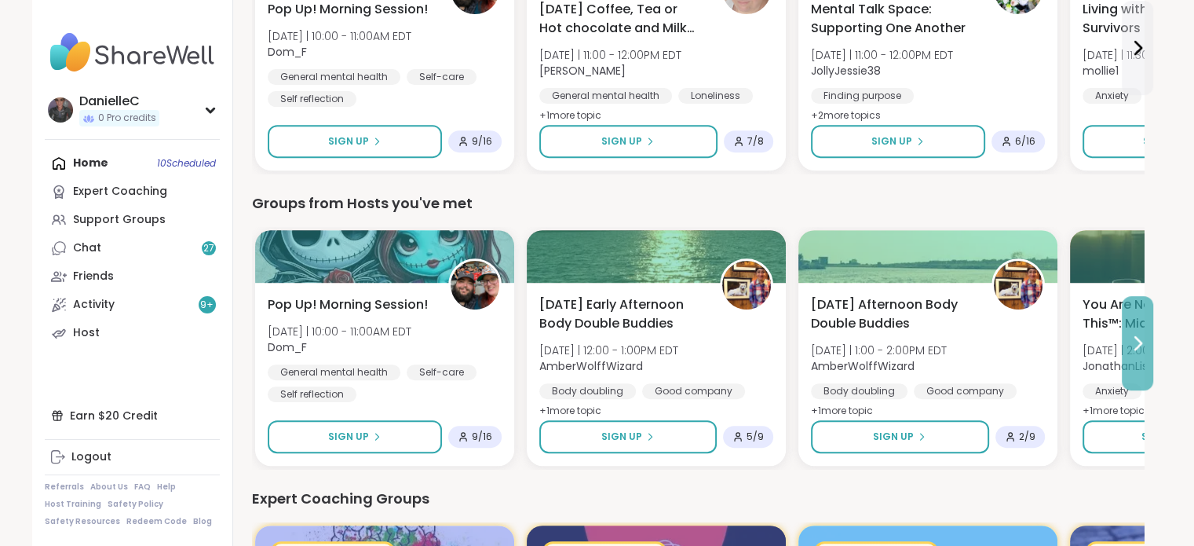
click at [1140, 334] on icon at bounding box center [1137, 343] width 19 height 19
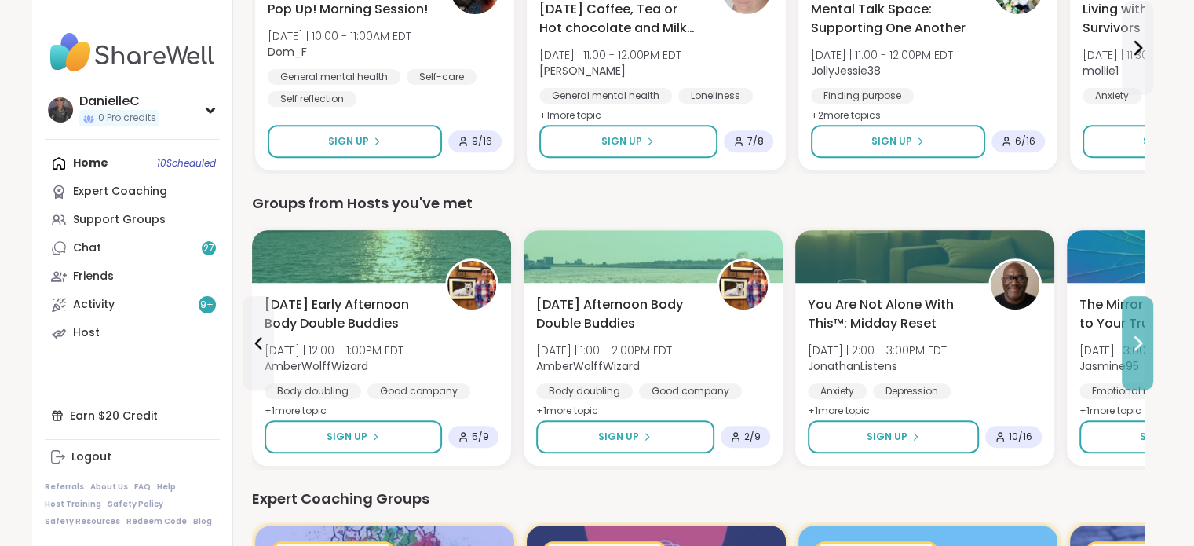
click at [1140, 334] on icon at bounding box center [1137, 343] width 19 height 19
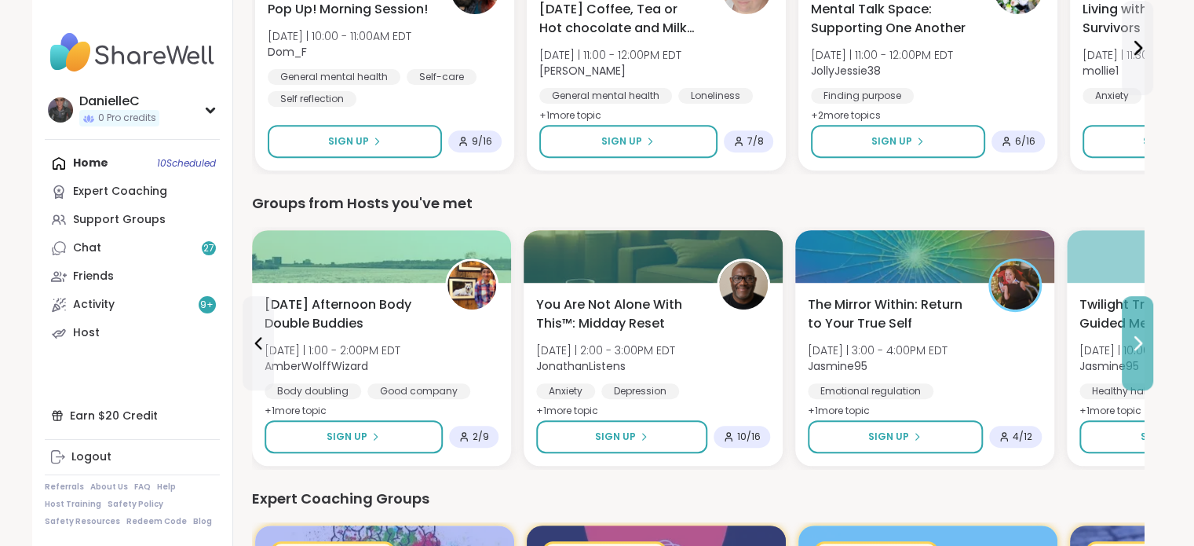
click at [1140, 334] on icon at bounding box center [1137, 343] width 19 height 19
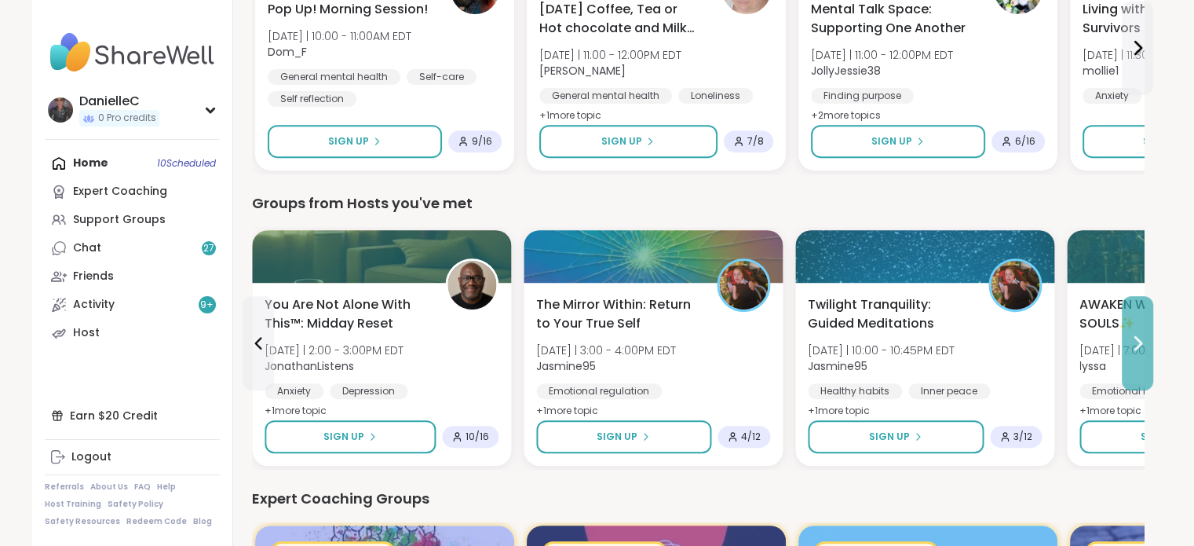
click at [1140, 334] on icon at bounding box center [1137, 343] width 19 height 19
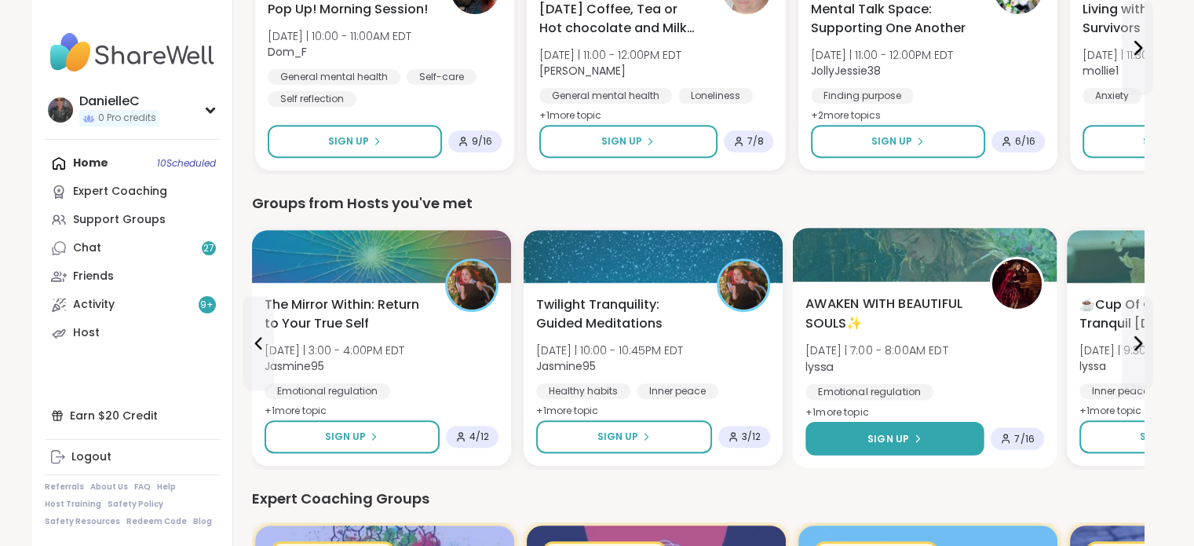
click at [905, 438] on span "Sign Up" at bounding box center [889, 438] width 42 height 14
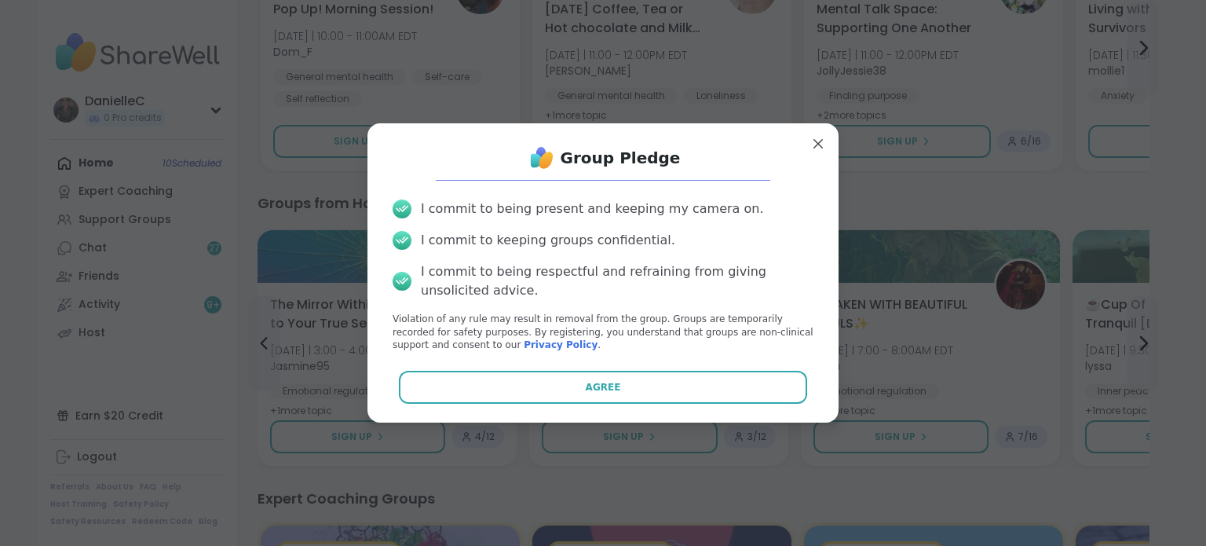
click at [692, 381] on button "Agree" at bounding box center [603, 387] width 409 height 33
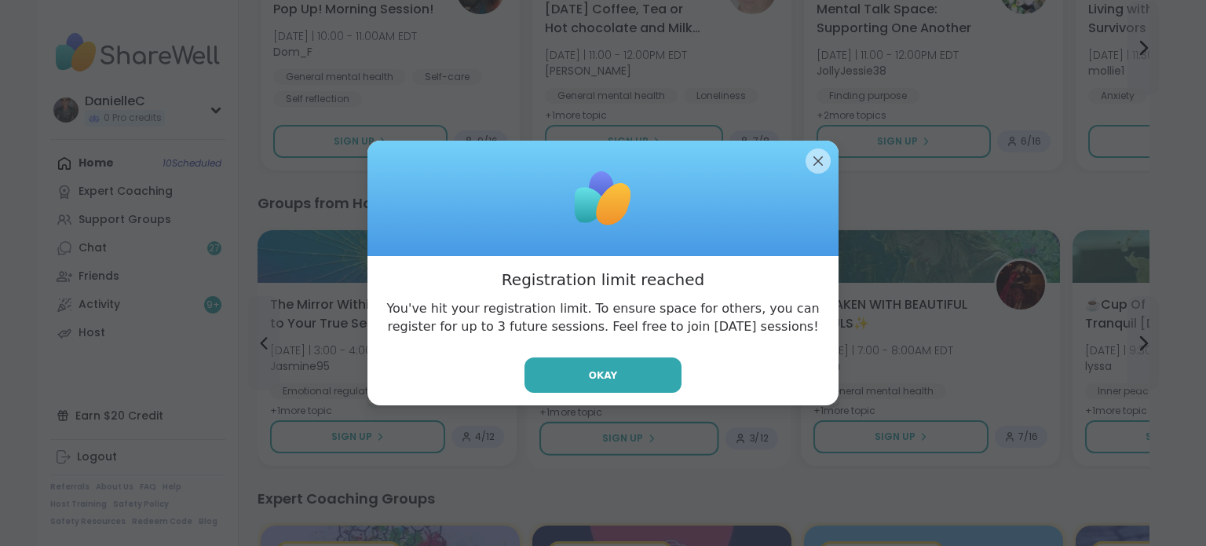
click at [635, 374] on button "Okay" at bounding box center [603, 374] width 157 height 35
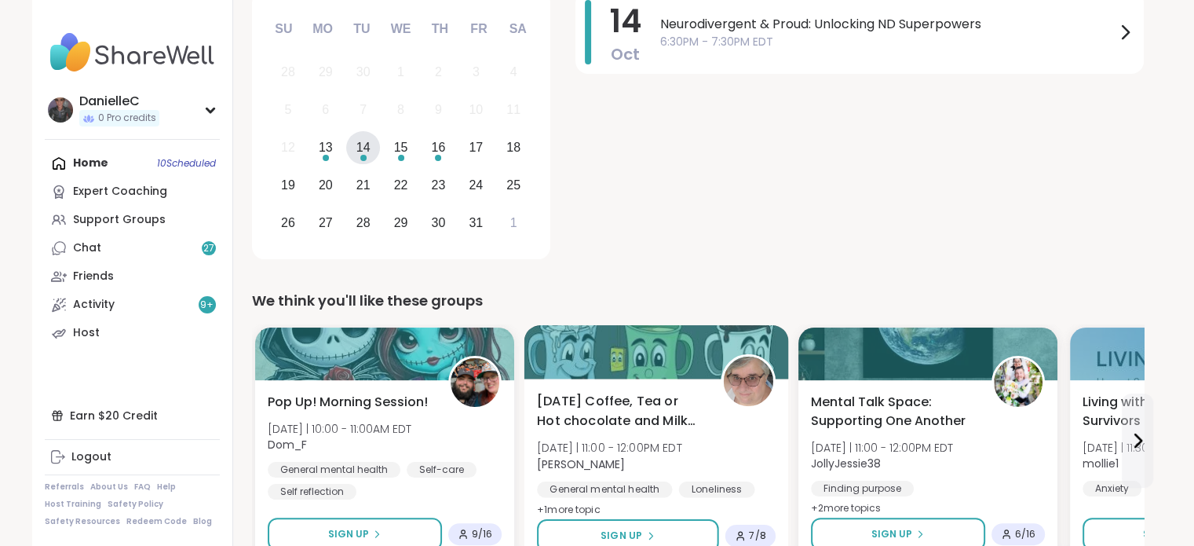
scroll to position [0, 0]
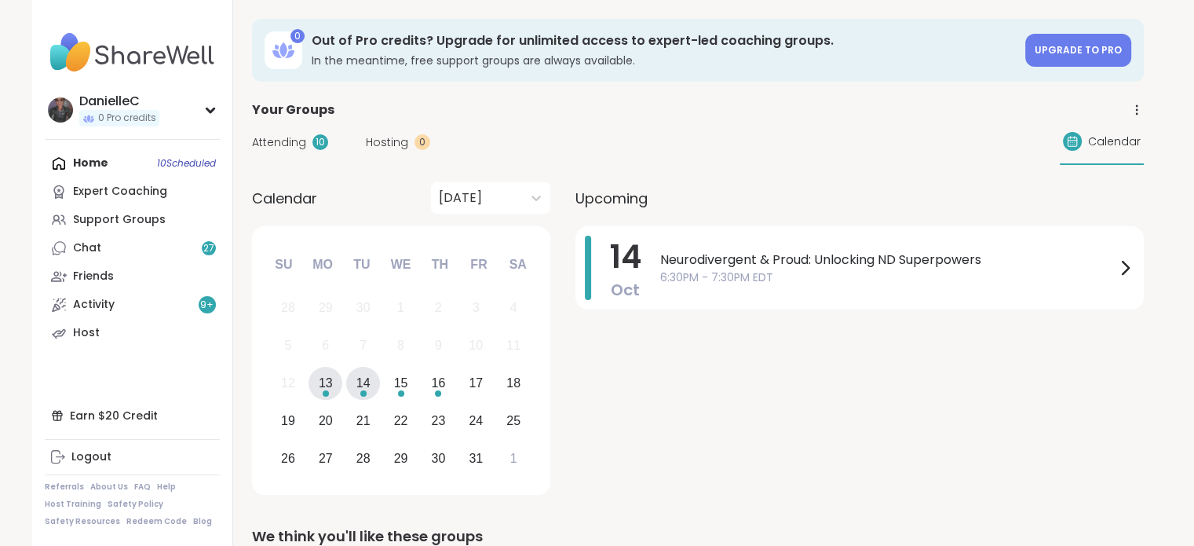
click at [323, 381] on div "13" at bounding box center [326, 382] width 14 height 21
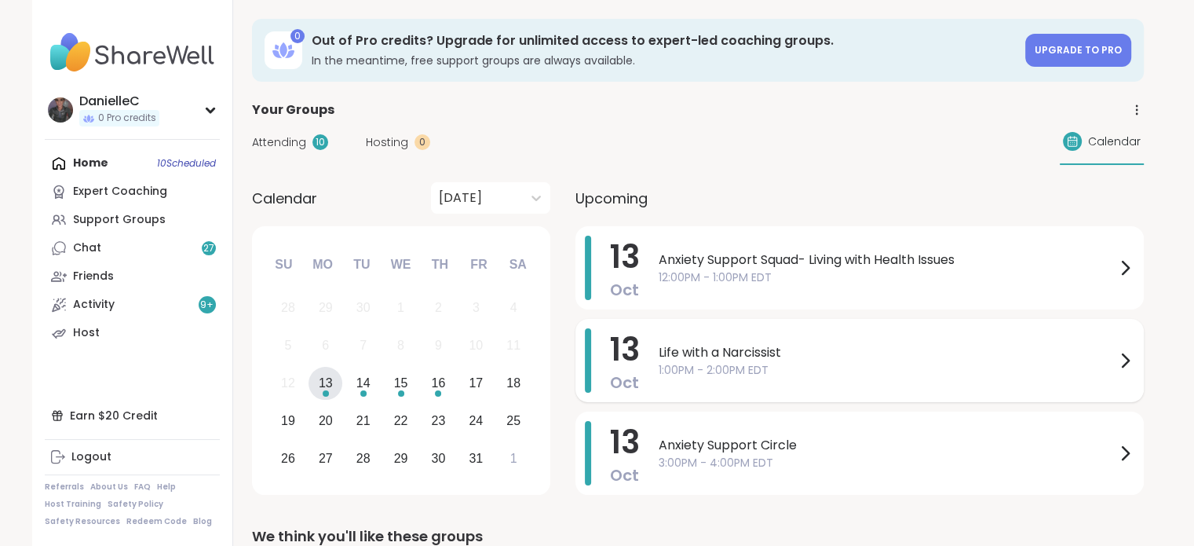
scroll to position [79, 0]
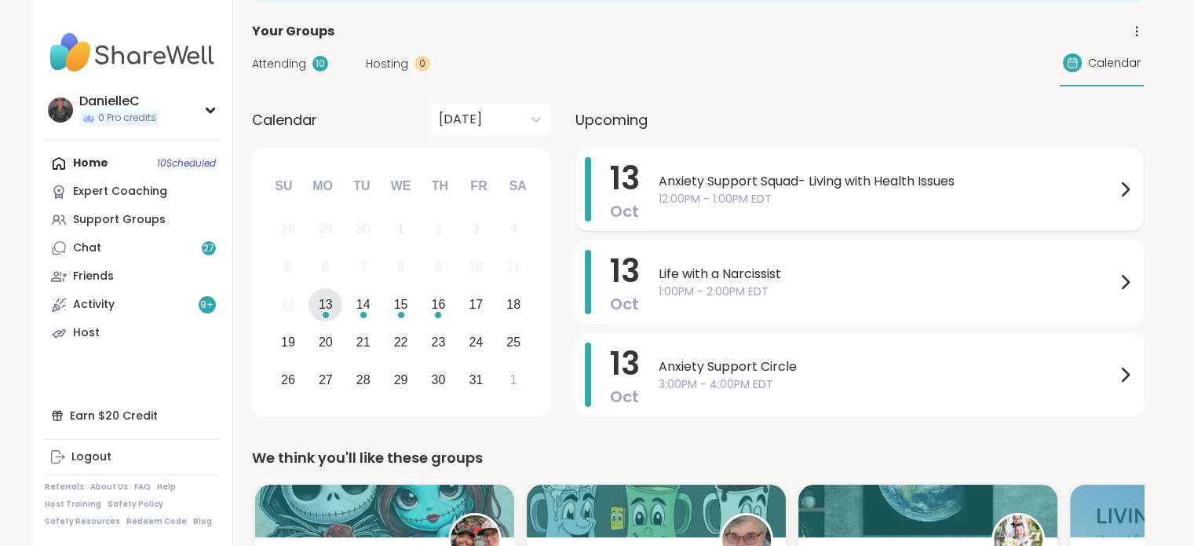
click at [1126, 188] on icon at bounding box center [1125, 189] width 19 height 19
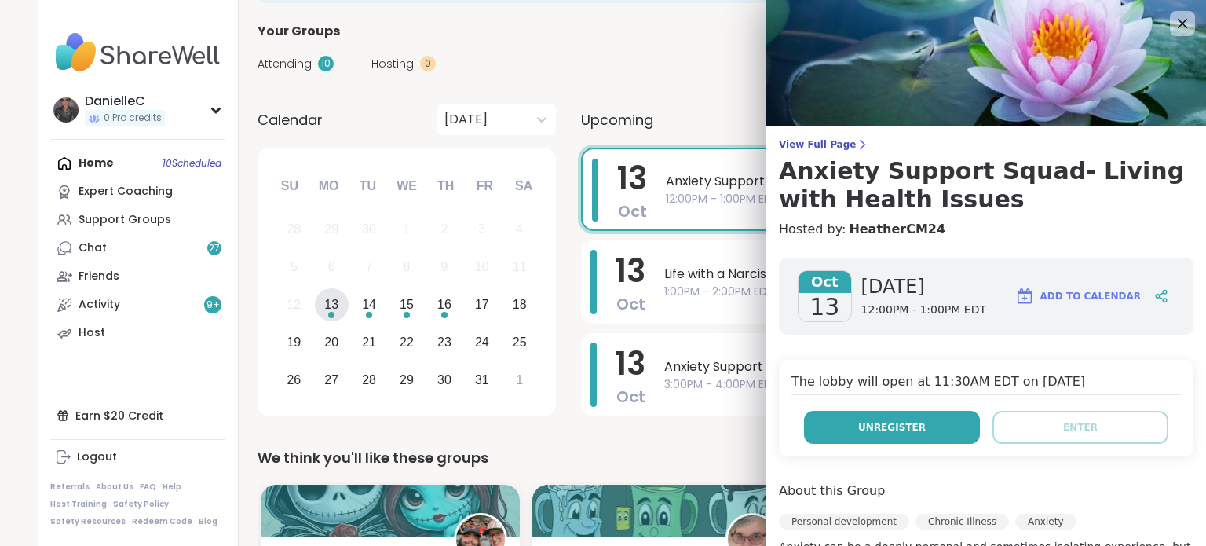
click at [898, 423] on span "Unregister" at bounding box center [892, 427] width 68 height 14
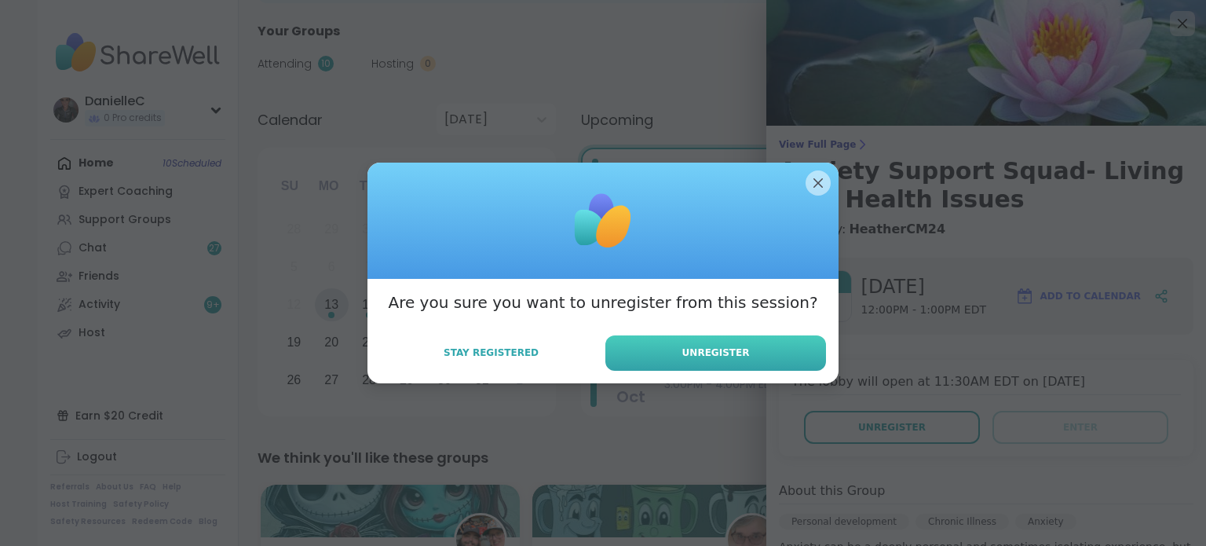
click at [722, 347] on span "Unregister" at bounding box center [716, 353] width 68 height 14
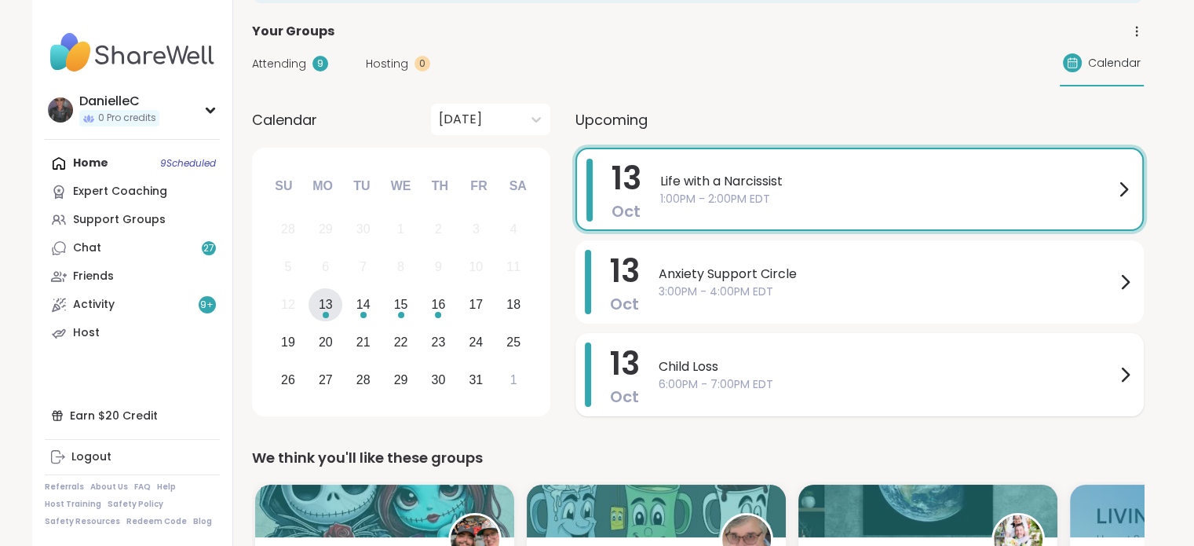
scroll to position [393, 0]
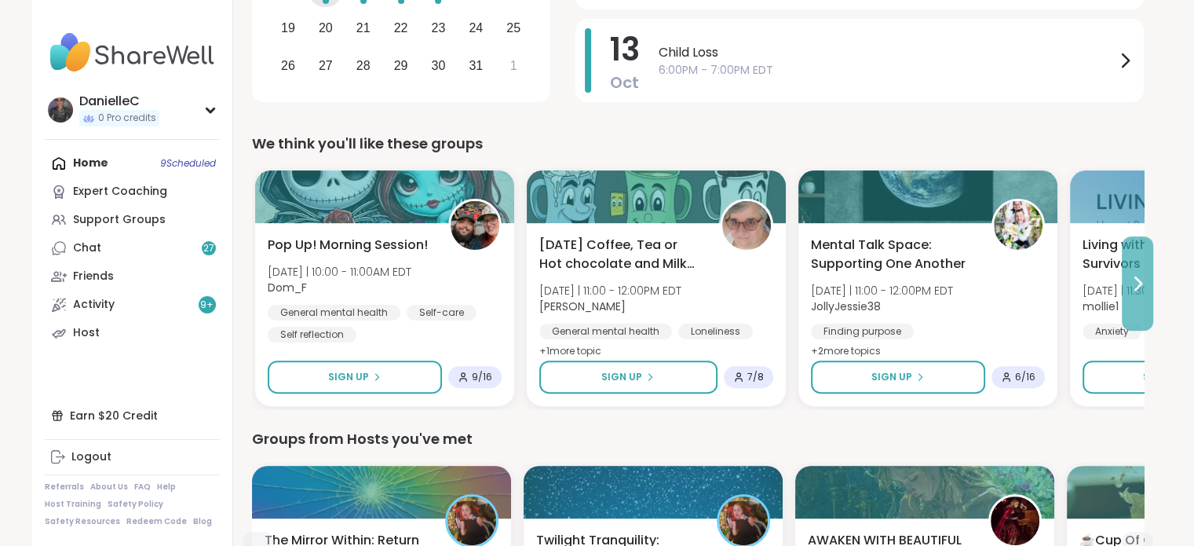
click at [1134, 275] on icon at bounding box center [1137, 283] width 19 height 19
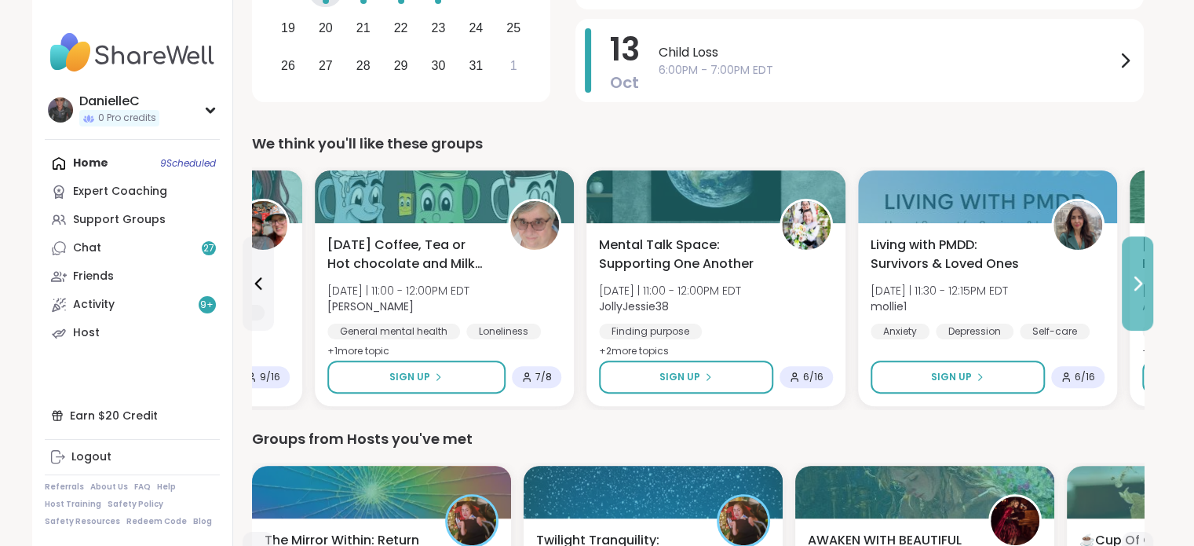
click at [1134, 275] on icon at bounding box center [1137, 283] width 19 height 19
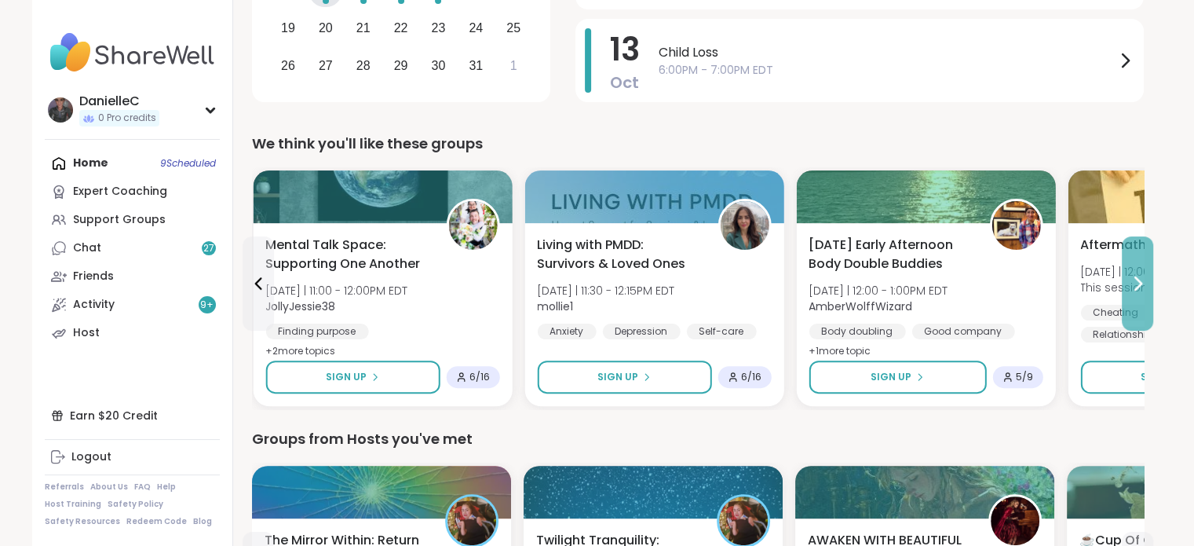
click at [1134, 275] on icon at bounding box center [1137, 283] width 19 height 19
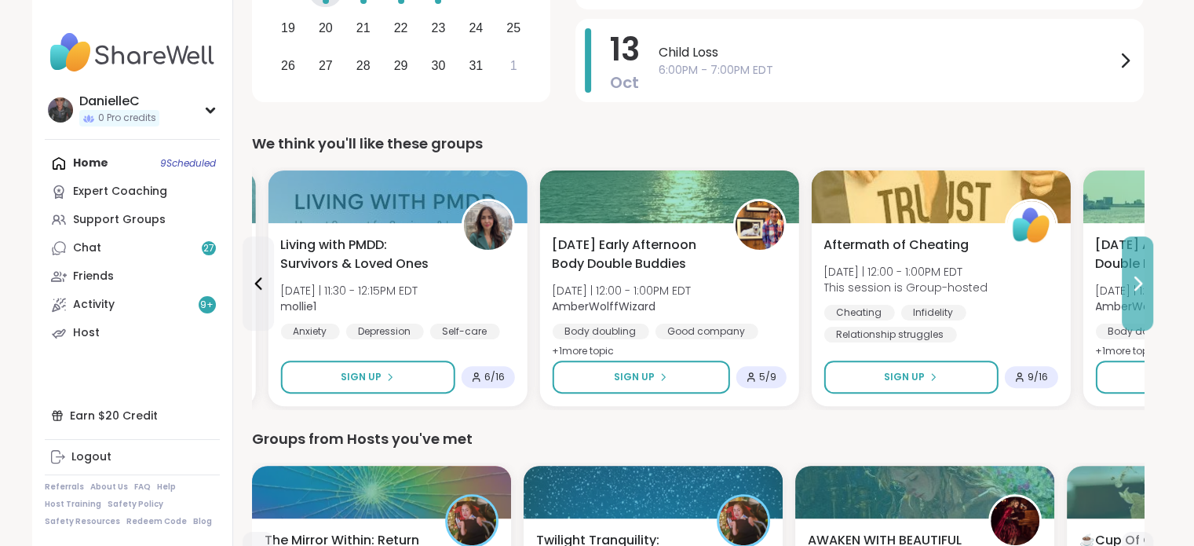
click at [1134, 275] on icon at bounding box center [1137, 283] width 19 height 19
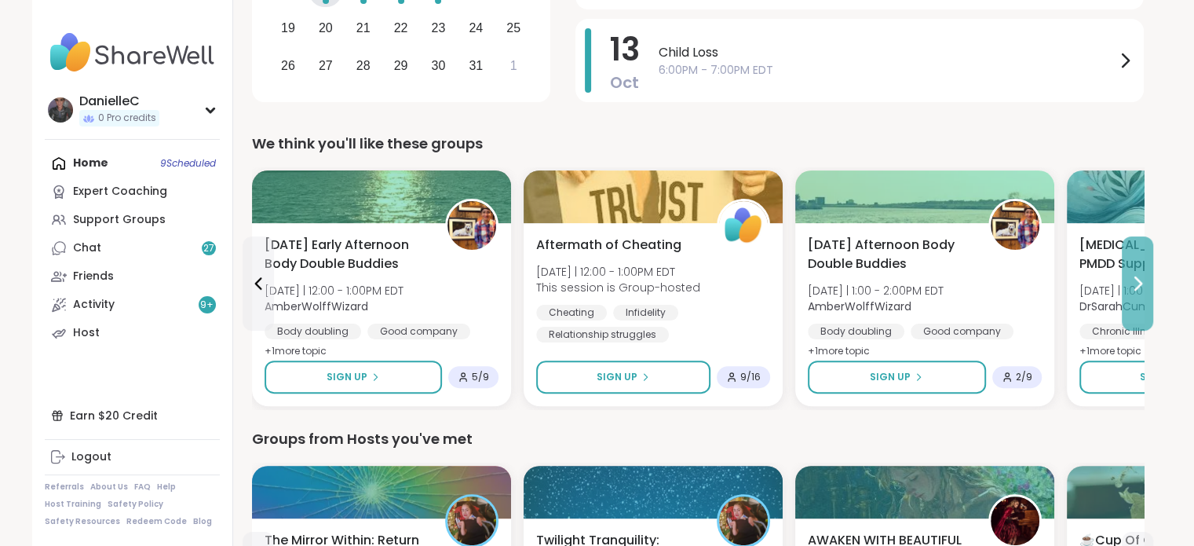
click at [1134, 275] on icon at bounding box center [1137, 283] width 19 height 19
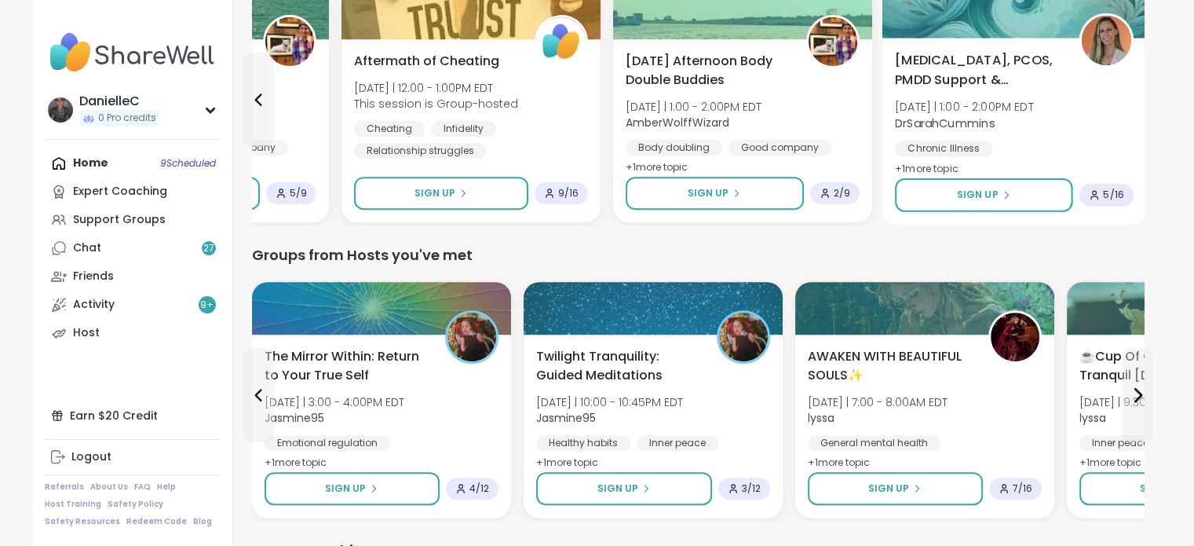
scroll to position [628, 0]
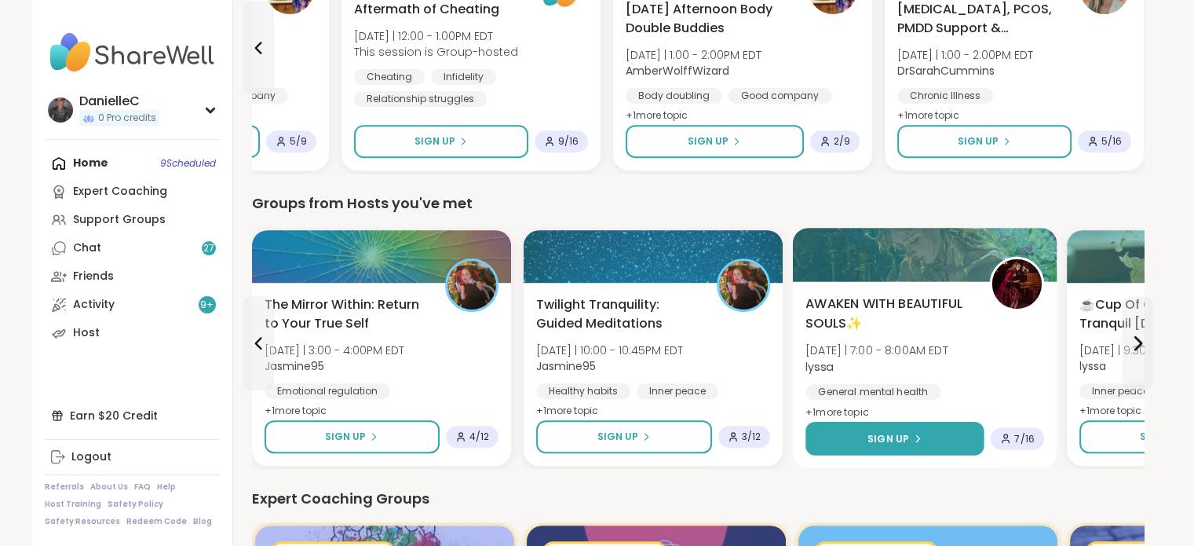
click at [902, 436] on span "Sign Up" at bounding box center [889, 438] width 42 height 14
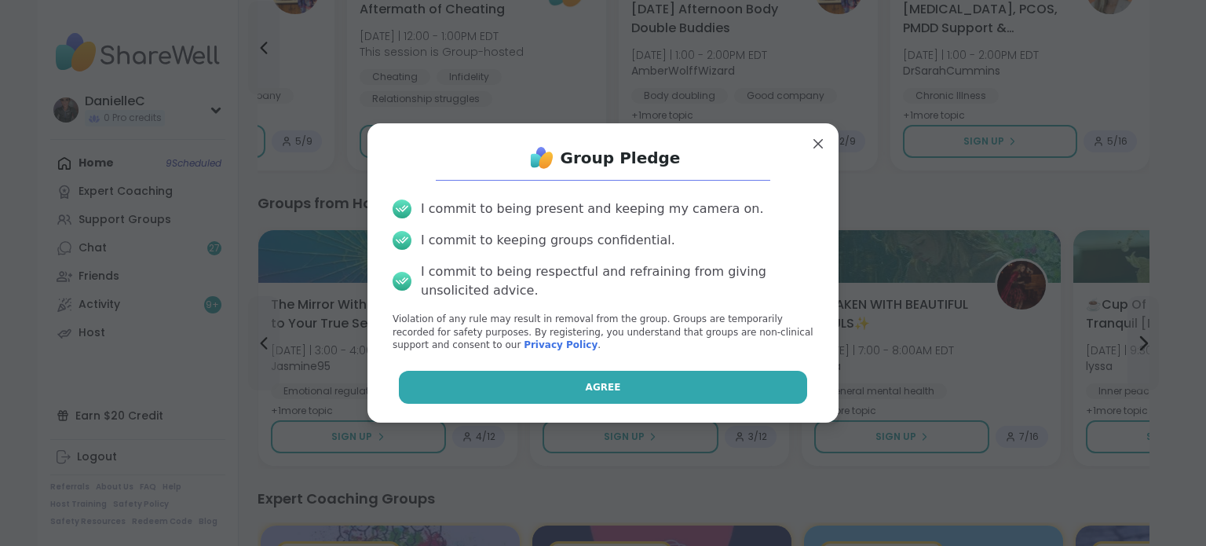
click at [660, 386] on button "Agree" at bounding box center [603, 387] width 409 height 33
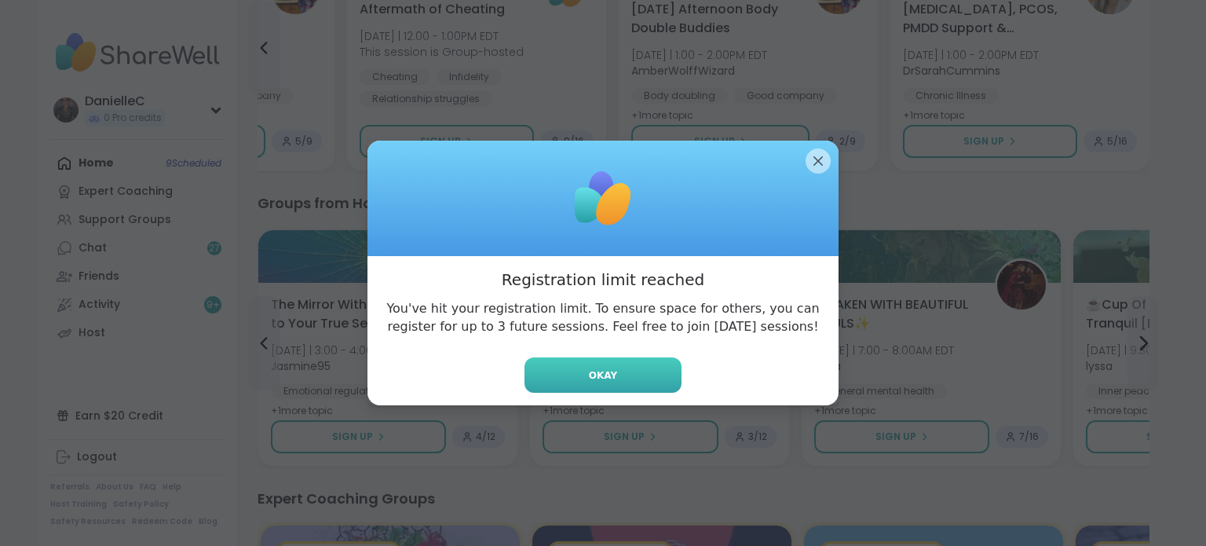
click at [592, 372] on span "Okay" at bounding box center [603, 375] width 28 height 14
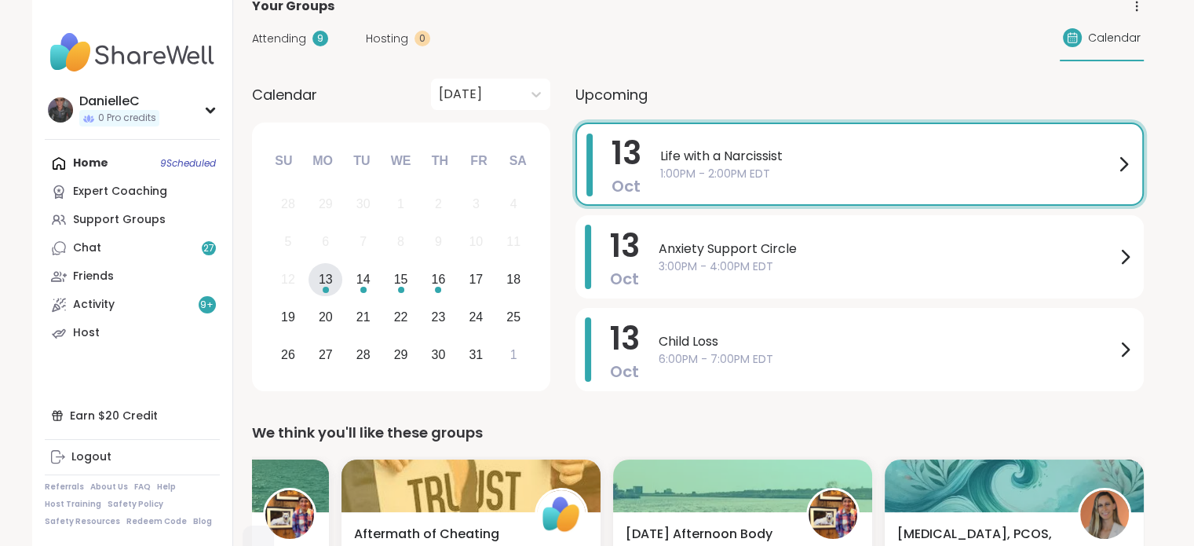
scroll to position [0, 0]
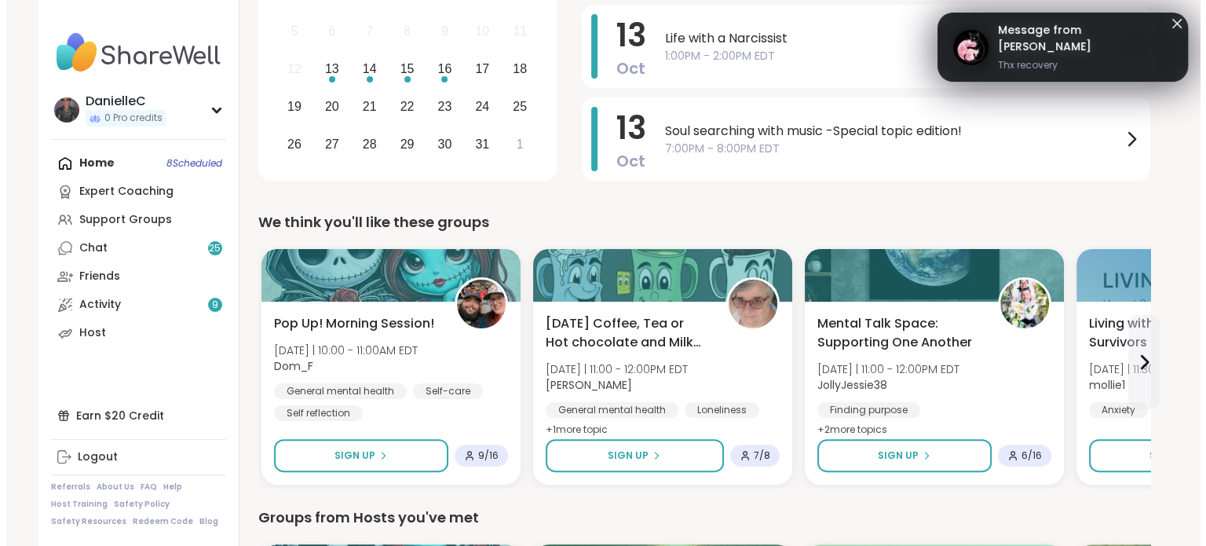
scroll to position [393, 0]
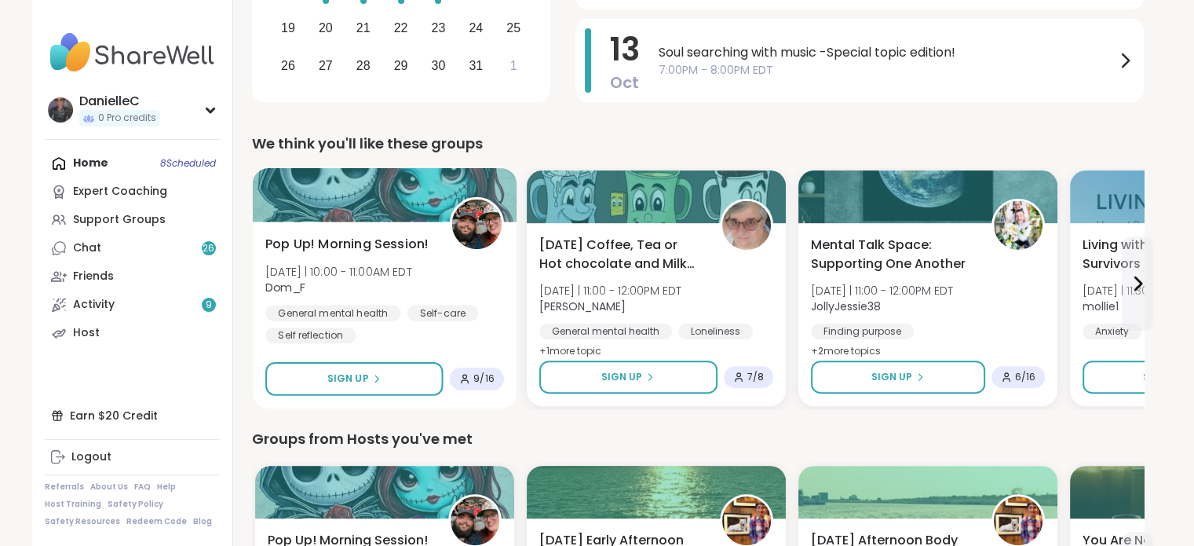
click at [363, 236] on span "Pop Up! Morning Session!" at bounding box center [346, 244] width 163 height 19
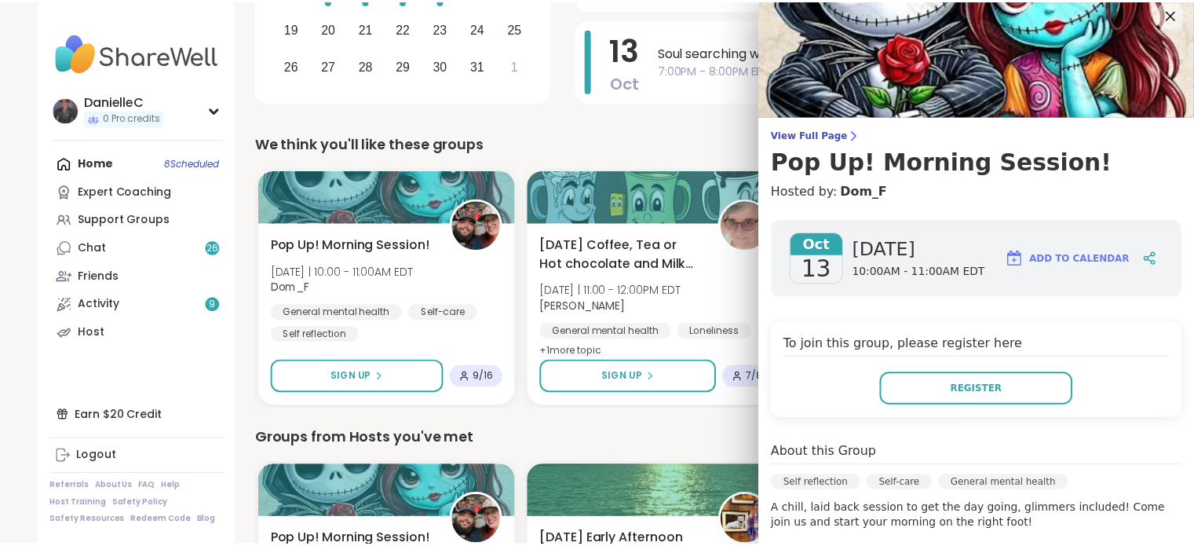
scroll to position [0, 0]
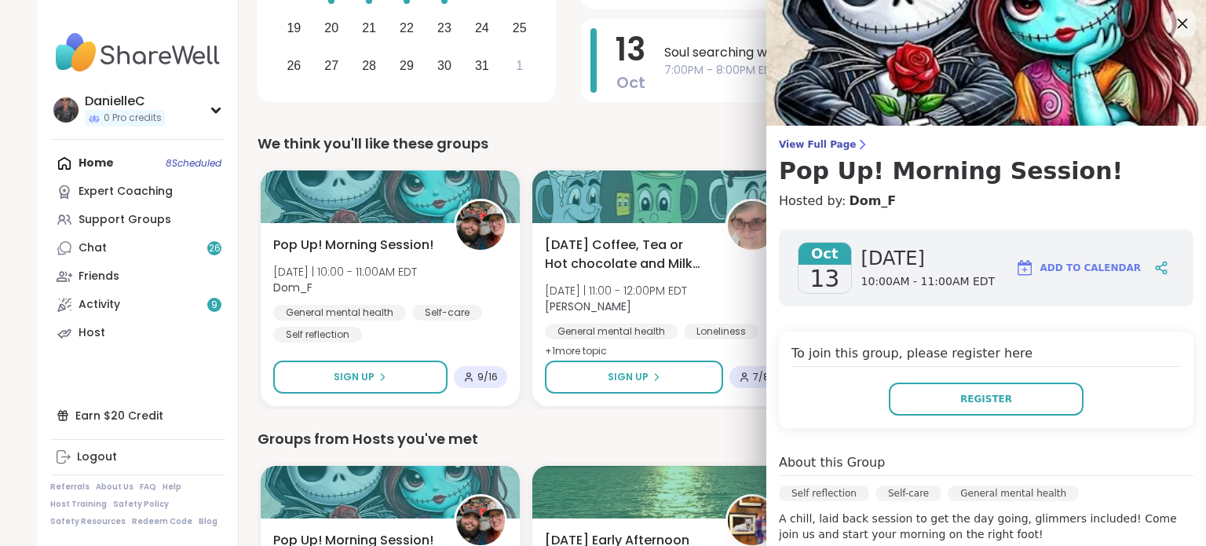
click at [1172, 15] on icon at bounding box center [1182, 23] width 20 height 20
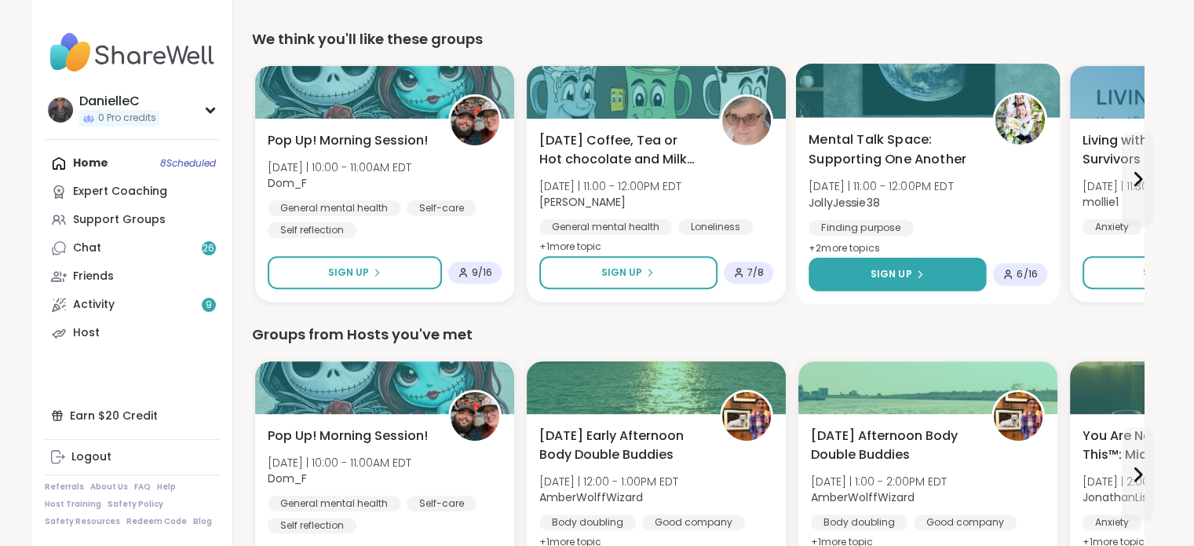
scroll to position [471, 0]
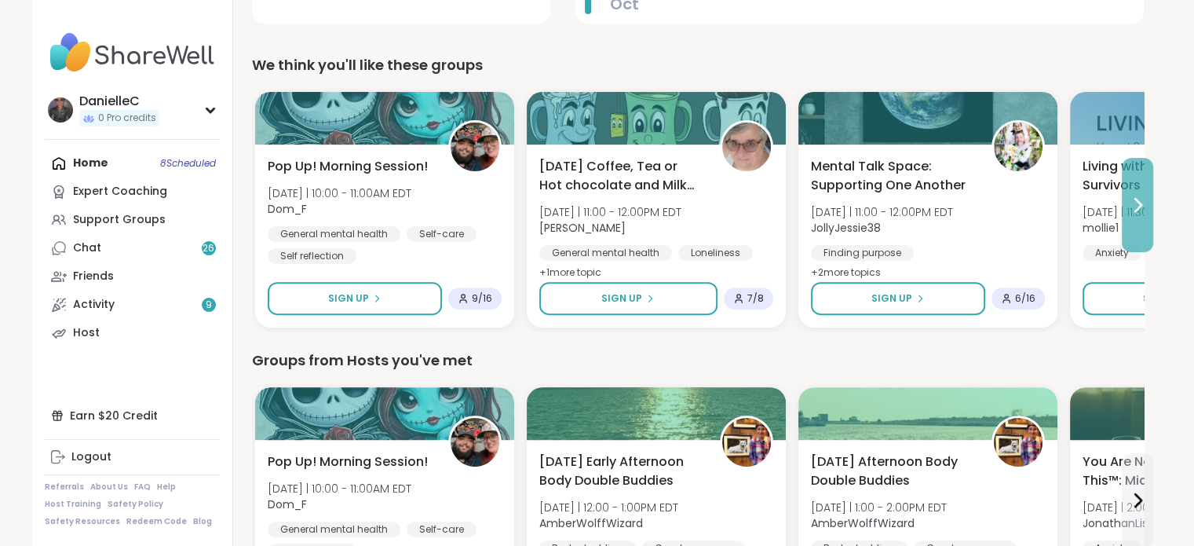
click at [1138, 215] on button at bounding box center [1137, 205] width 31 height 94
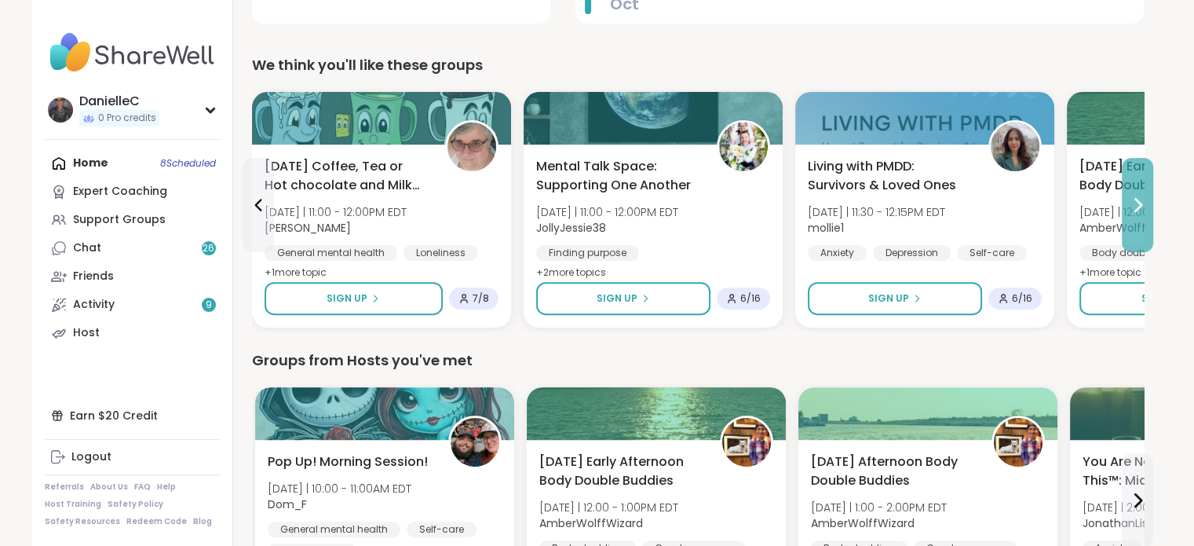
click at [1137, 211] on icon at bounding box center [1137, 205] width 19 height 19
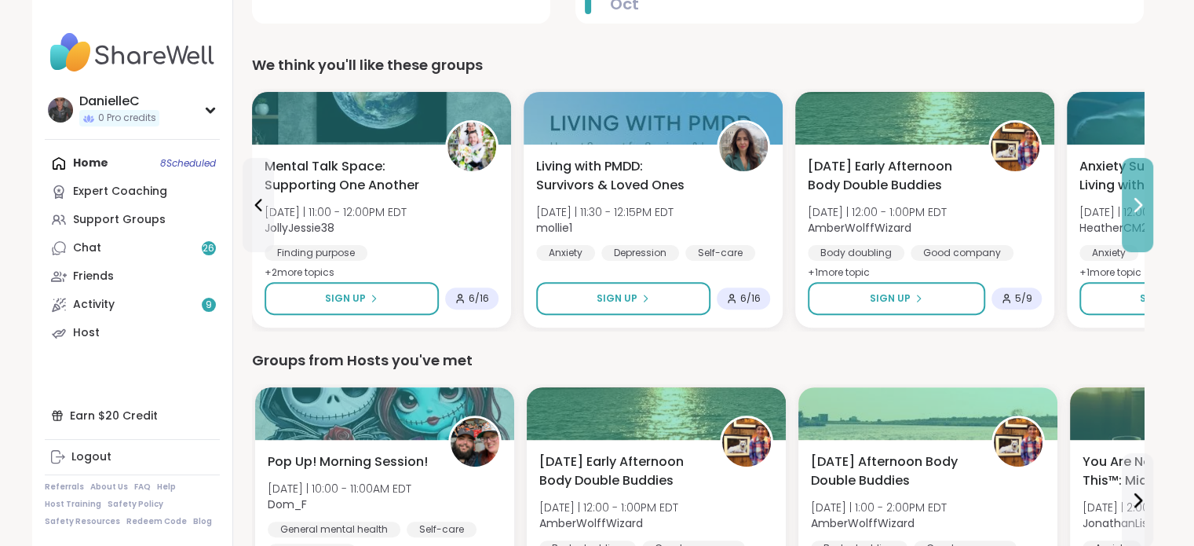
click at [1137, 211] on icon at bounding box center [1137, 205] width 19 height 19
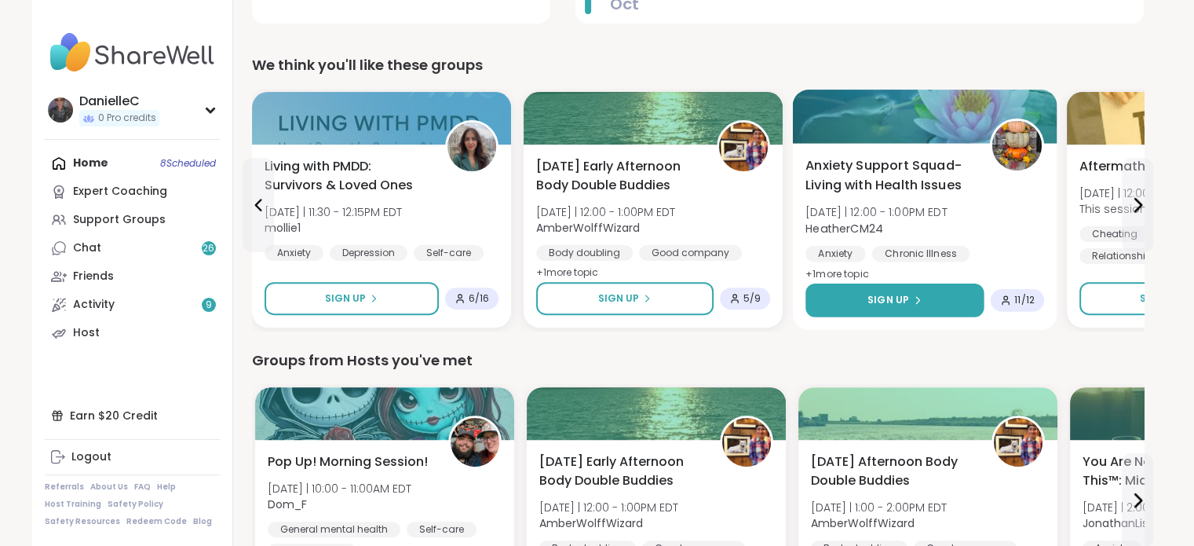
click at [895, 297] on span "Sign Up" at bounding box center [889, 300] width 42 height 14
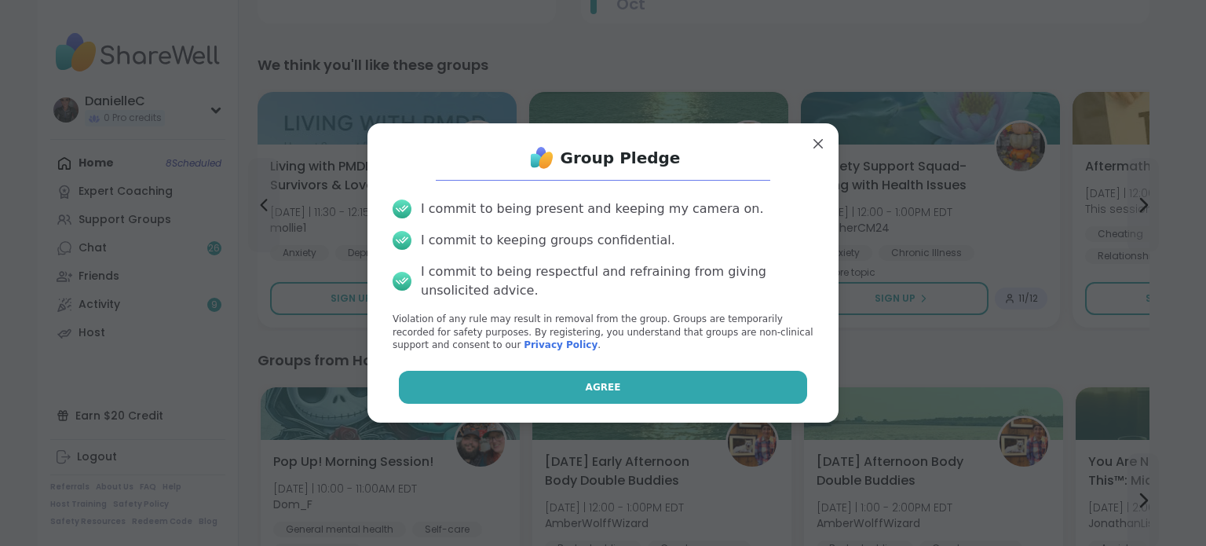
click at [631, 382] on button "Agree" at bounding box center [603, 387] width 409 height 33
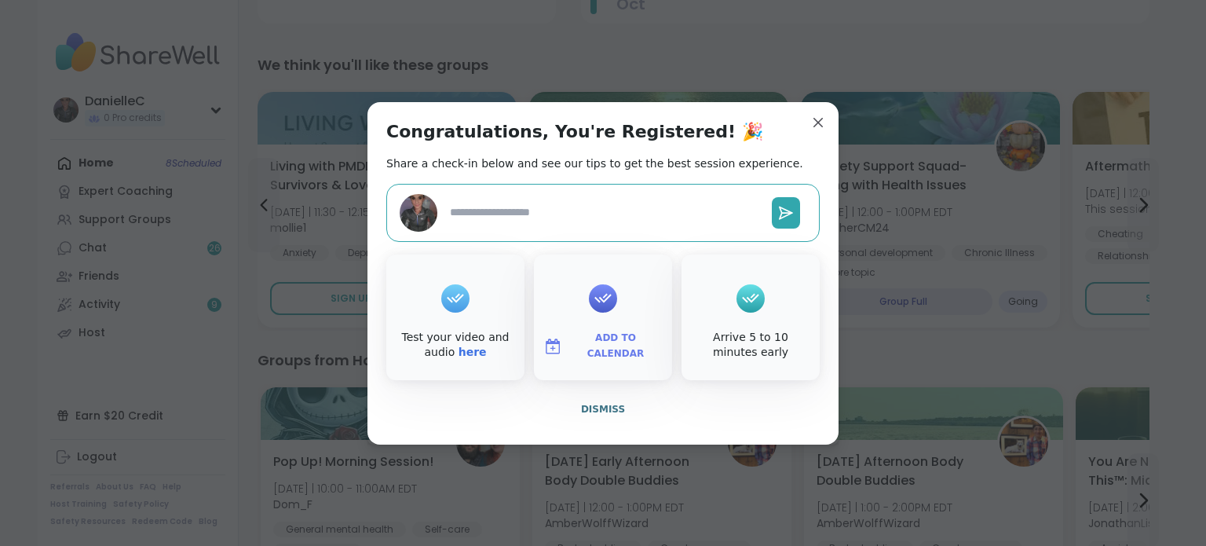
type textarea "*"
click at [592, 404] on span "Dismiss" at bounding box center [603, 409] width 44 height 11
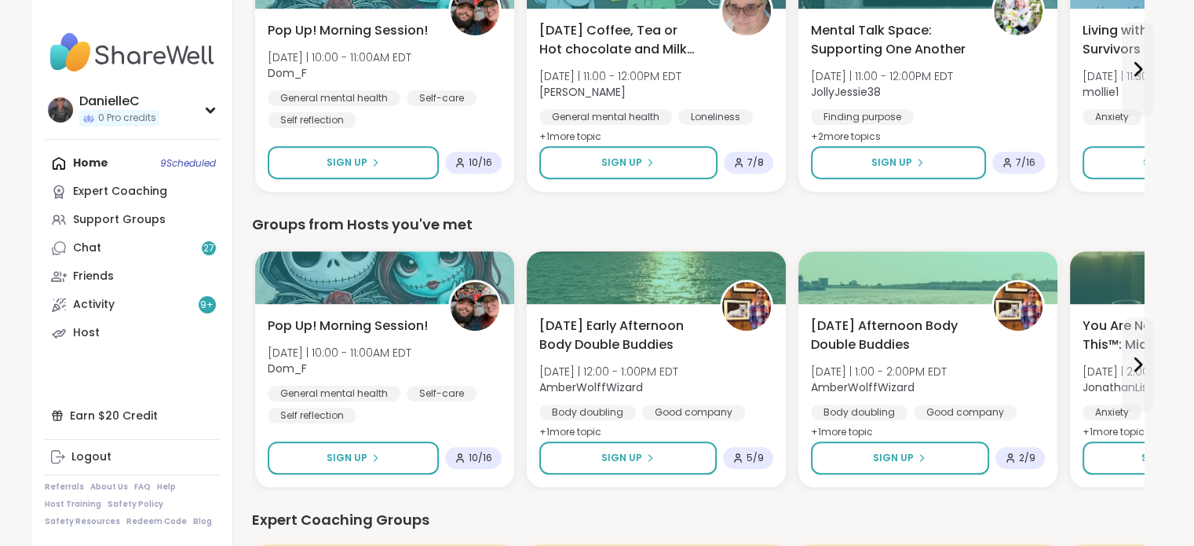
scroll to position [785, 0]
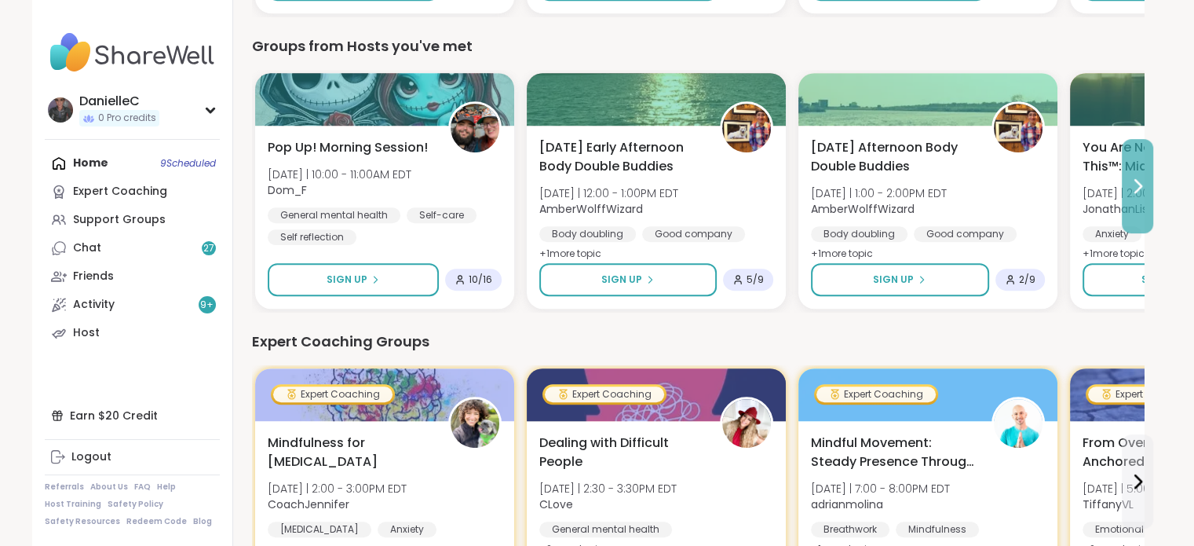
click at [1134, 177] on icon at bounding box center [1137, 186] width 19 height 19
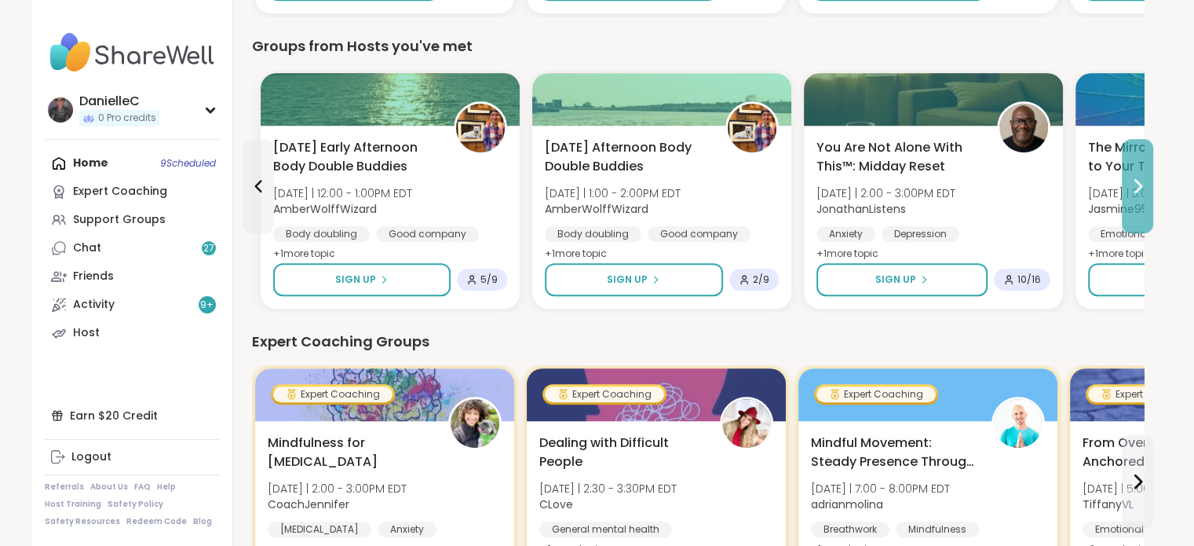
click at [1135, 180] on icon at bounding box center [1138, 186] width 6 height 13
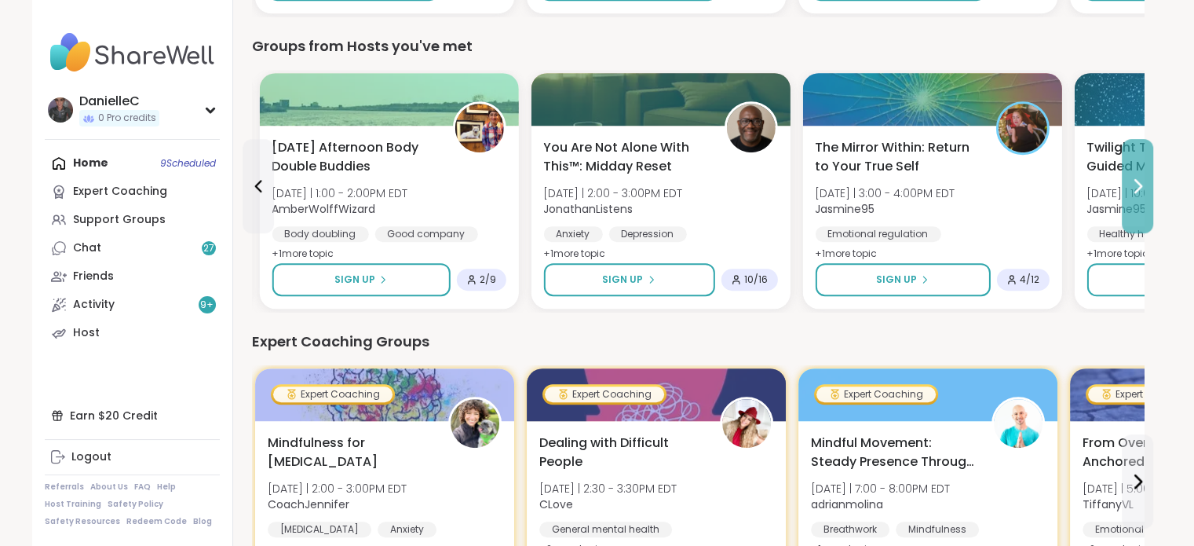
click at [1135, 180] on icon at bounding box center [1138, 186] width 6 height 13
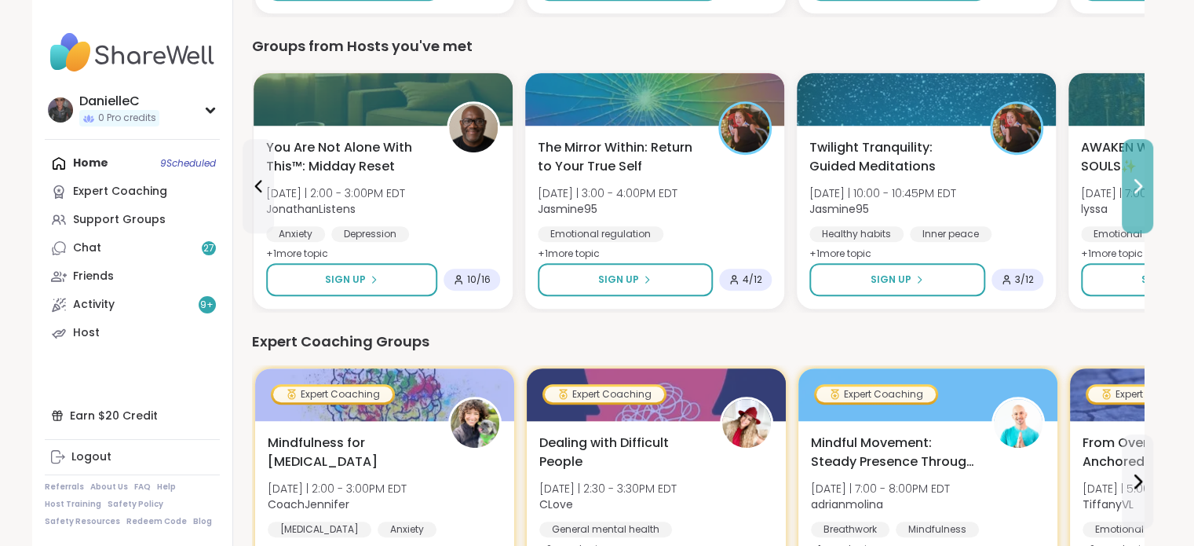
click at [1135, 180] on icon at bounding box center [1138, 186] width 6 height 13
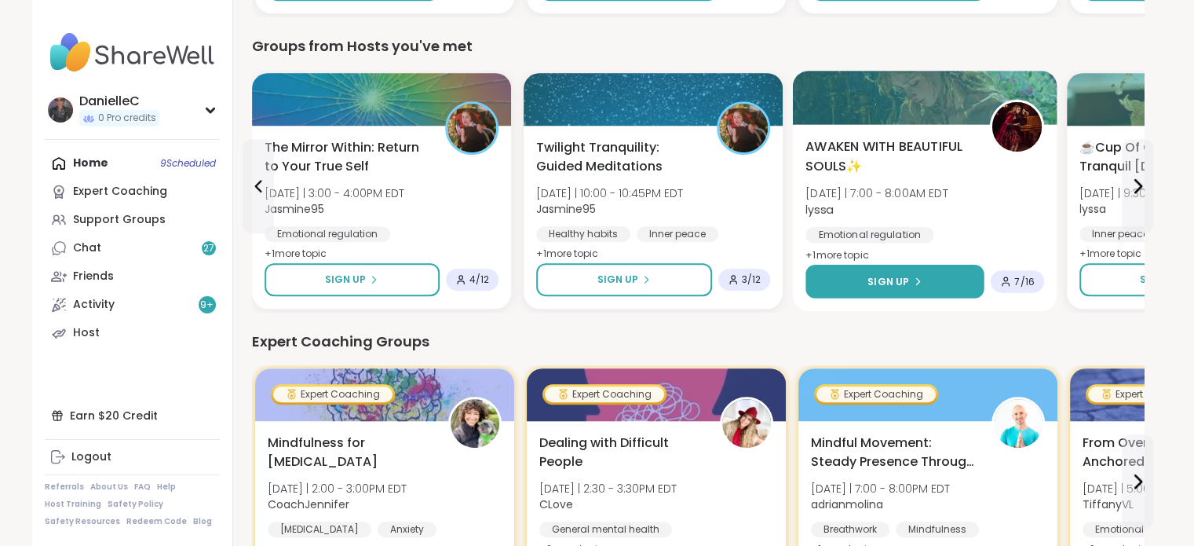
click at [928, 276] on button "Sign Up" at bounding box center [895, 282] width 178 height 34
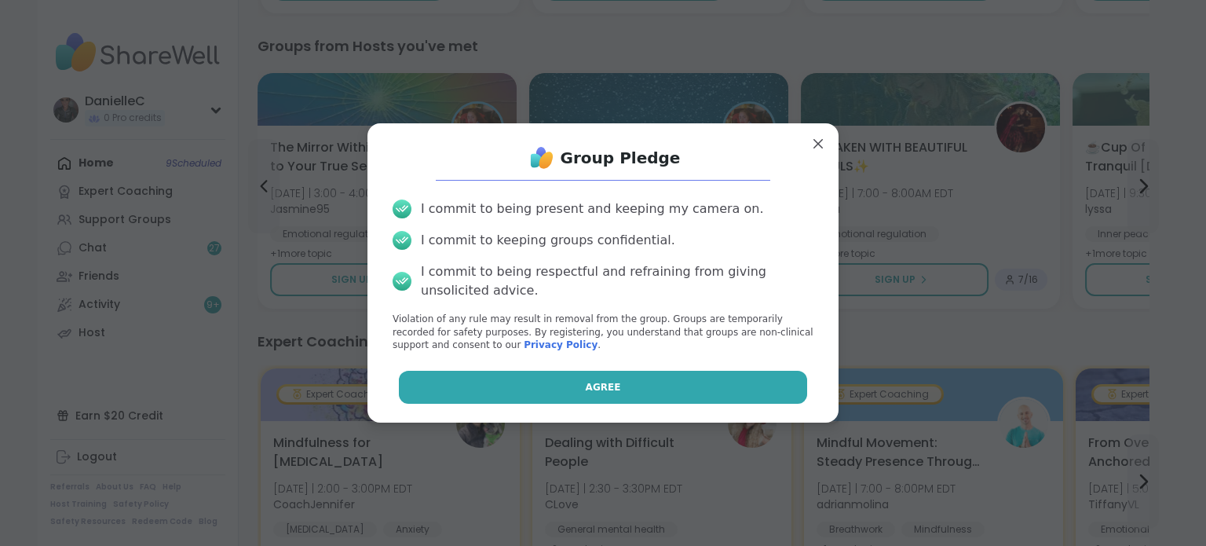
click at [664, 381] on button "Agree" at bounding box center [603, 387] width 409 height 33
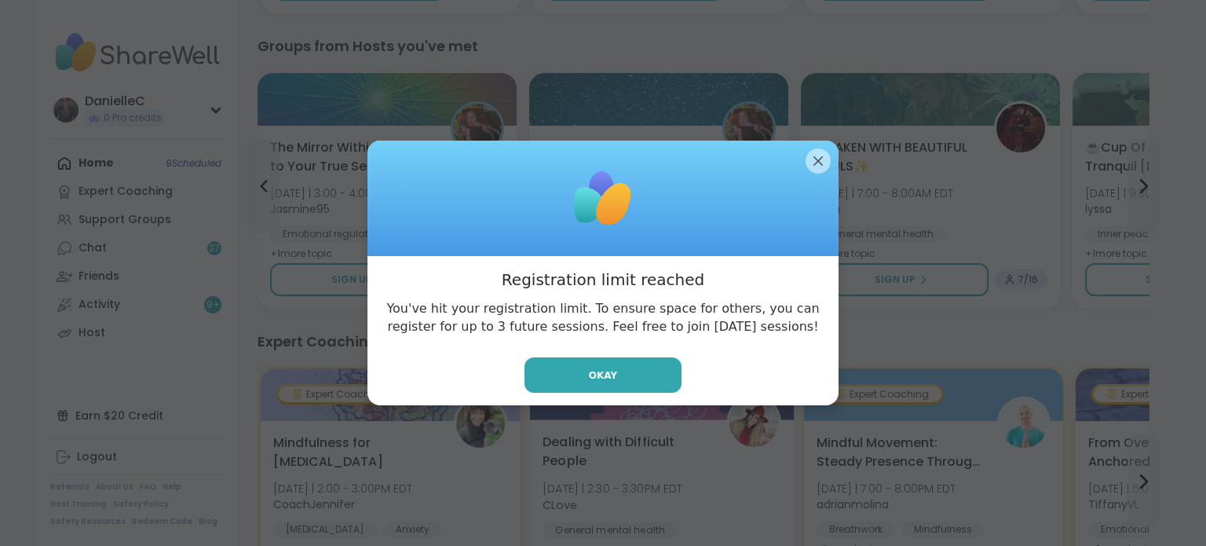
click at [647, 382] on button "Okay" at bounding box center [603, 374] width 157 height 35
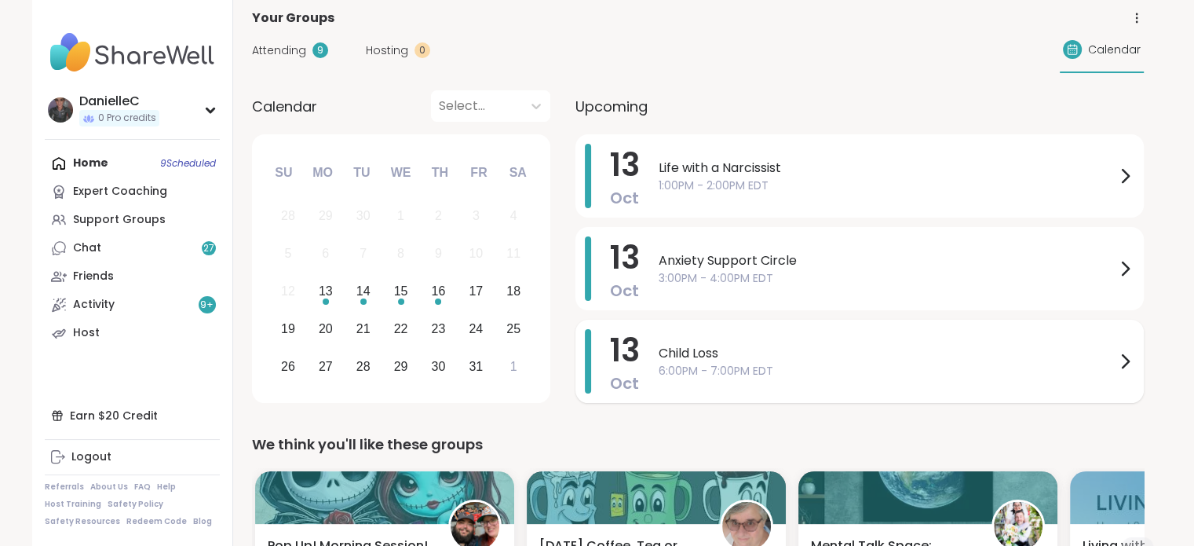
scroll to position [0, 0]
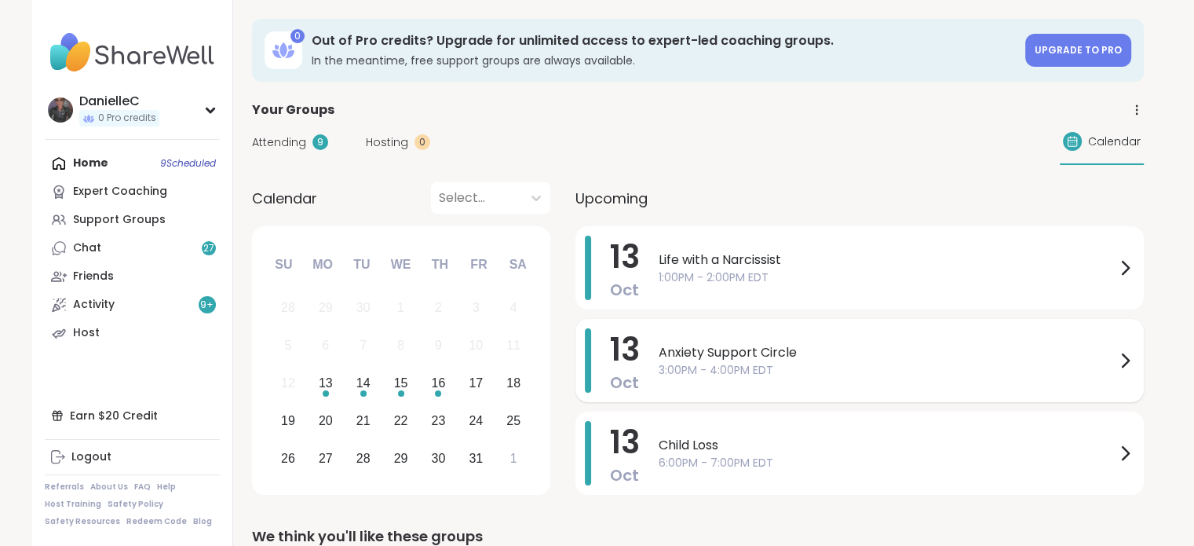
click at [1125, 364] on icon at bounding box center [1126, 360] width 6 height 13
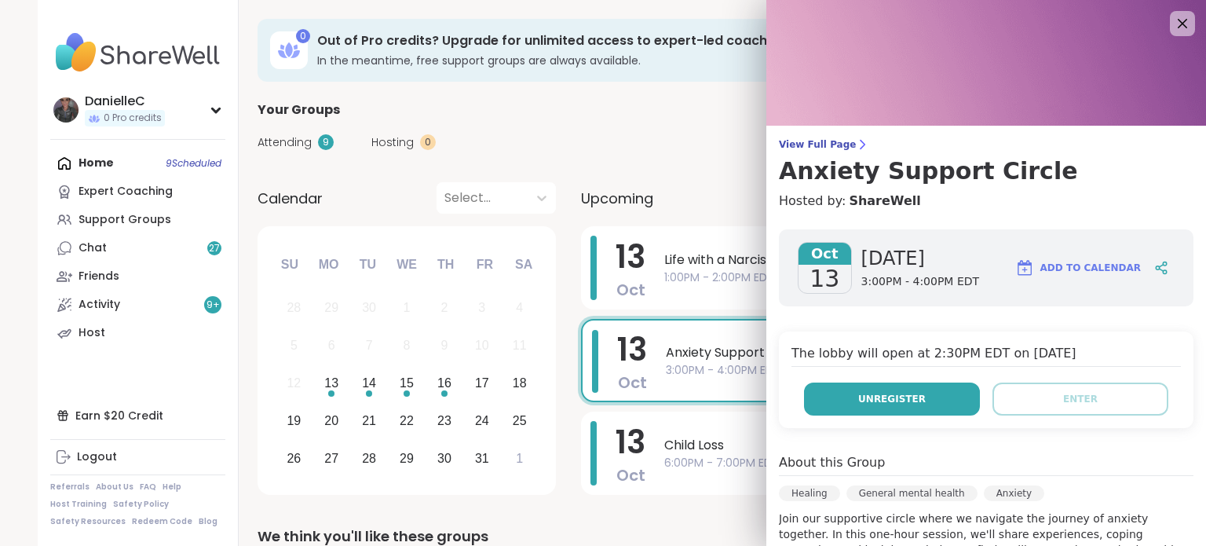
click at [871, 401] on span "Unregister" at bounding box center [892, 399] width 68 height 14
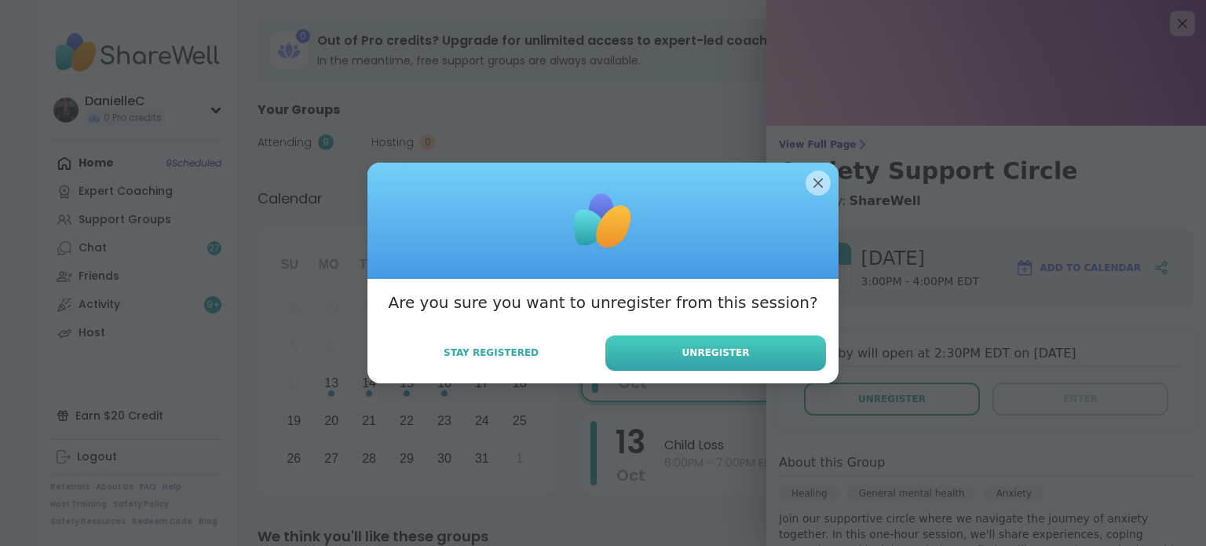
click at [649, 338] on button "Unregister" at bounding box center [715, 352] width 221 height 35
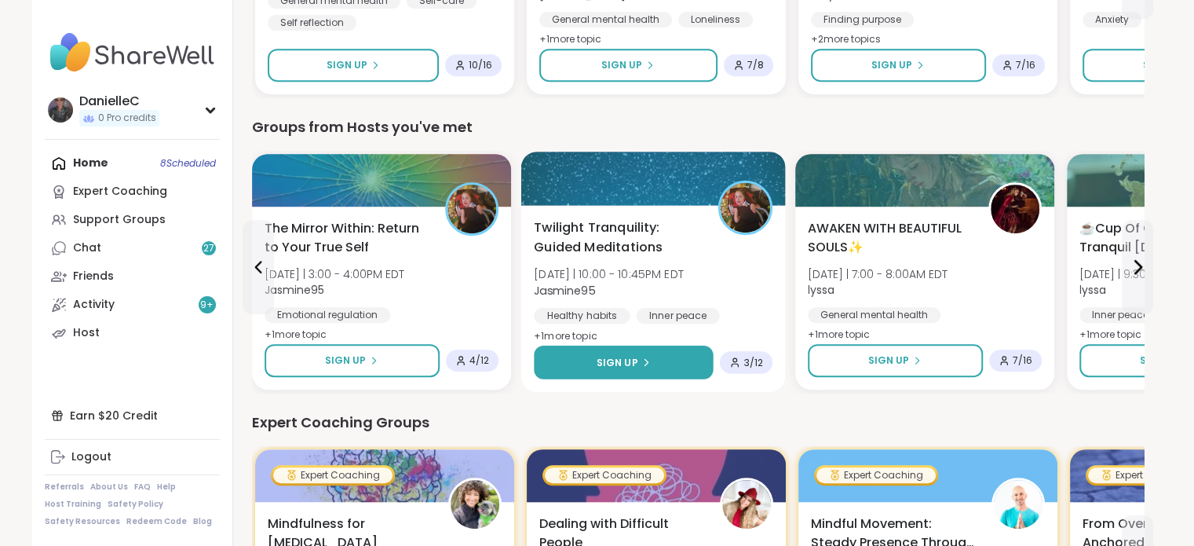
scroll to position [707, 0]
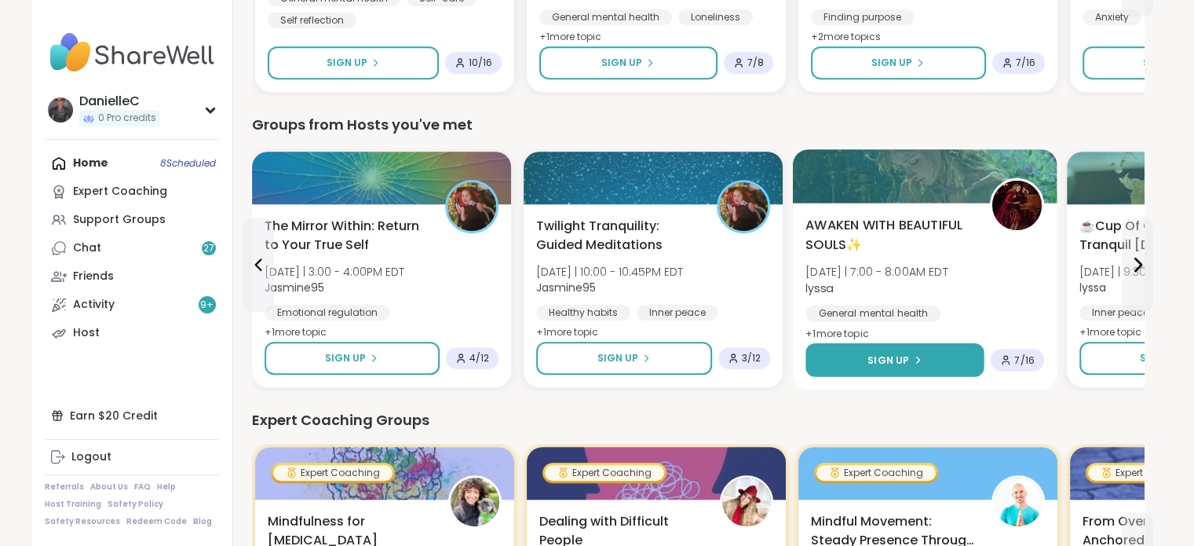
click at [883, 360] on span "Sign Up" at bounding box center [889, 360] width 42 height 14
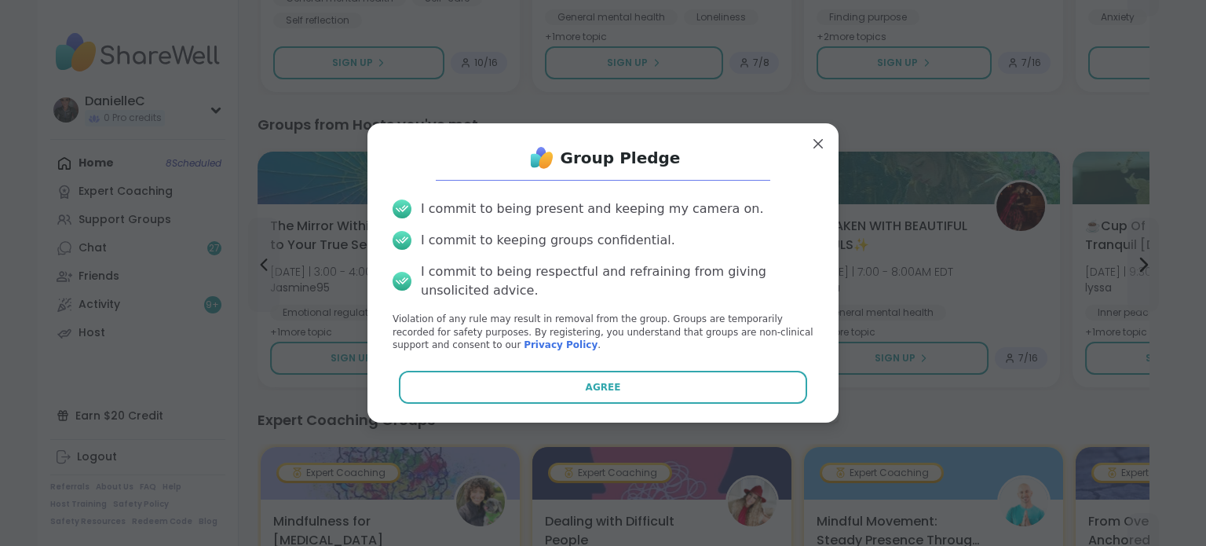
click at [724, 376] on button "Agree" at bounding box center [603, 387] width 409 height 33
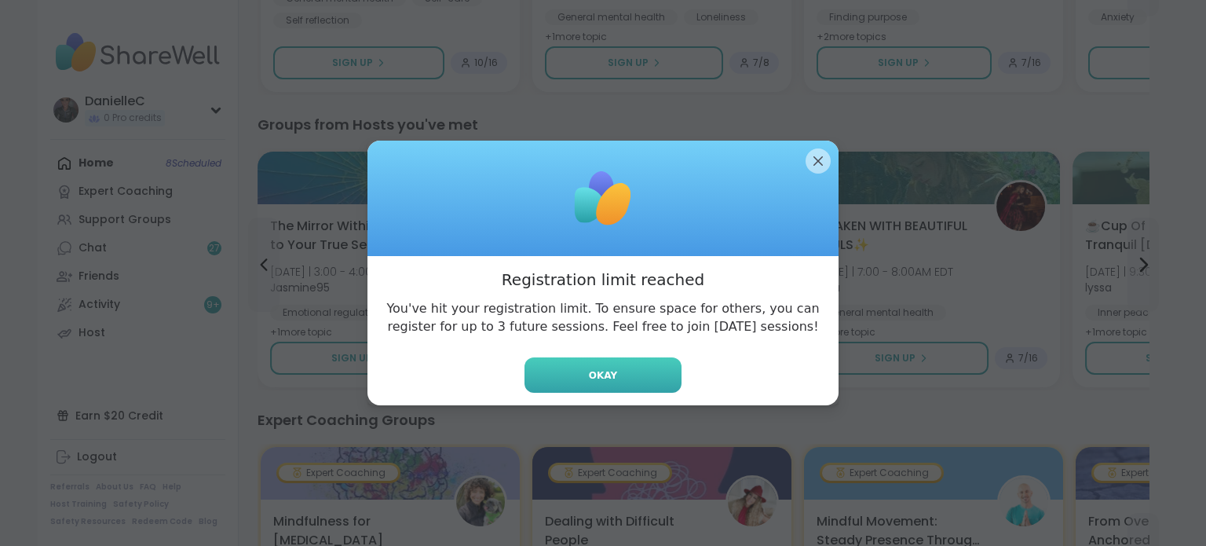
click at [639, 363] on button "Okay" at bounding box center [603, 374] width 157 height 35
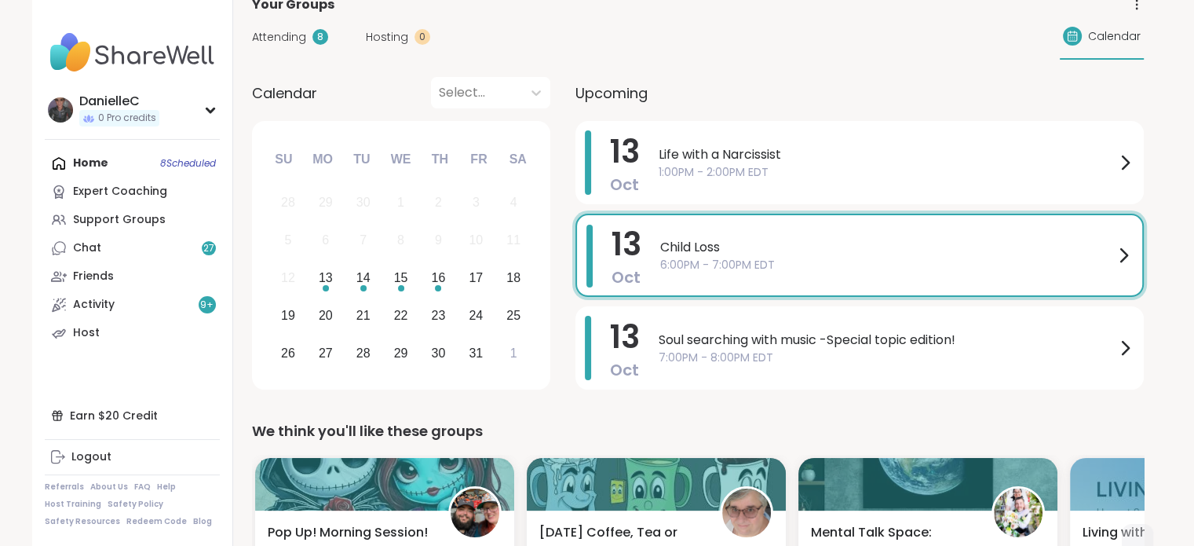
scroll to position [79, 0]
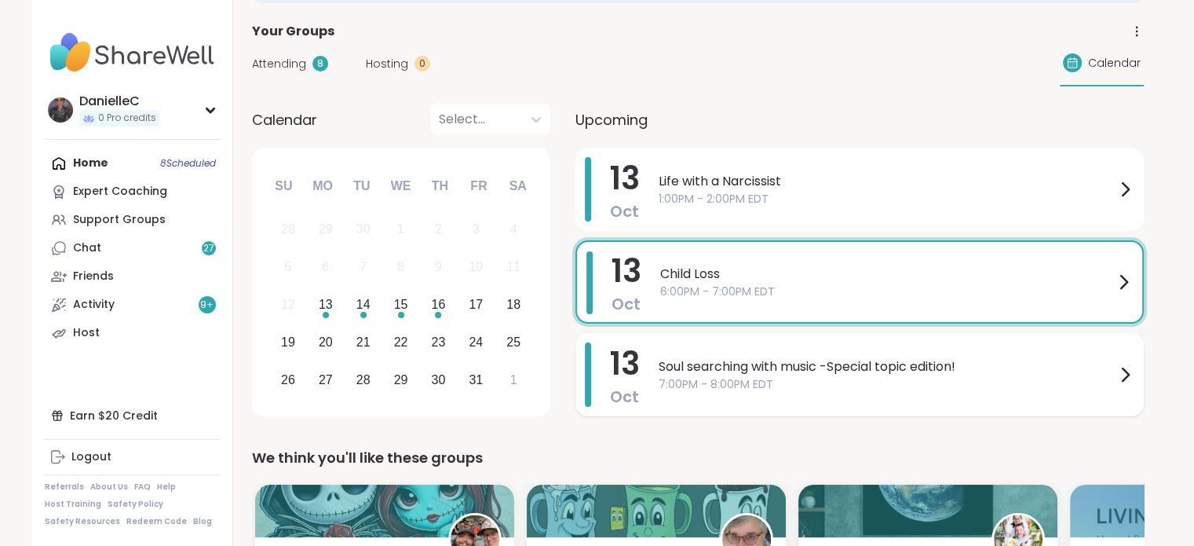
click at [857, 382] on span "7:00PM - 8:00PM EDT" at bounding box center [887, 384] width 457 height 16
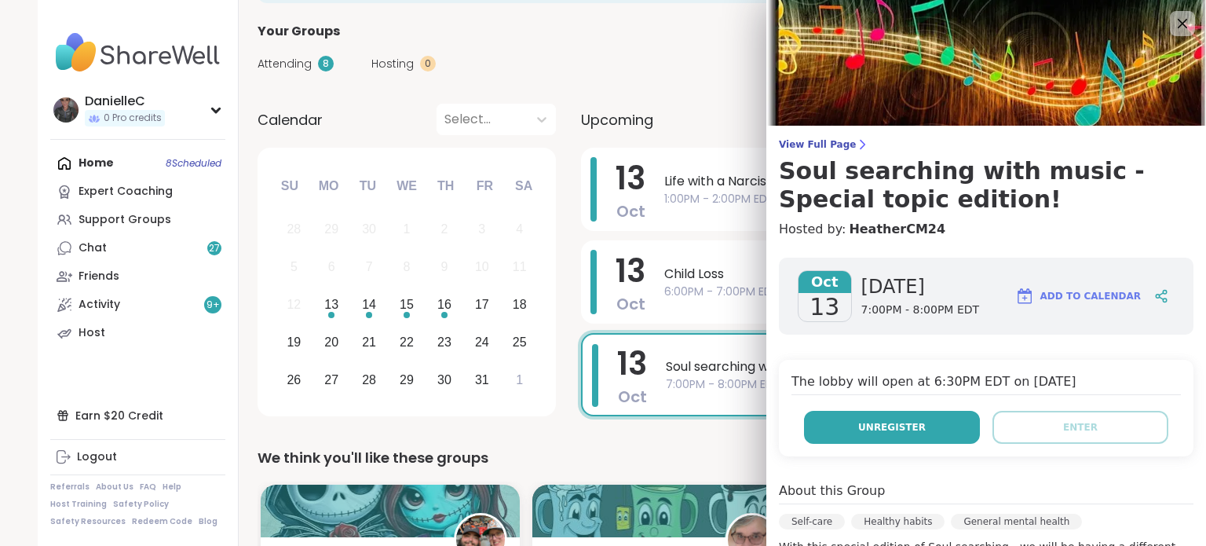
click at [873, 430] on span "Unregister" at bounding box center [892, 427] width 68 height 14
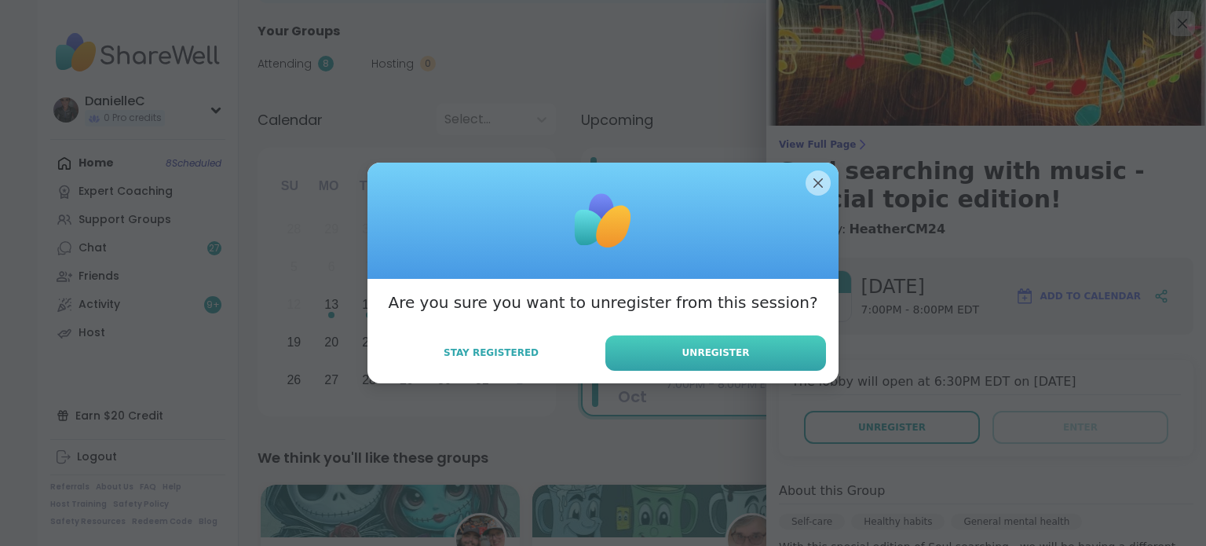
click at [748, 353] on button "Unregister" at bounding box center [715, 352] width 221 height 35
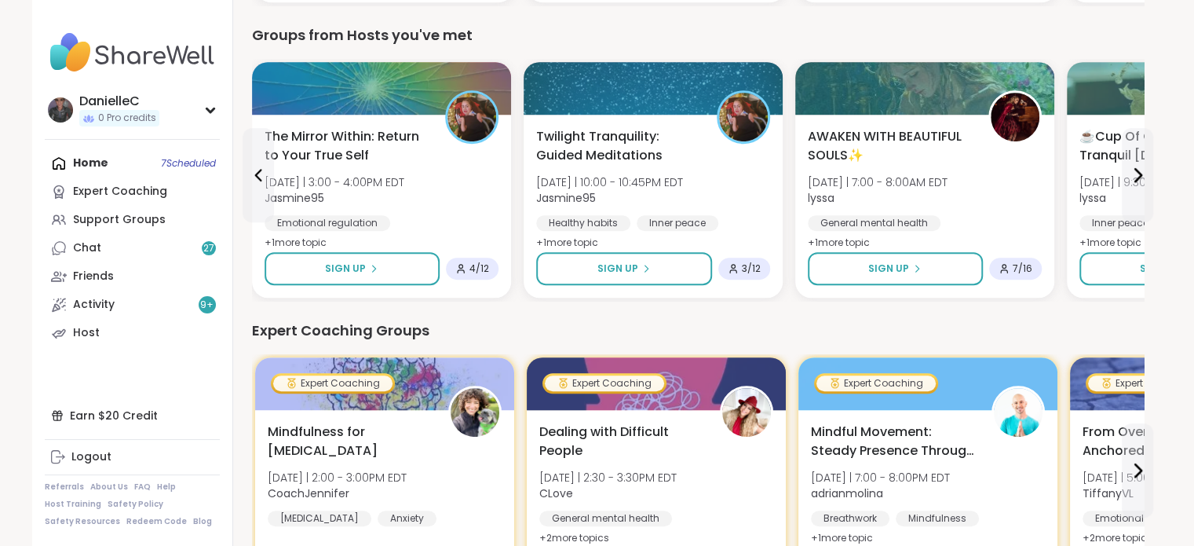
scroll to position [864, 0]
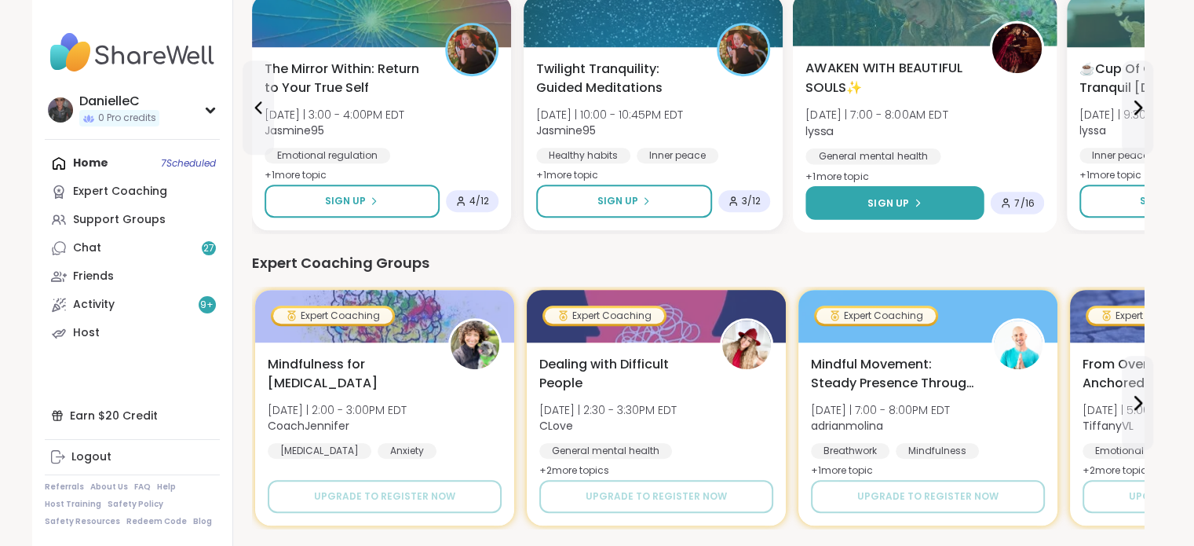
click at [917, 210] on button "Sign Up" at bounding box center [895, 203] width 178 height 34
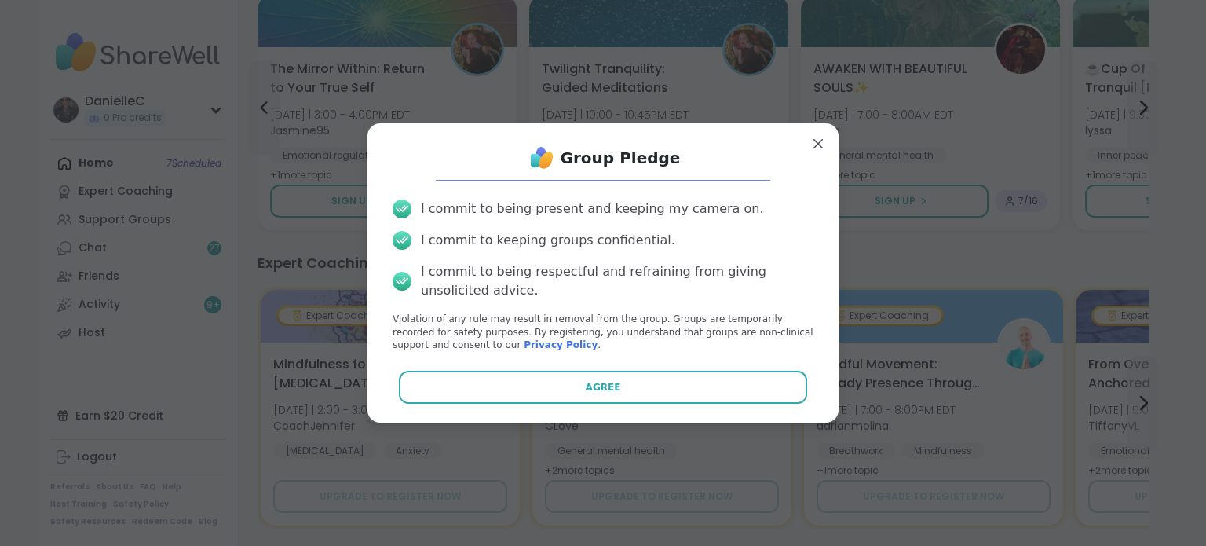
click at [698, 386] on button "Agree" at bounding box center [603, 387] width 409 height 33
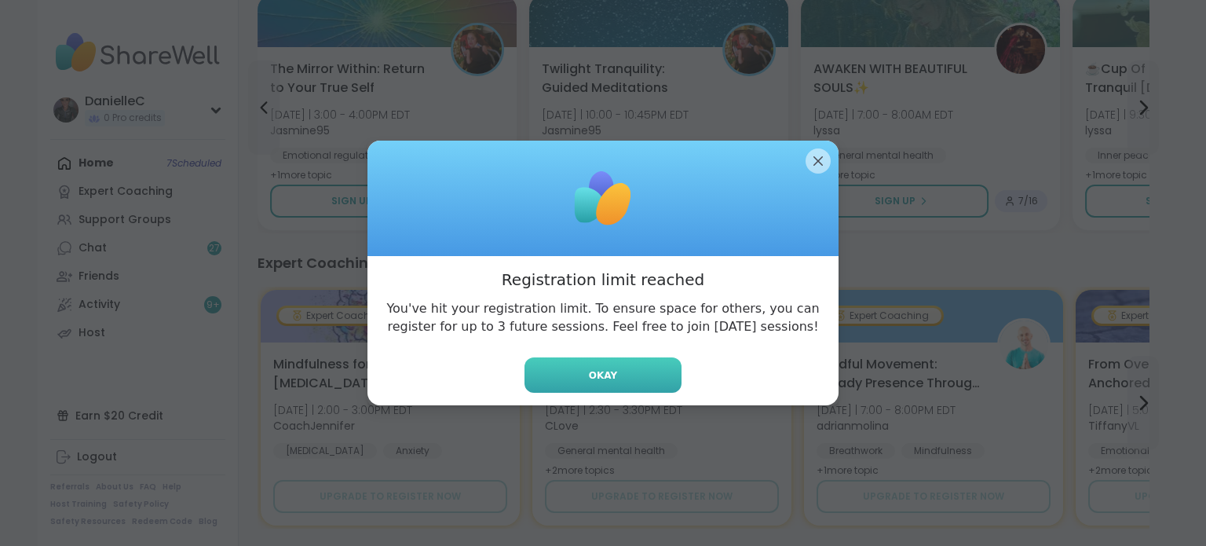
click at [634, 372] on button "Okay" at bounding box center [603, 374] width 157 height 35
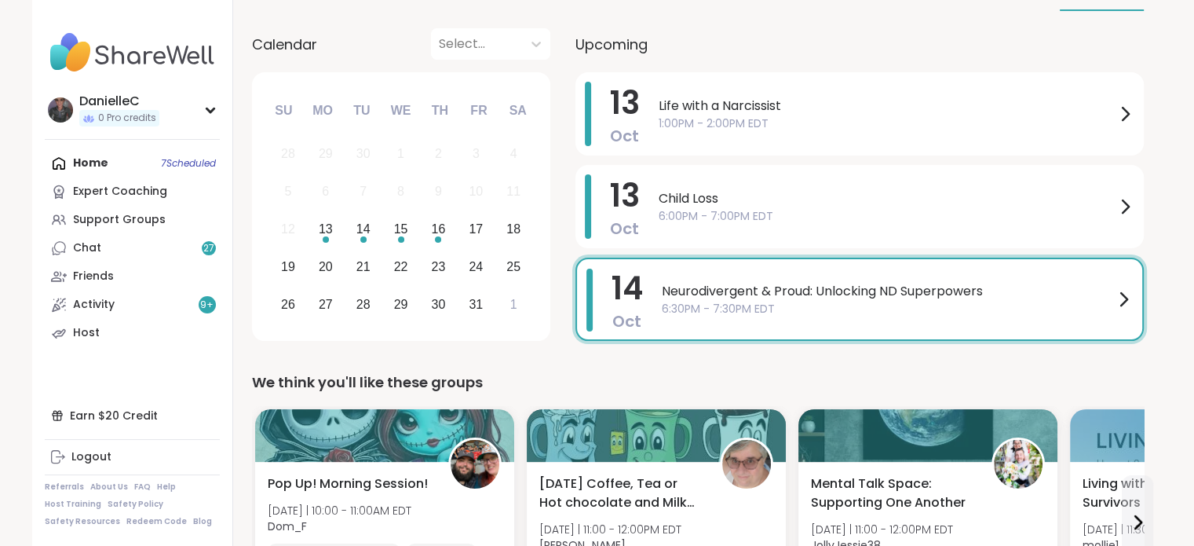
scroll to position [157, 0]
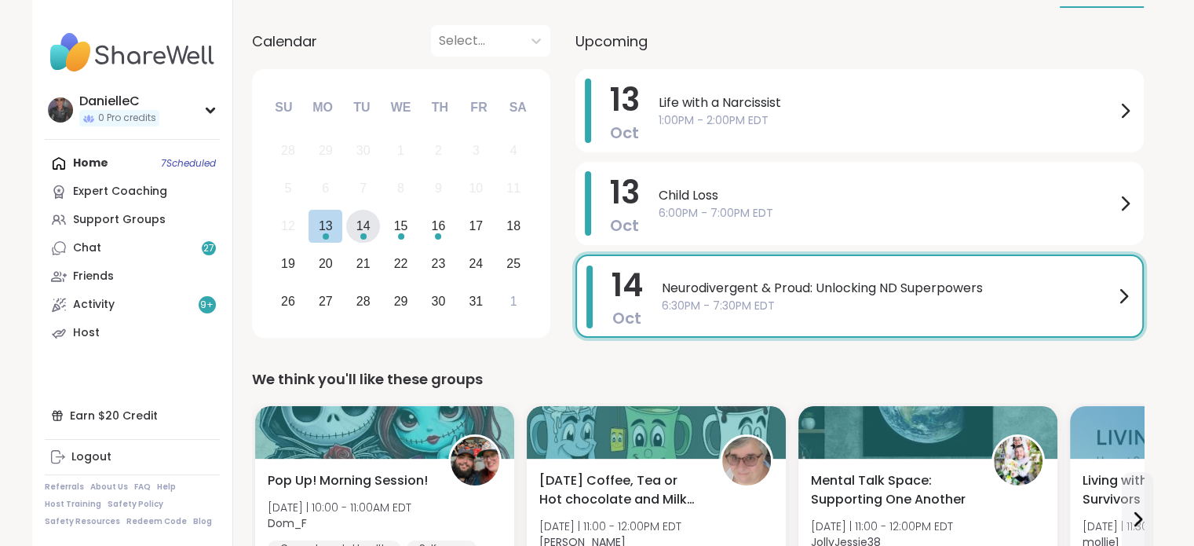
click at [367, 229] on div "14" at bounding box center [363, 225] width 14 height 21
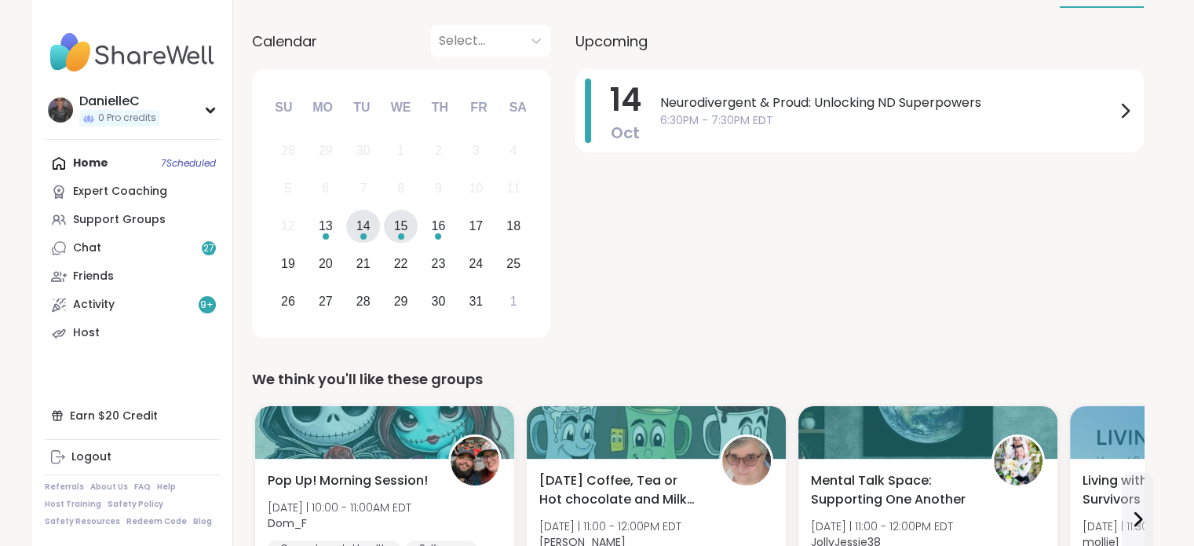
click at [398, 219] on div "15" at bounding box center [401, 225] width 14 height 21
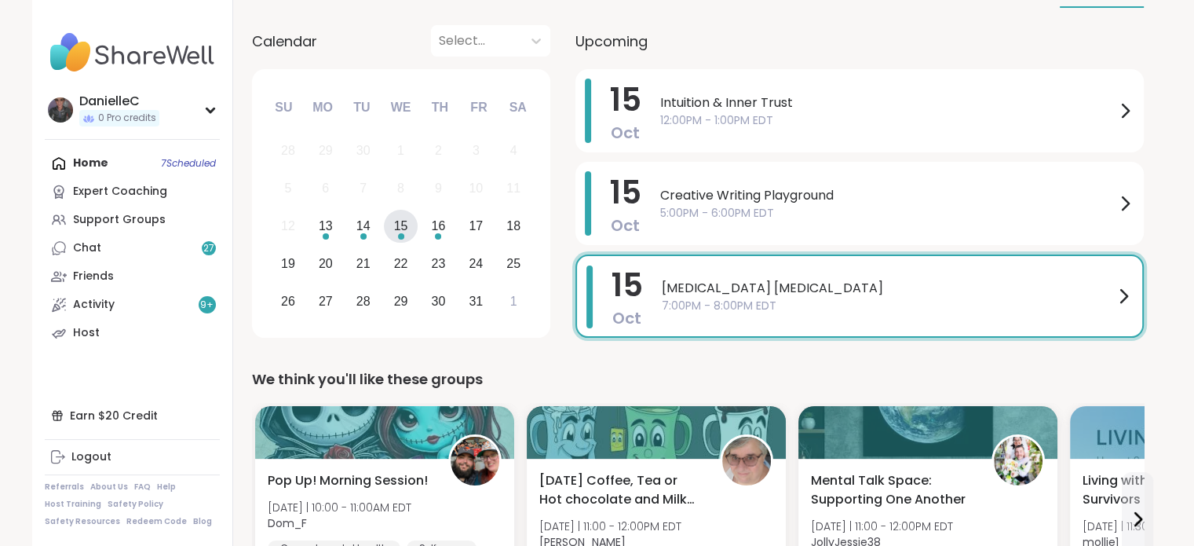
click at [1037, 285] on span "[MEDICAL_DATA] [MEDICAL_DATA]" at bounding box center [888, 288] width 452 height 19
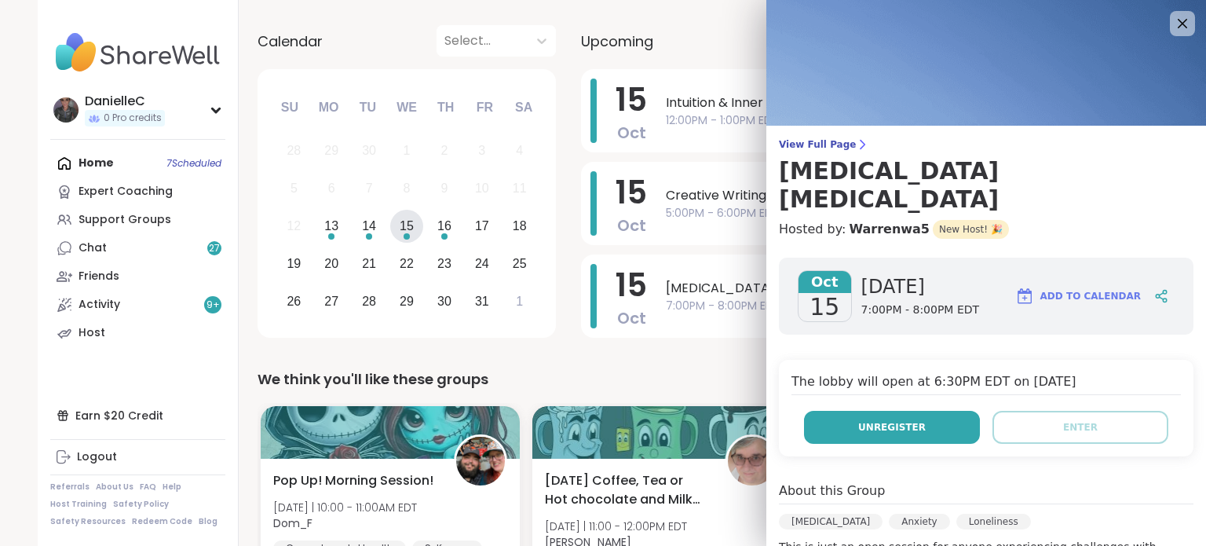
click at [881, 420] on span "Unregister" at bounding box center [892, 427] width 68 height 14
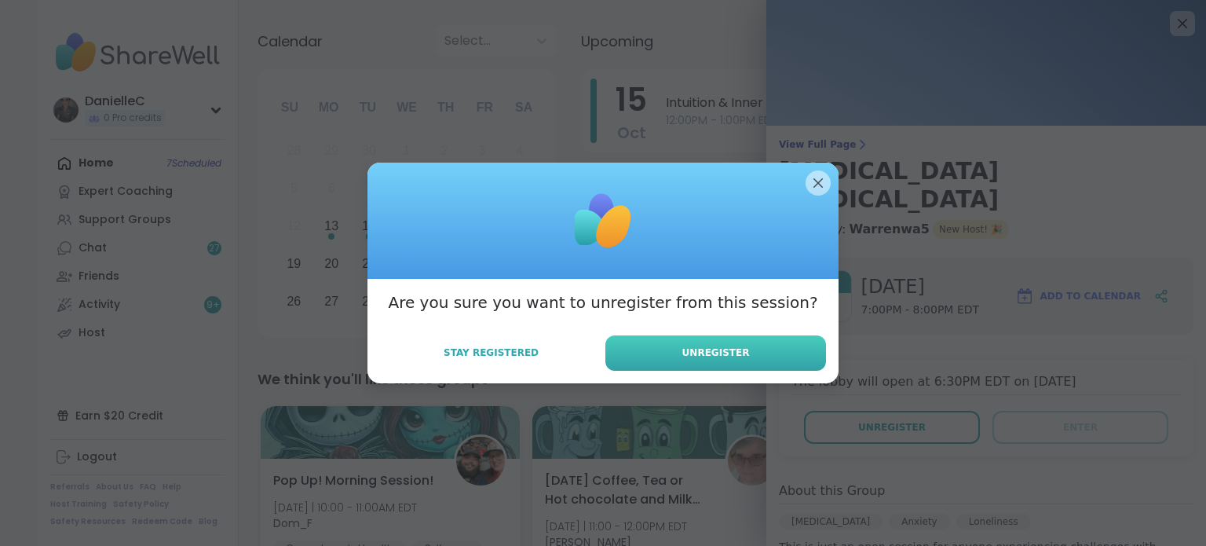
click at [659, 347] on button "Unregister" at bounding box center [715, 352] width 221 height 35
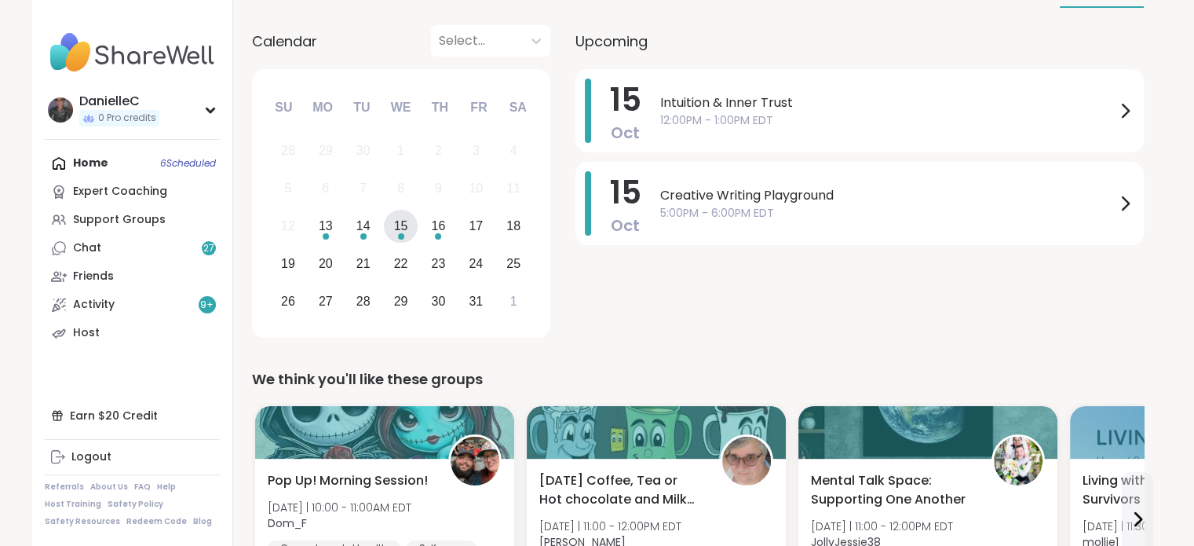
scroll to position [236, 0]
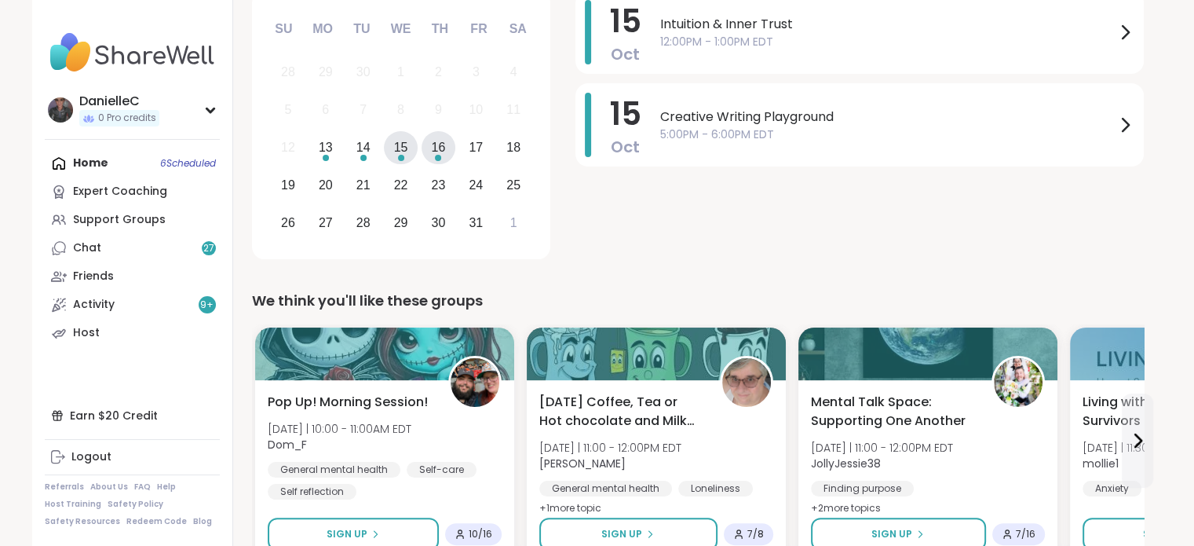
click at [429, 150] on div "16" at bounding box center [439, 148] width 34 height 34
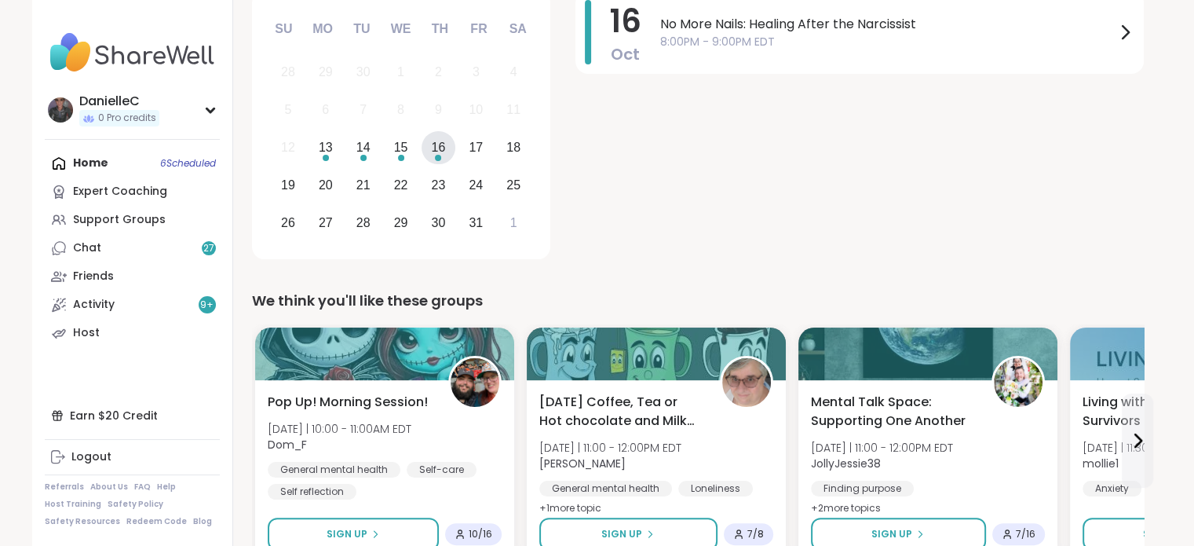
scroll to position [157, 0]
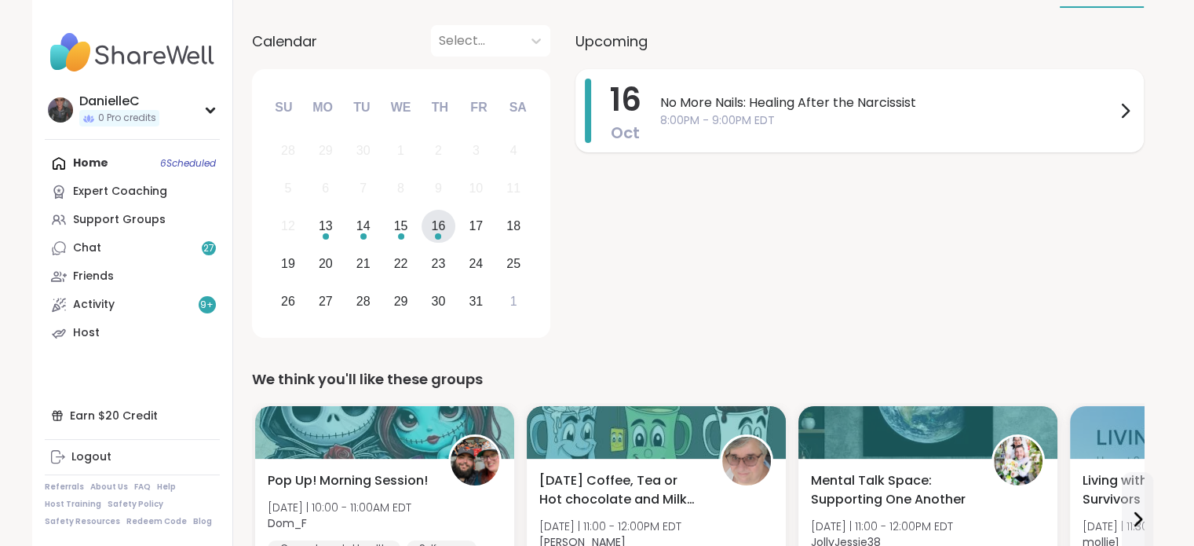
click at [777, 107] on span "No More Nails: Healing After the Narcissist" at bounding box center [887, 102] width 455 height 19
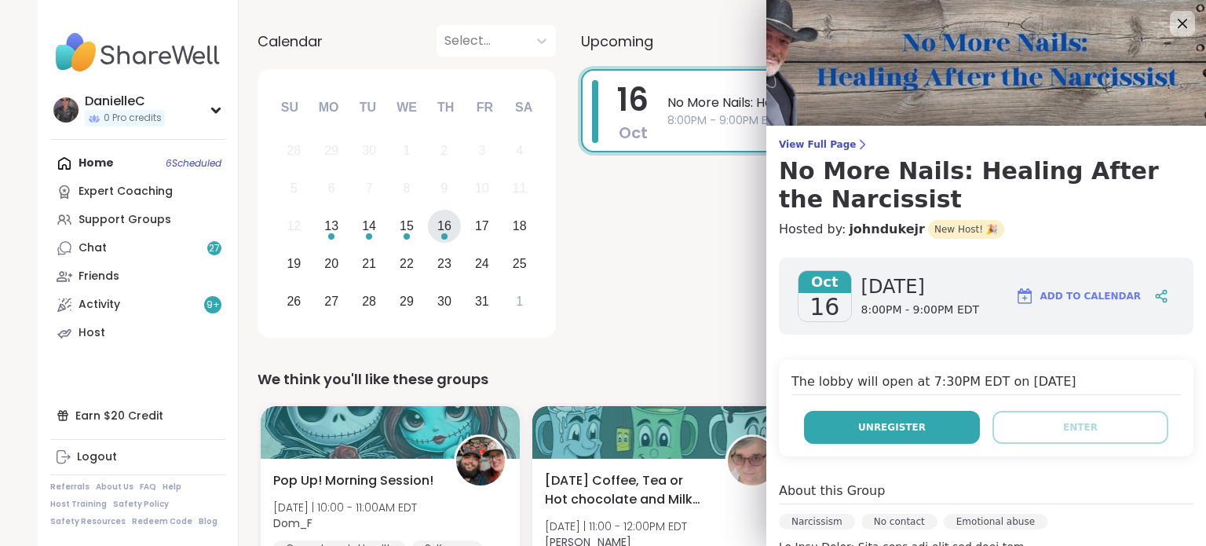
click at [845, 435] on button "Unregister" at bounding box center [892, 427] width 176 height 33
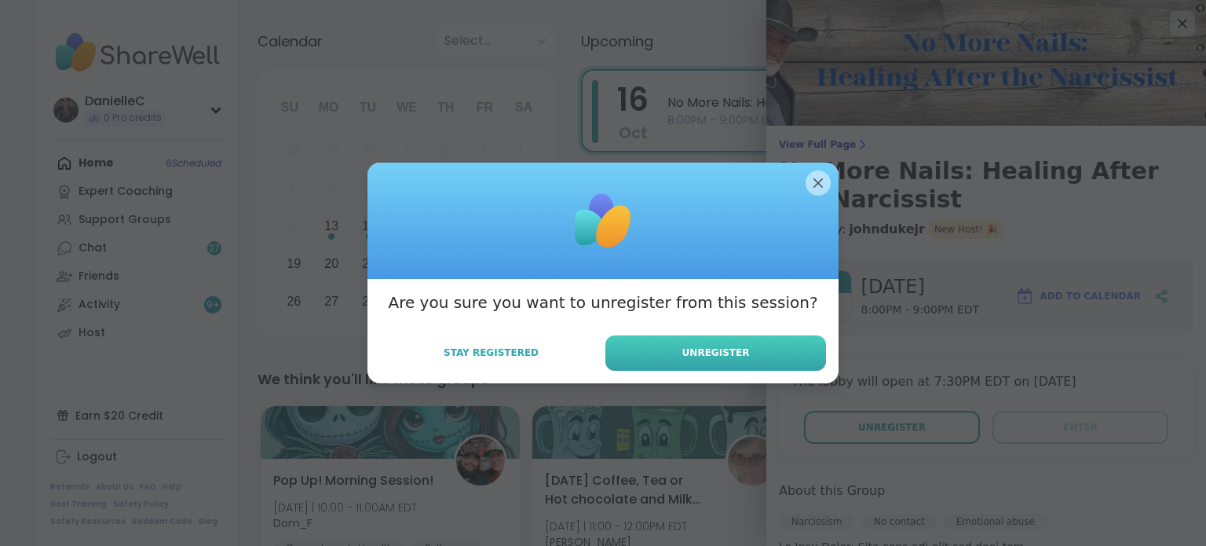
click at [681, 354] on button "Unregister" at bounding box center [715, 352] width 221 height 35
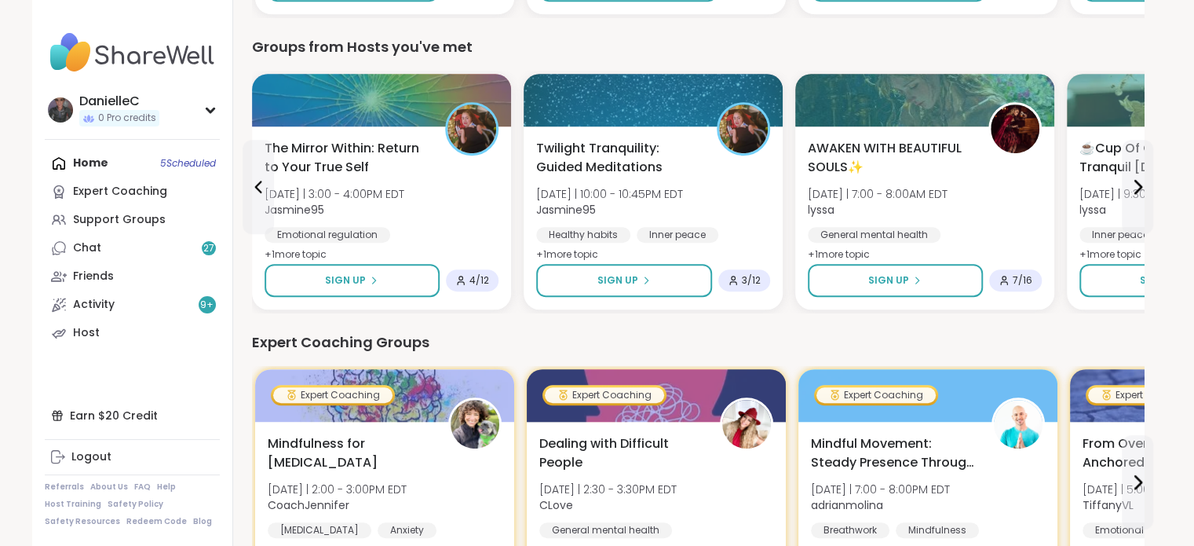
scroll to position [785, 0]
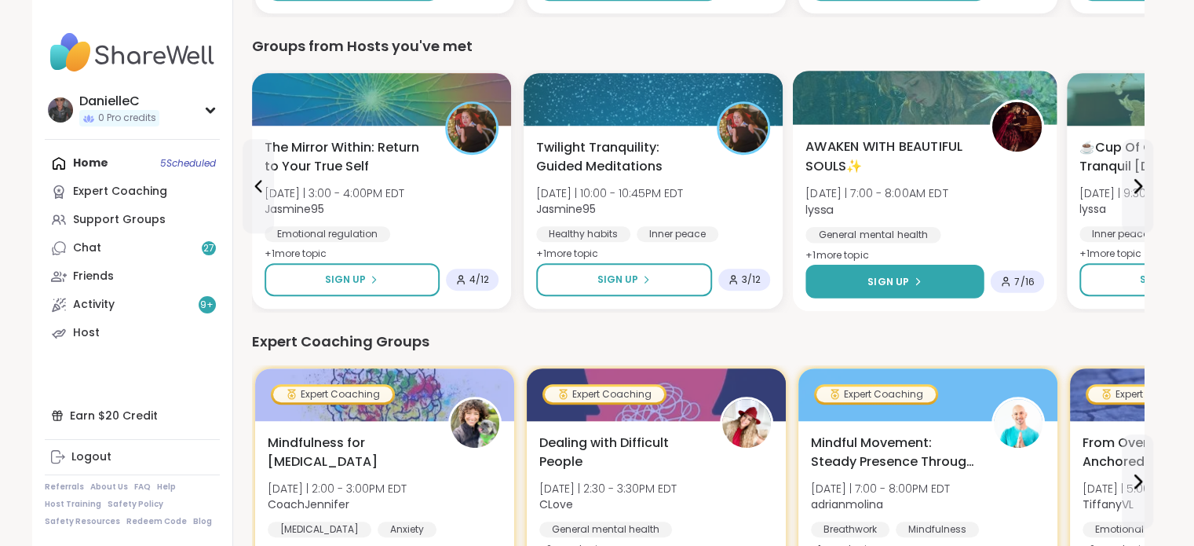
click at [907, 280] on span "Sign Up" at bounding box center [889, 281] width 42 height 14
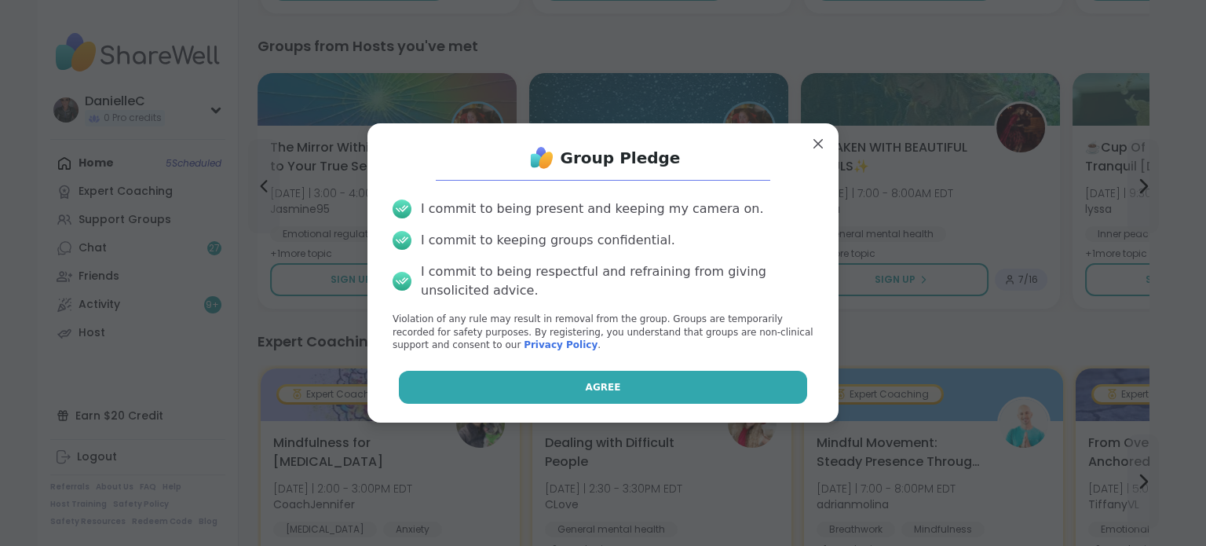
click at [598, 389] on span "Agree" at bounding box center [603, 387] width 35 height 14
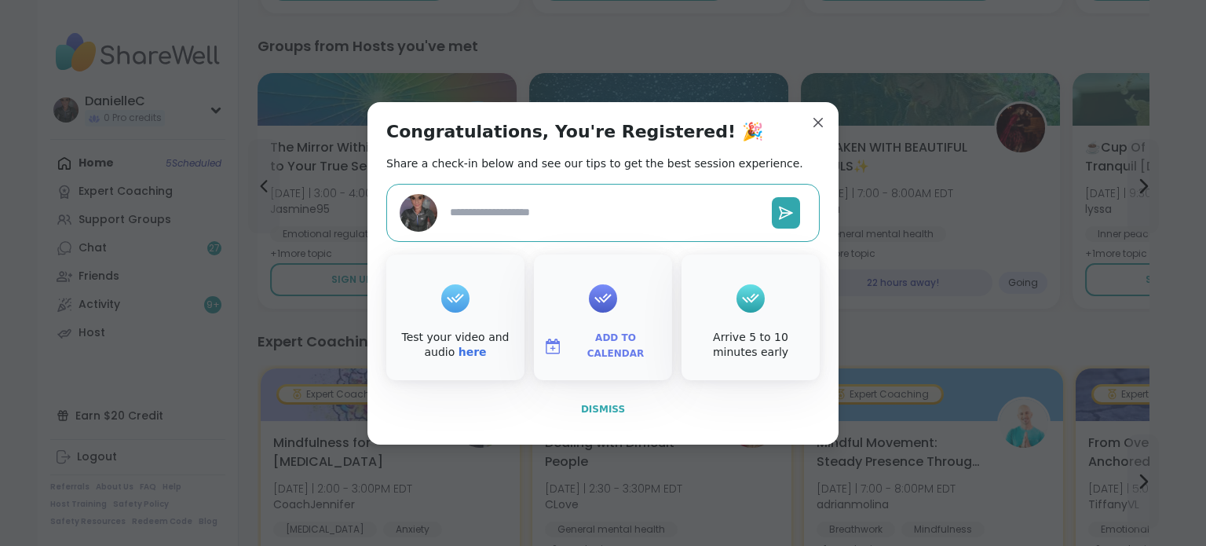
type textarea "*"
click at [591, 404] on span "Dismiss" at bounding box center [603, 409] width 44 height 11
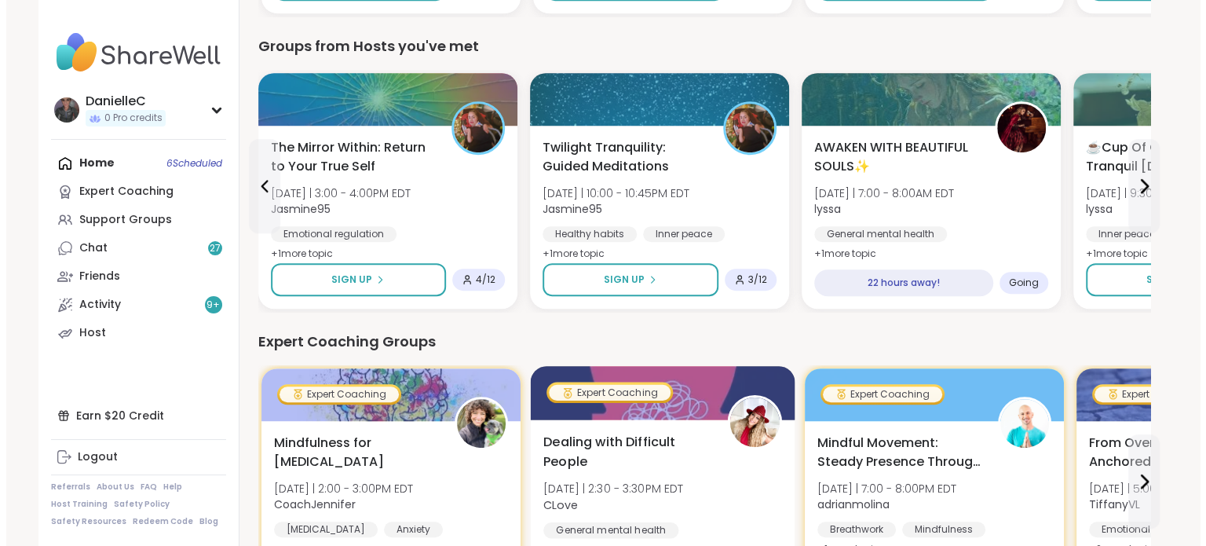
scroll to position [707, 0]
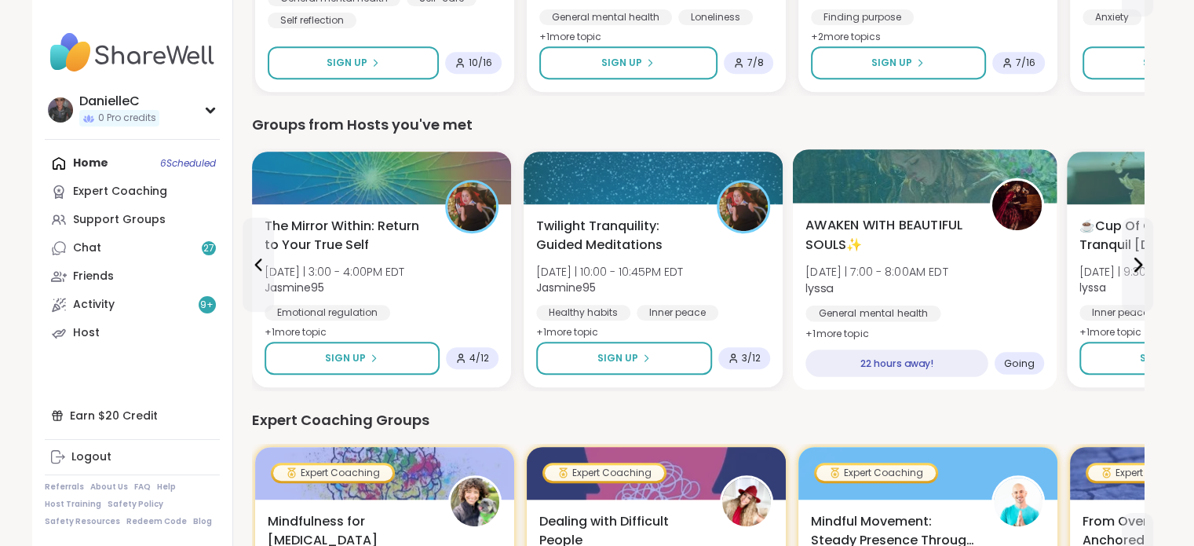
click at [1024, 362] on span "Going" at bounding box center [1019, 362] width 31 height 13
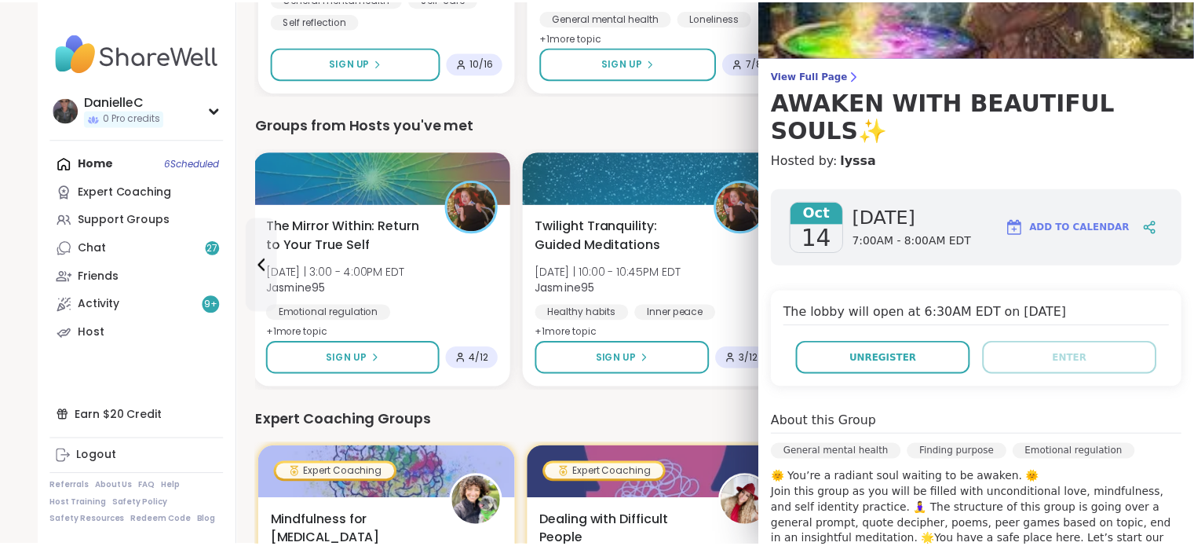
scroll to position [0, 0]
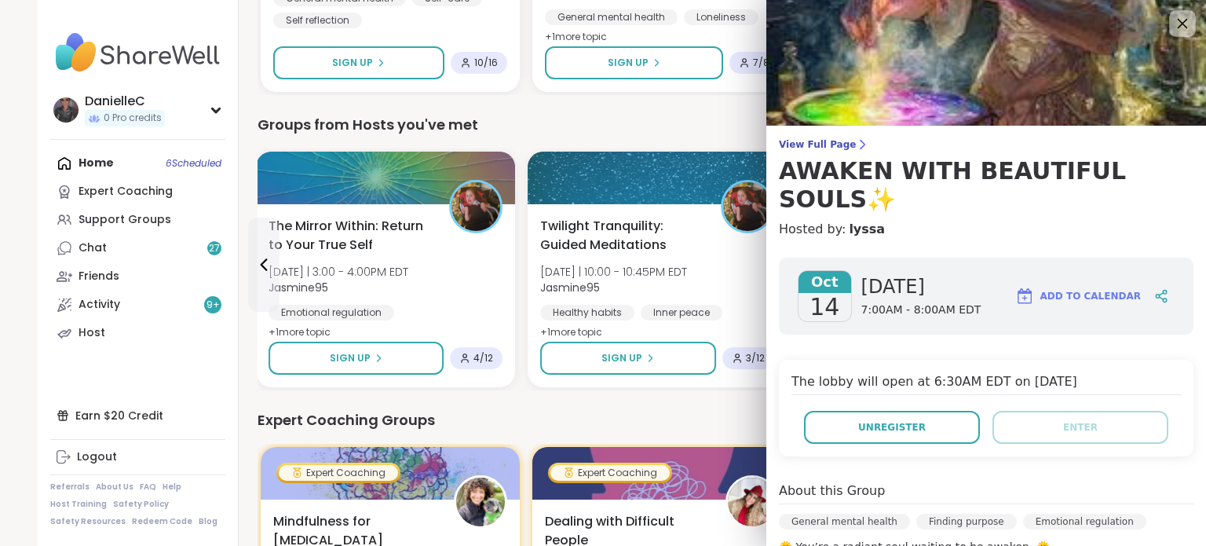
click at [1178, 24] on icon at bounding box center [1183, 24] width 10 height 10
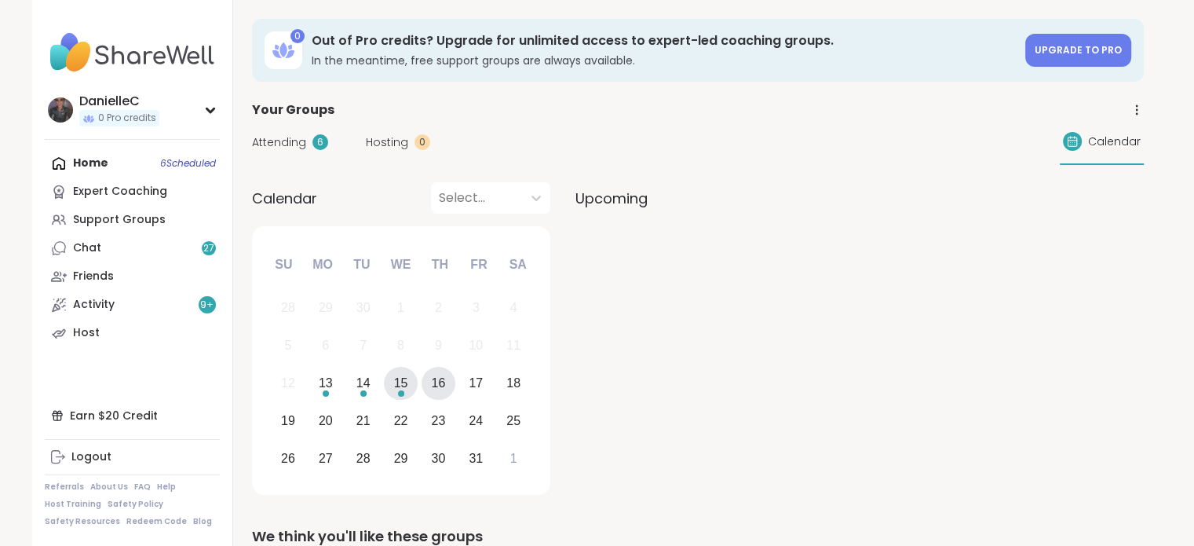
click at [394, 387] on div "15" at bounding box center [401, 382] width 14 height 21
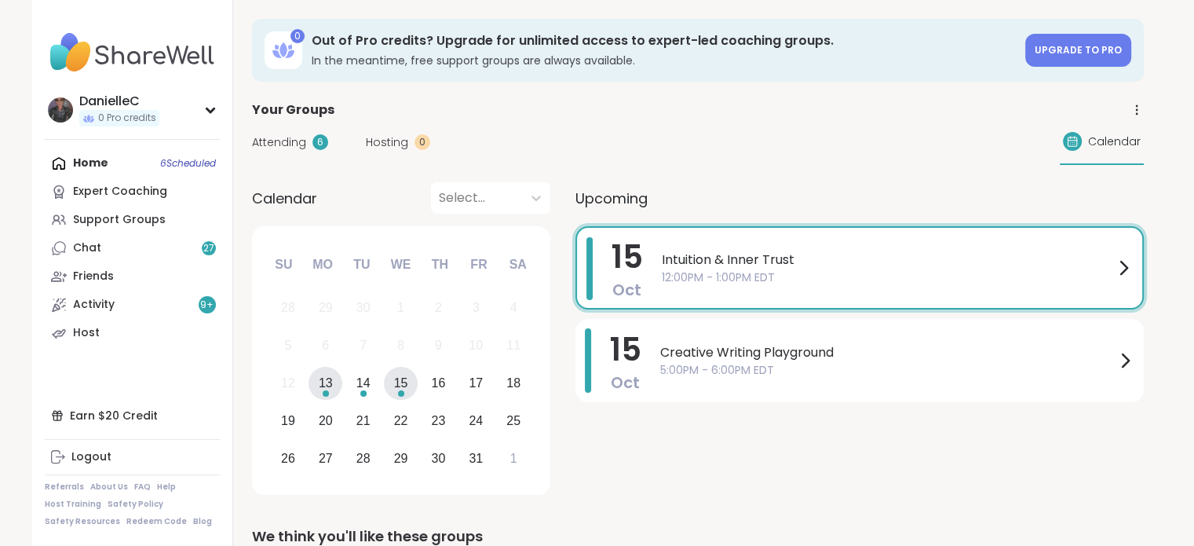
click at [322, 376] on div "13" at bounding box center [326, 382] width 14 height 21
click at [363, 386] on div "14" at bounding box center [363, 382] width 14 height 21
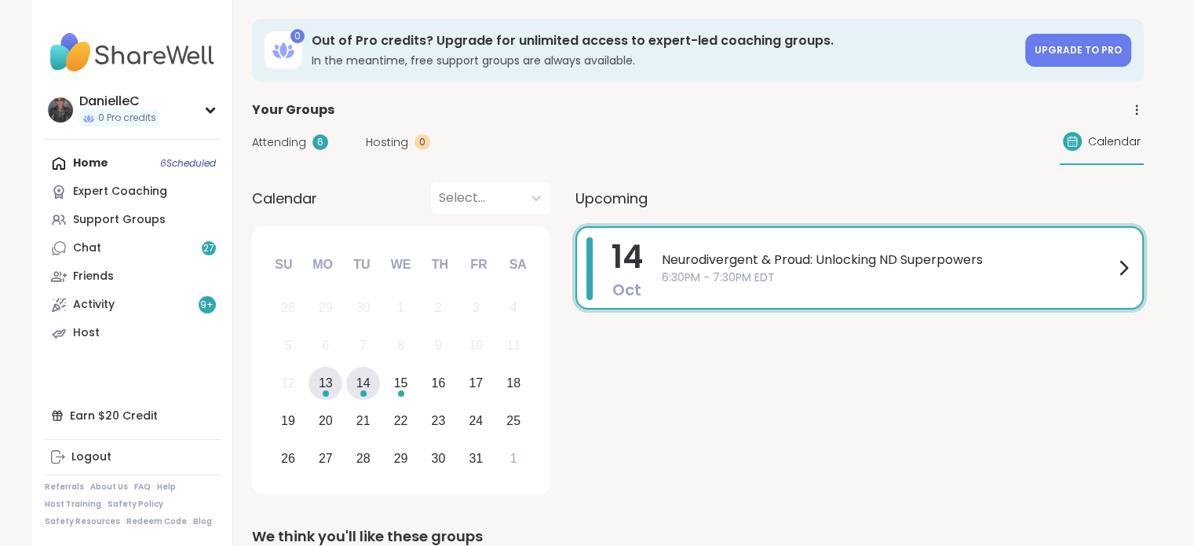
click at [316, 386] on div "13" at bounding box center [326, 384] width 34 height 34
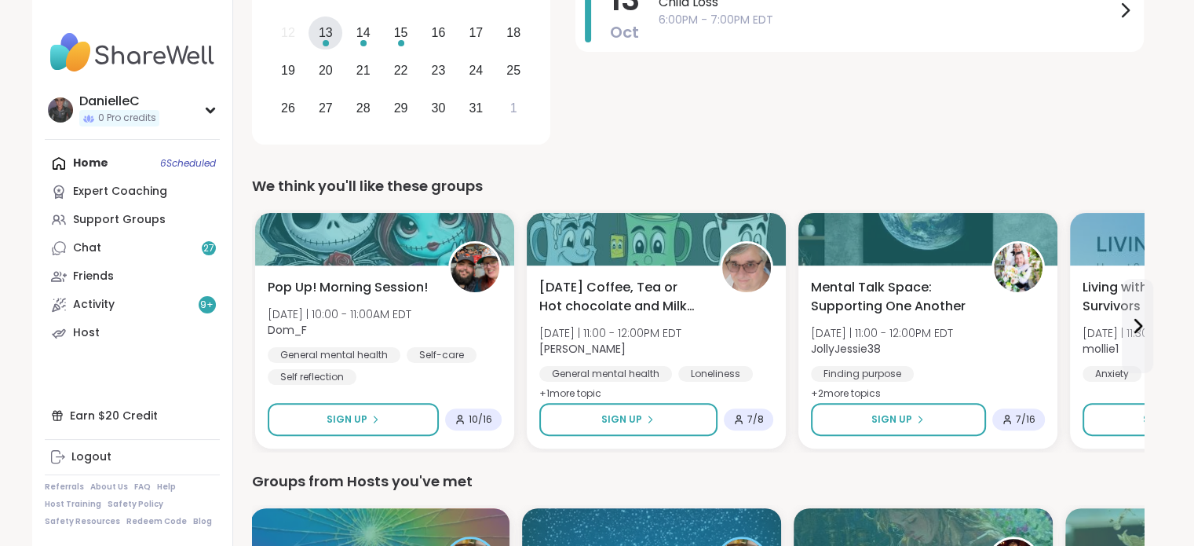
scroll to position [444, 0]
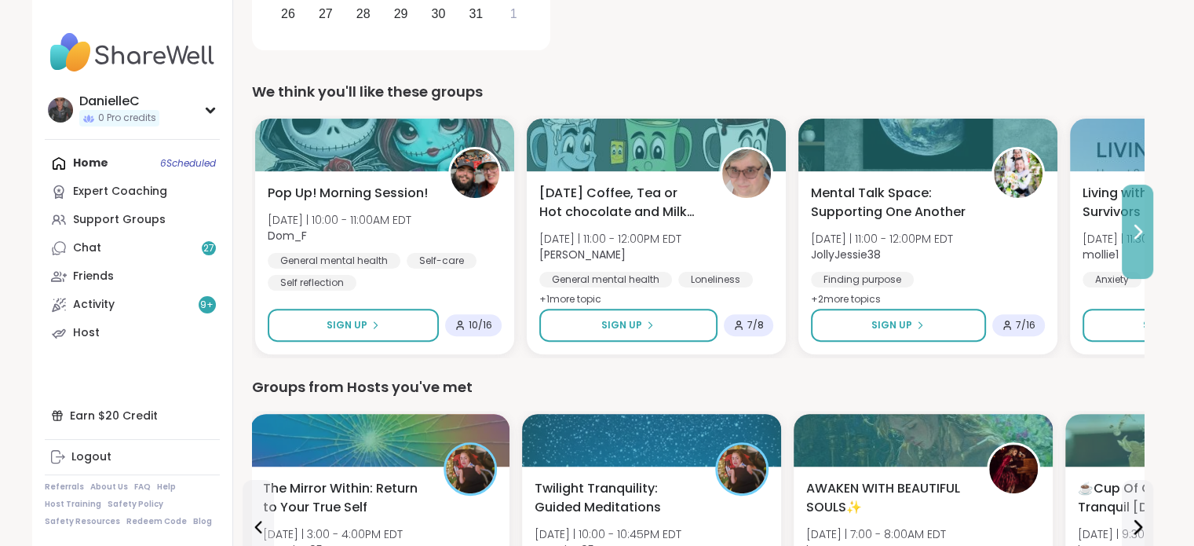
click at [1140, 232] on icon at bounding box center [1137, 231] width 19 height 19
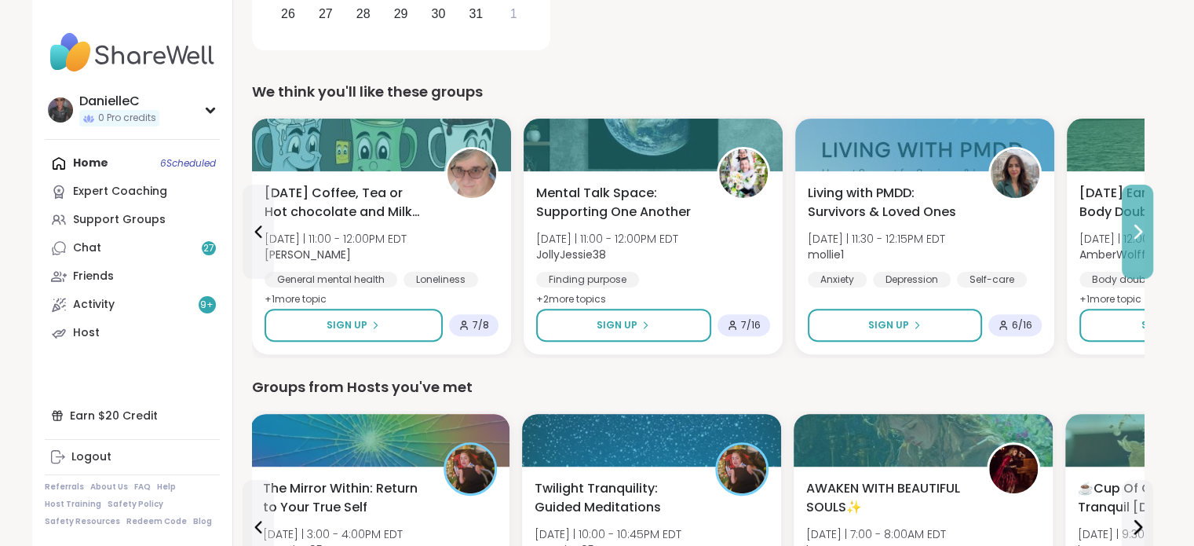
click at [1140, 232] on icon at bounding box center [1137, 231] width 19 height 19
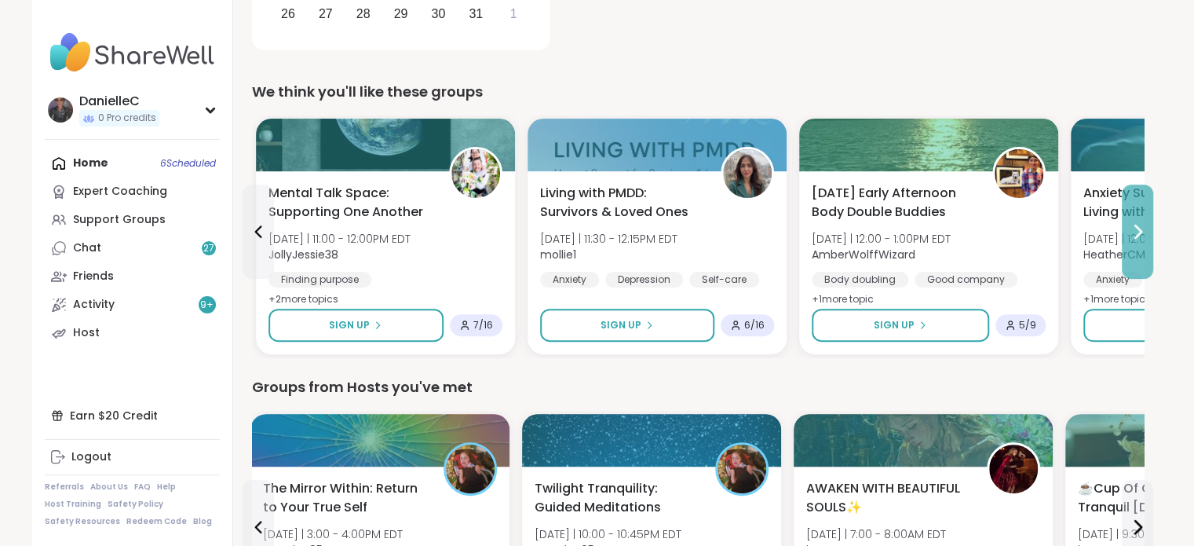
click at [1140, 232] on icon at bounding box center [1137, 231] width 19 height 19
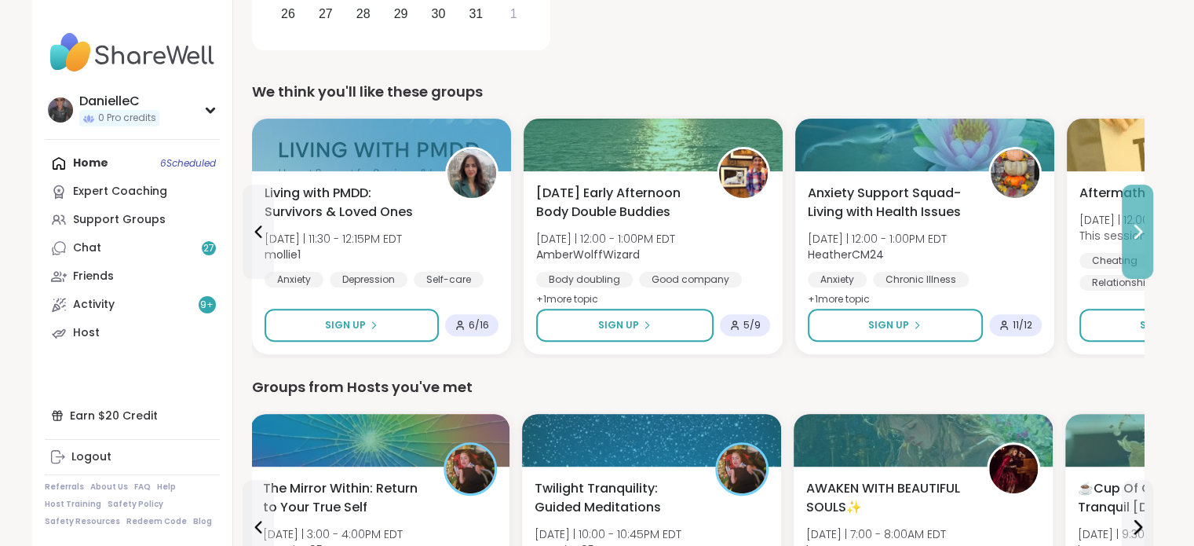
click at [1140, 232] on icon at bounding box center [1137, 231] width 19 height 19
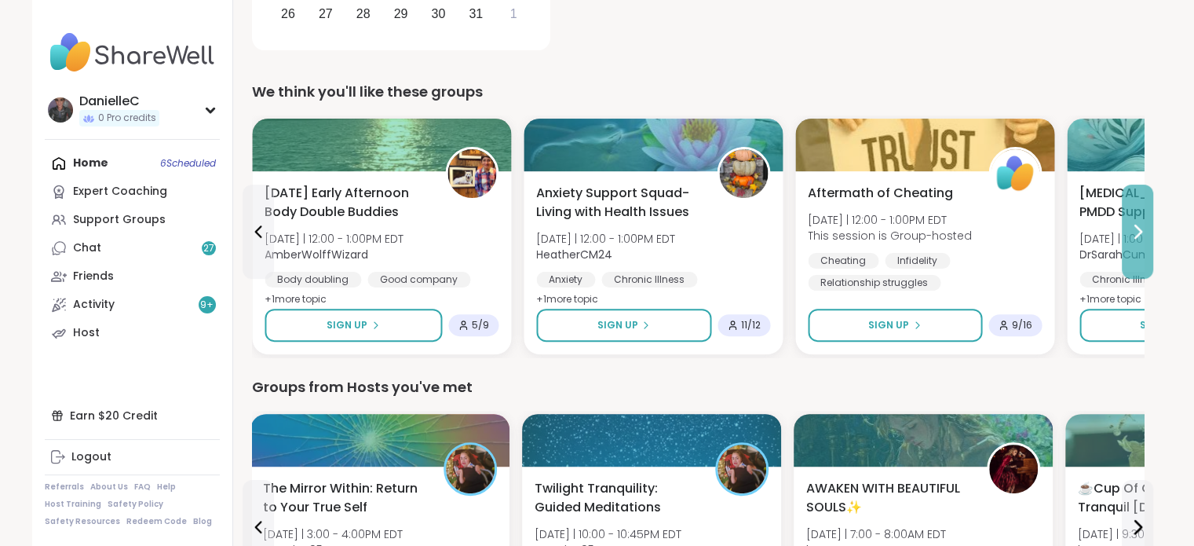
click at [1140, 232] on icon at bounding box center [1137, 231] width 19 height 19
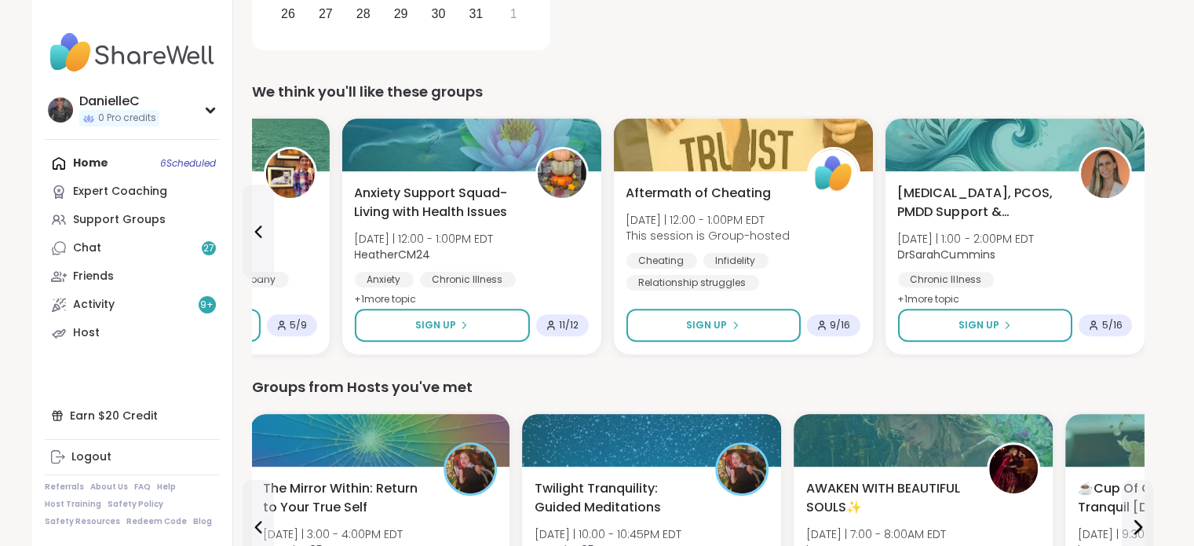
click at [1140, 232] on div "[MEDICAL_DATA], PCOS, PMDD Support & Empowerment [DATE] | 1:00 - 2:00PM EDT DrS…" at bounding box center [1014, 262] width 259 height 183
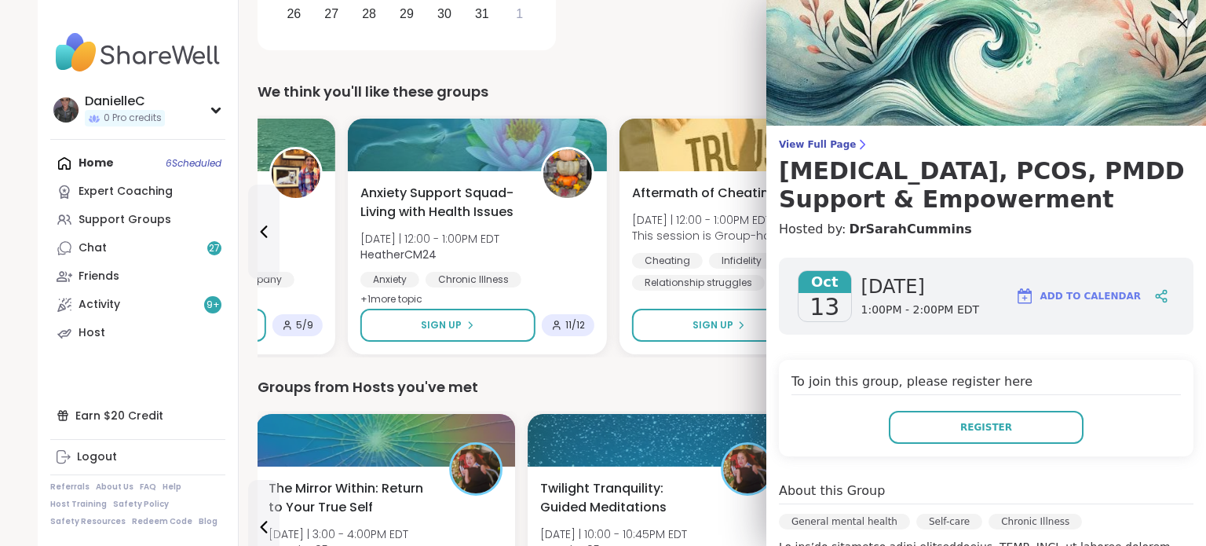
click at [1172, 25] on icon at bounding box center [1182, 23] width 20 height 20
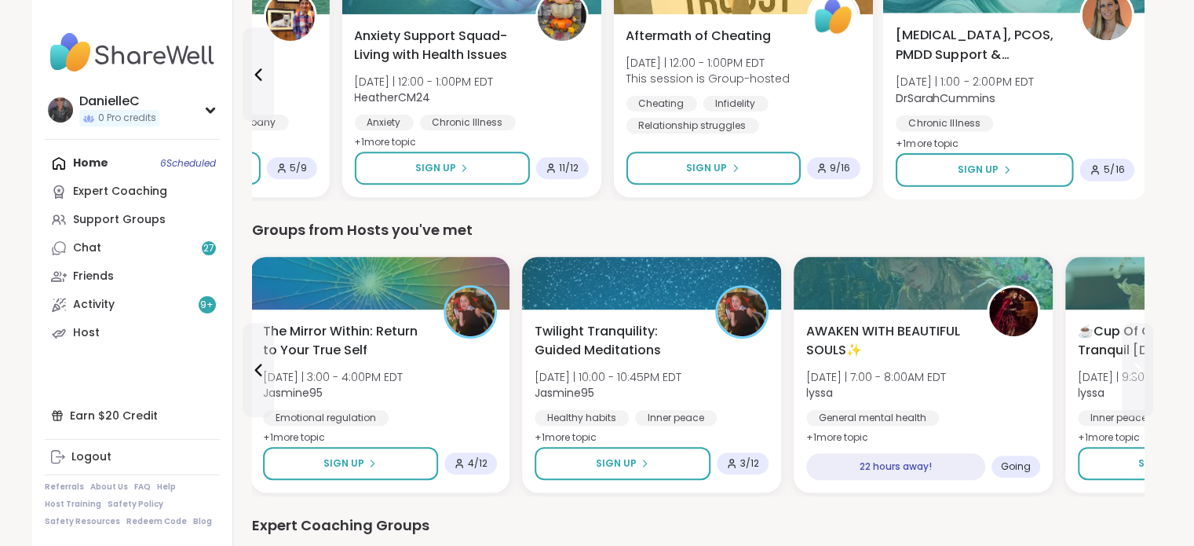
scroll to position [680, 0]
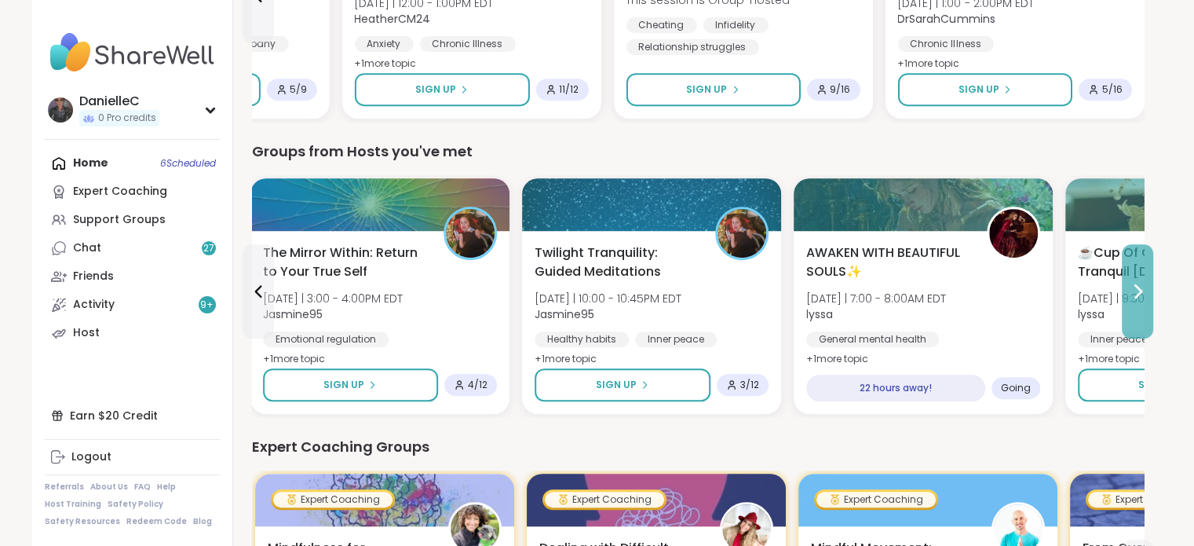
click at [1140, 291] on icon at bounding box center [1137, 291] width 19 height 19
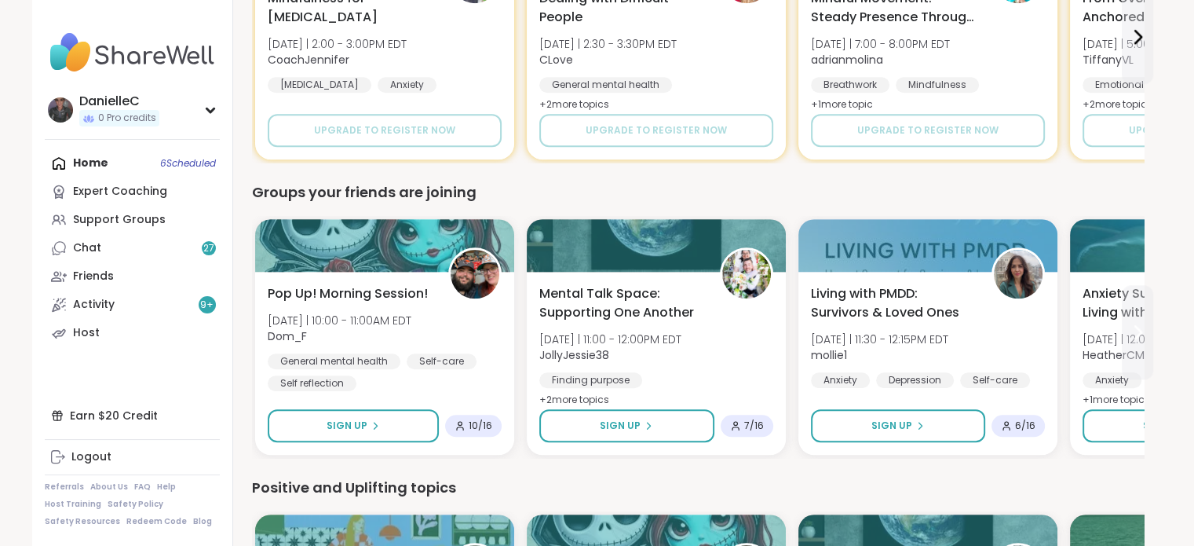
scroll to position [1308, 0]
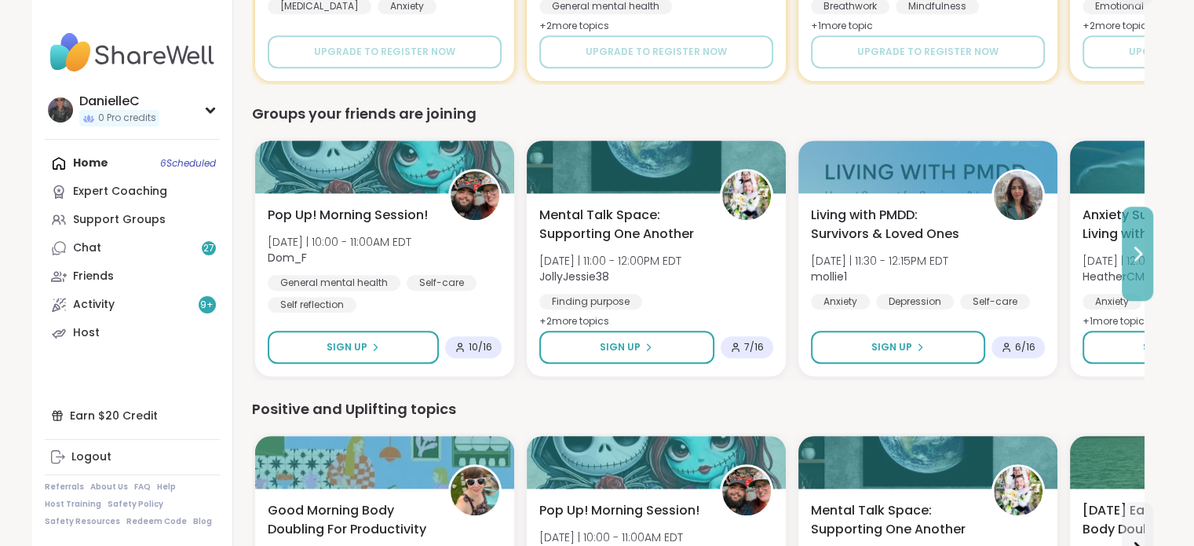
click at [1132, 269] on button at bounding box center [1137, 254] width 31 height 94
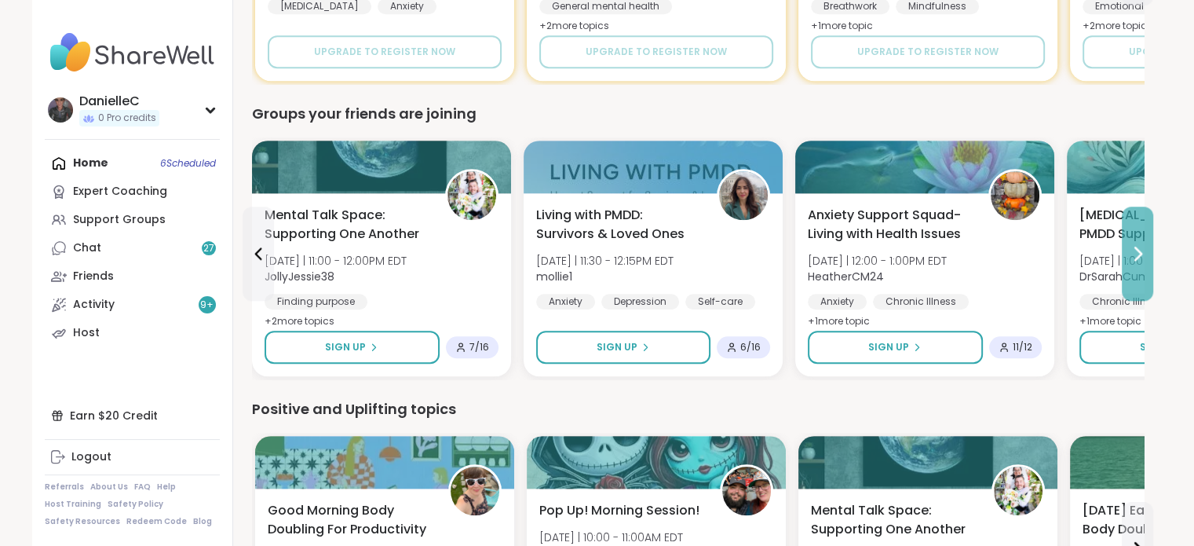
click at [1132, 270] on button at bounding box center [1137, 254] width 31 height 94
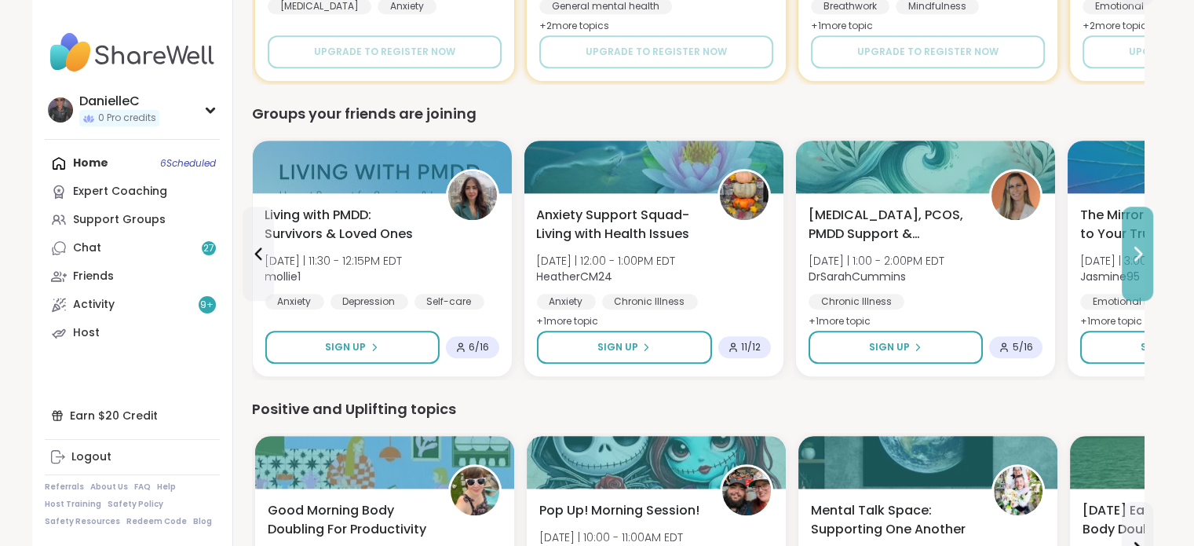
click at [1132, 270] on button at bounding box center [1137, 254] width 31 height 94
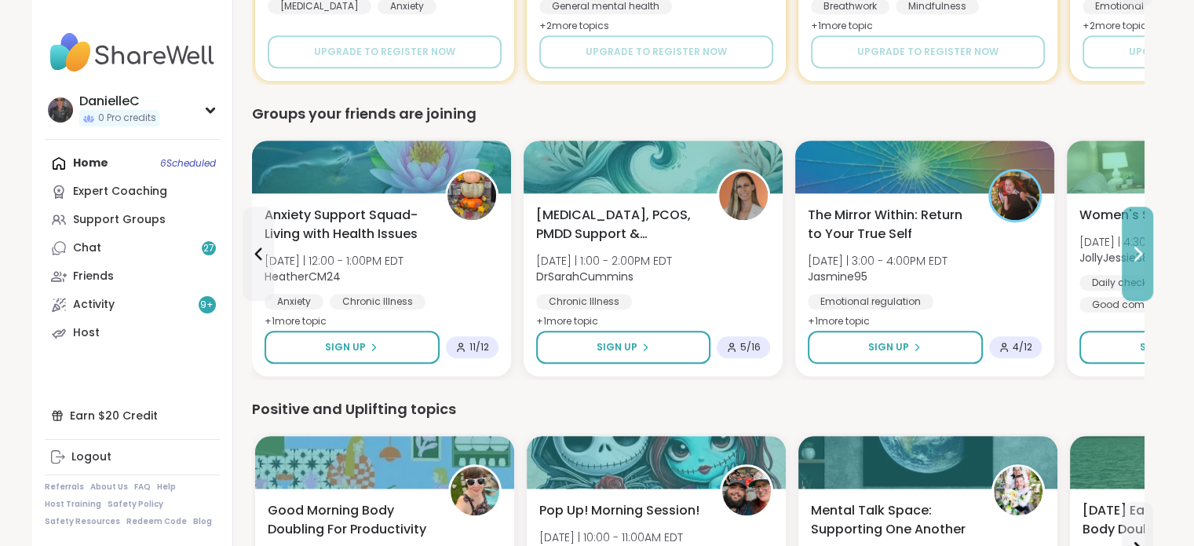
click at [1132, 270] on button at bounding box center [1137, 254] width 31 height 94
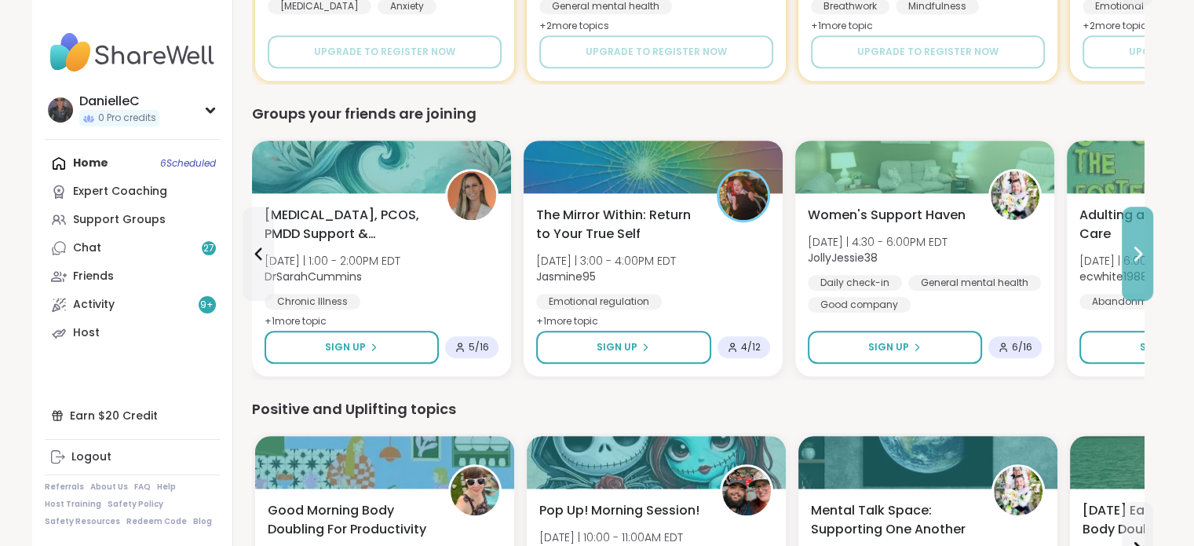
click at [1132, 270] on button at bounding box center [1137, 254] width 31 height 94
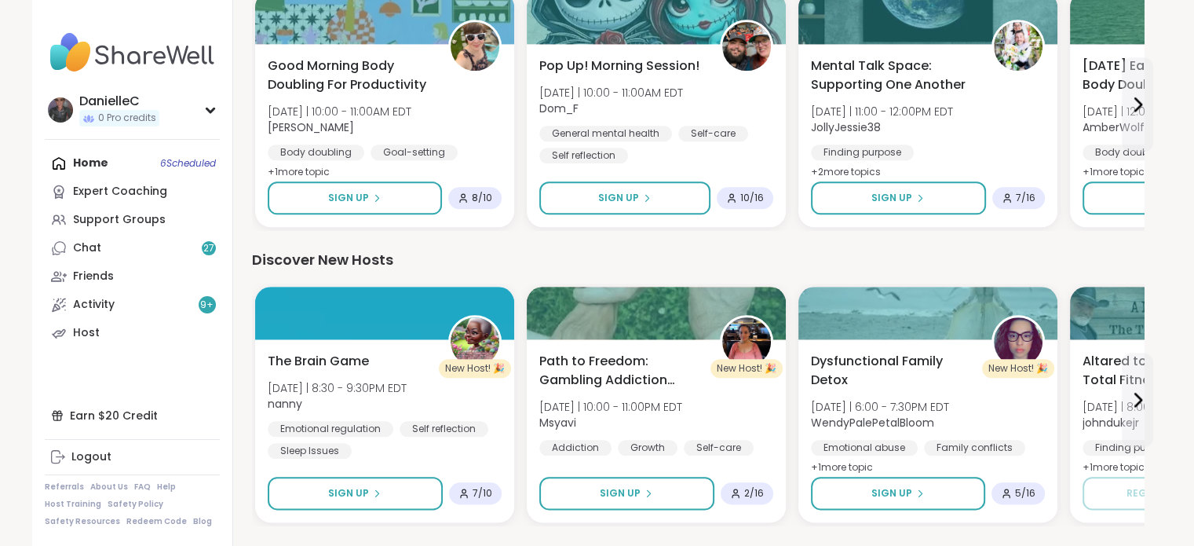
scroll to position [1779, 0]
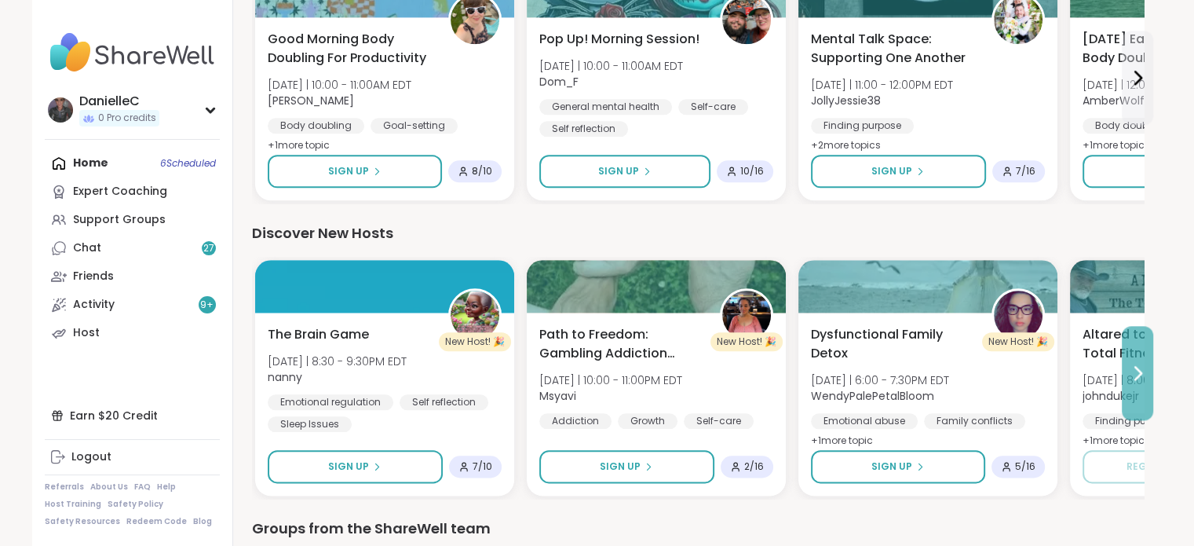
click at [1134, 364] on icon at bounding box center [1137, 373] width 19 height 19
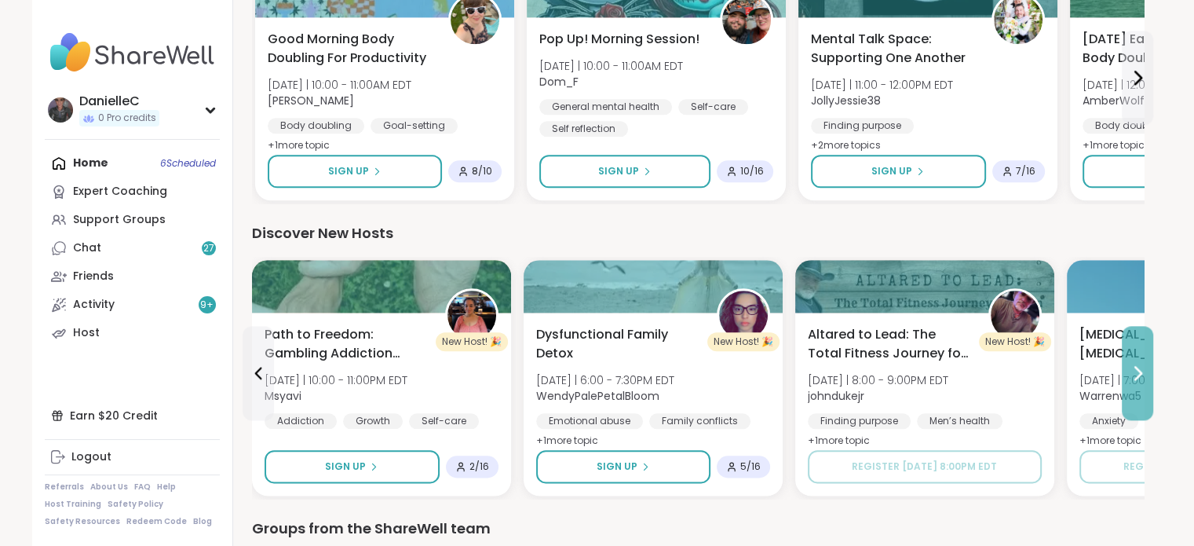
click at [1134, 364] on icon at bounding box center [1137, 373] width 19 height 19
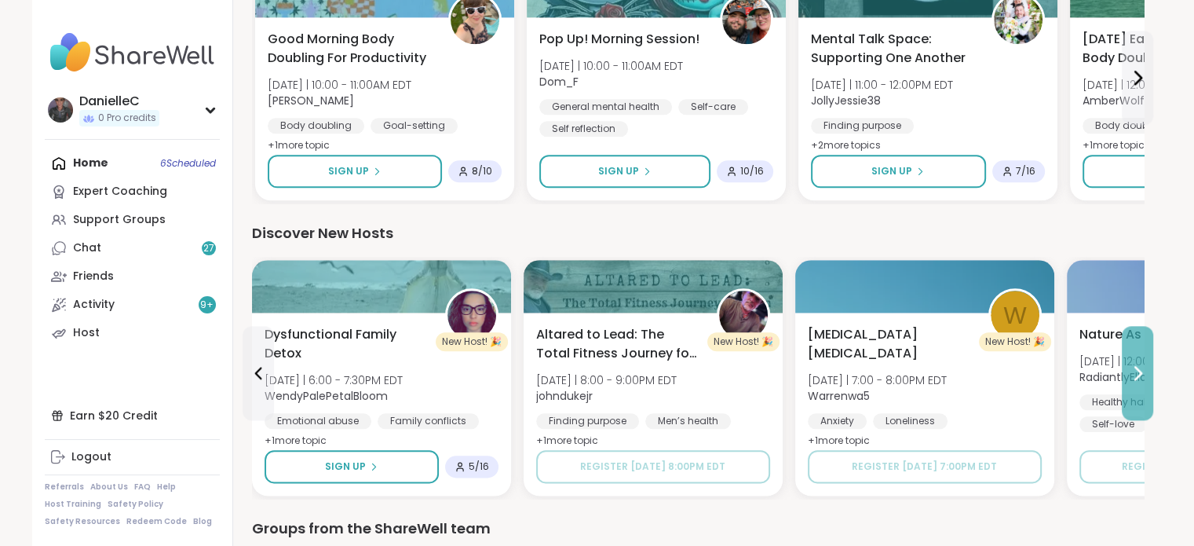
click at [1149, 367] on button at bounding box center [1137, 373] width 31 height 94
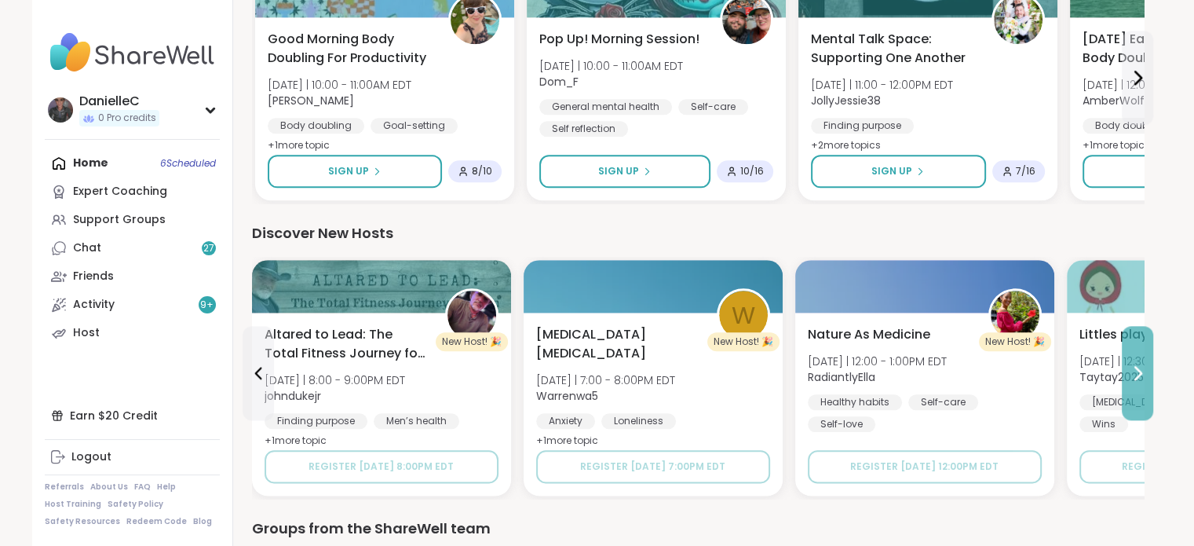
click at [1149, 367] on button at bounding box center [1137, 373] width 31 height 94
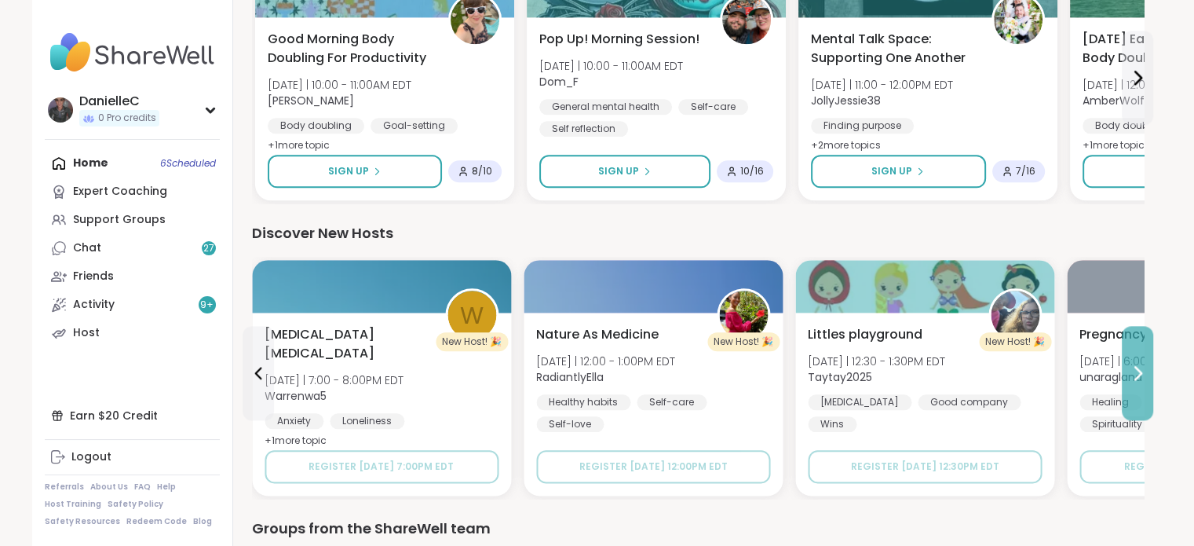
click at [1149, 367] on button at bounding box center [1137, 373] width 31 height 94
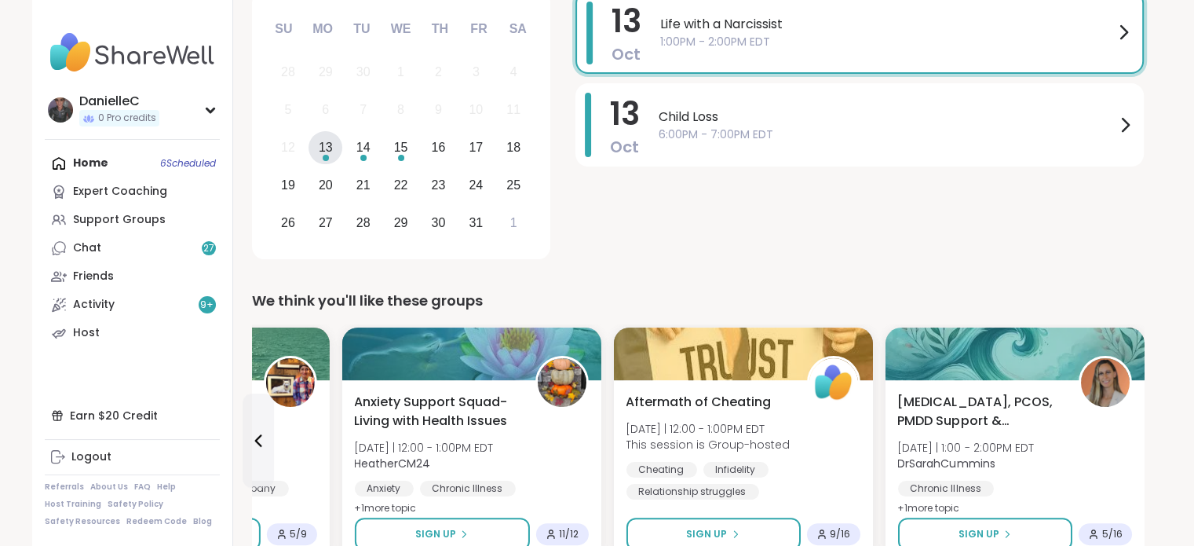
scroll to position [0, 0]
